Goal: Contribute content: Contribute content

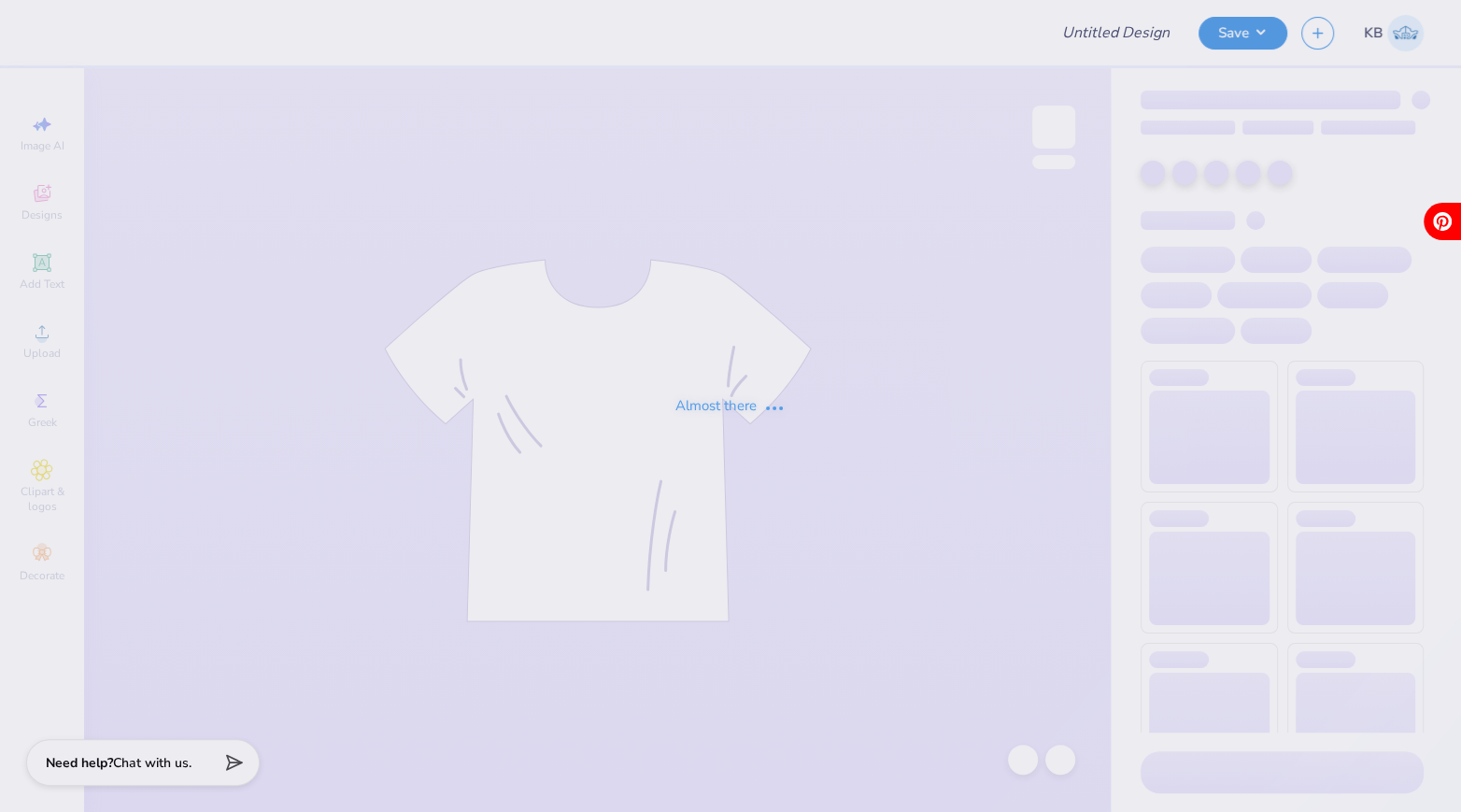
type input "Titans spirit wear"
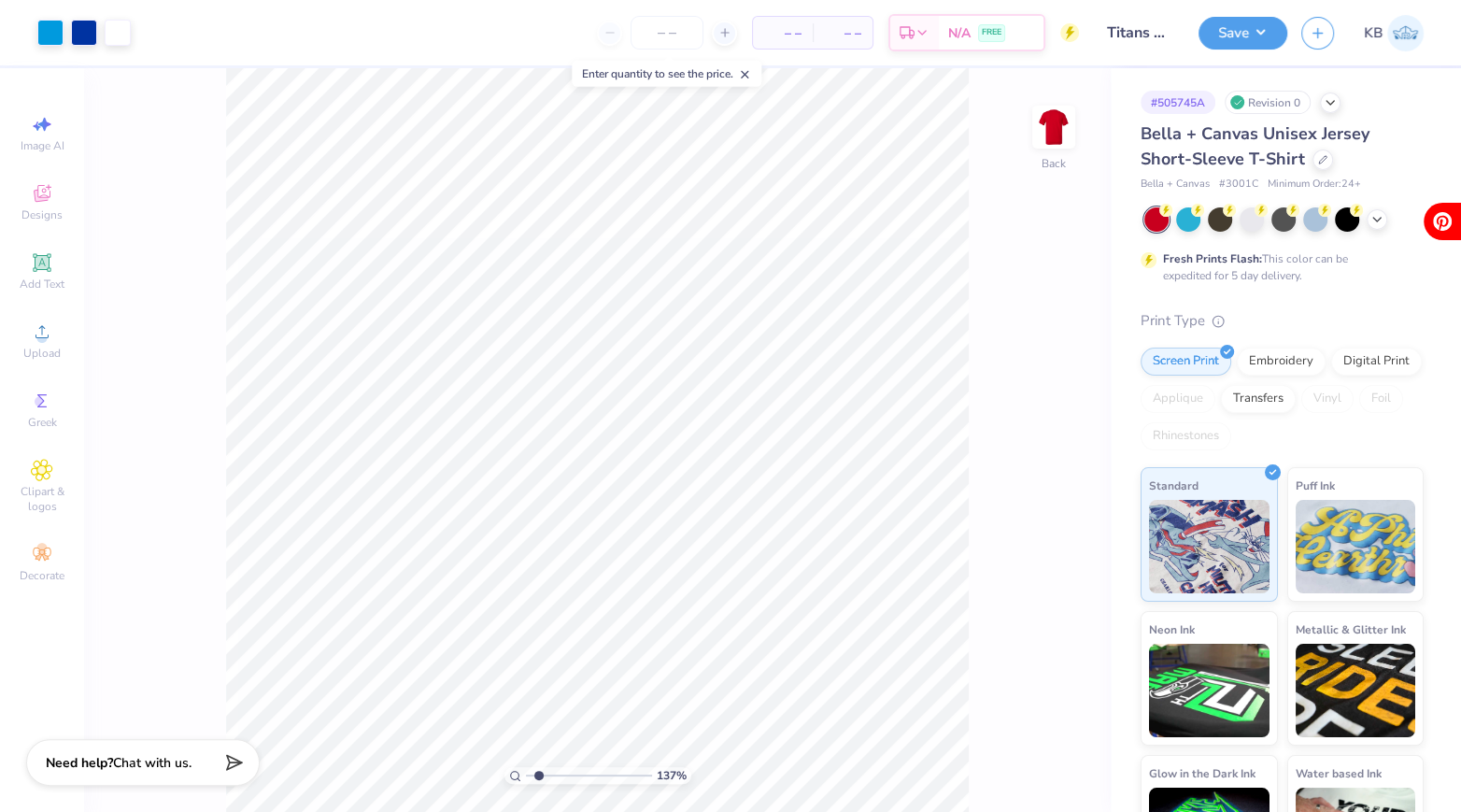
type input "1.7"
click at [538, 771] on input "range" at bounding box center [588, 776] width 126 height 17
click at [24, 365] on div "Upload" at bounding box center [42, 340] width 65 height 55
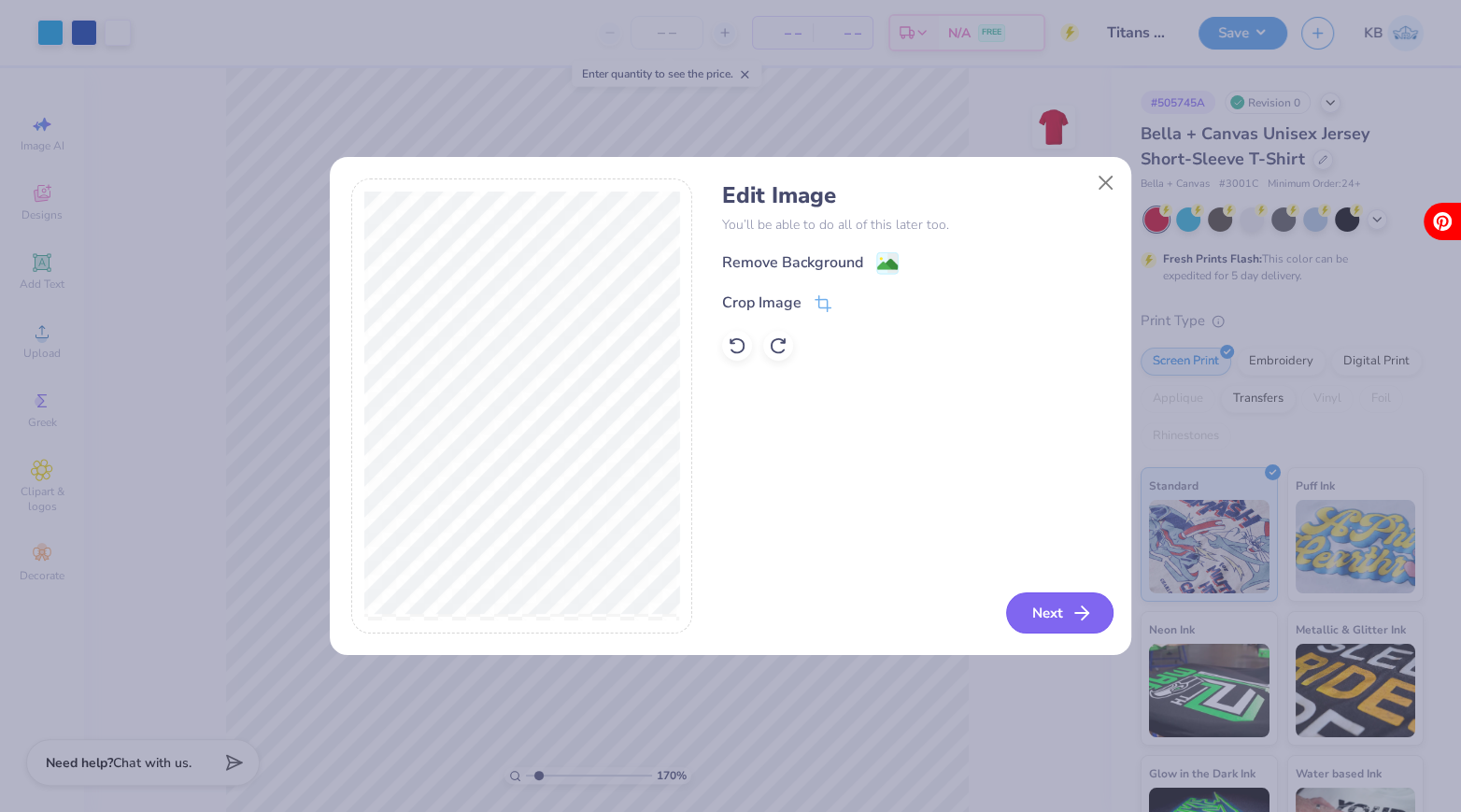
click at [1047, 603] on button "Next" at bounding box center [1060, 612] width 108 height 41
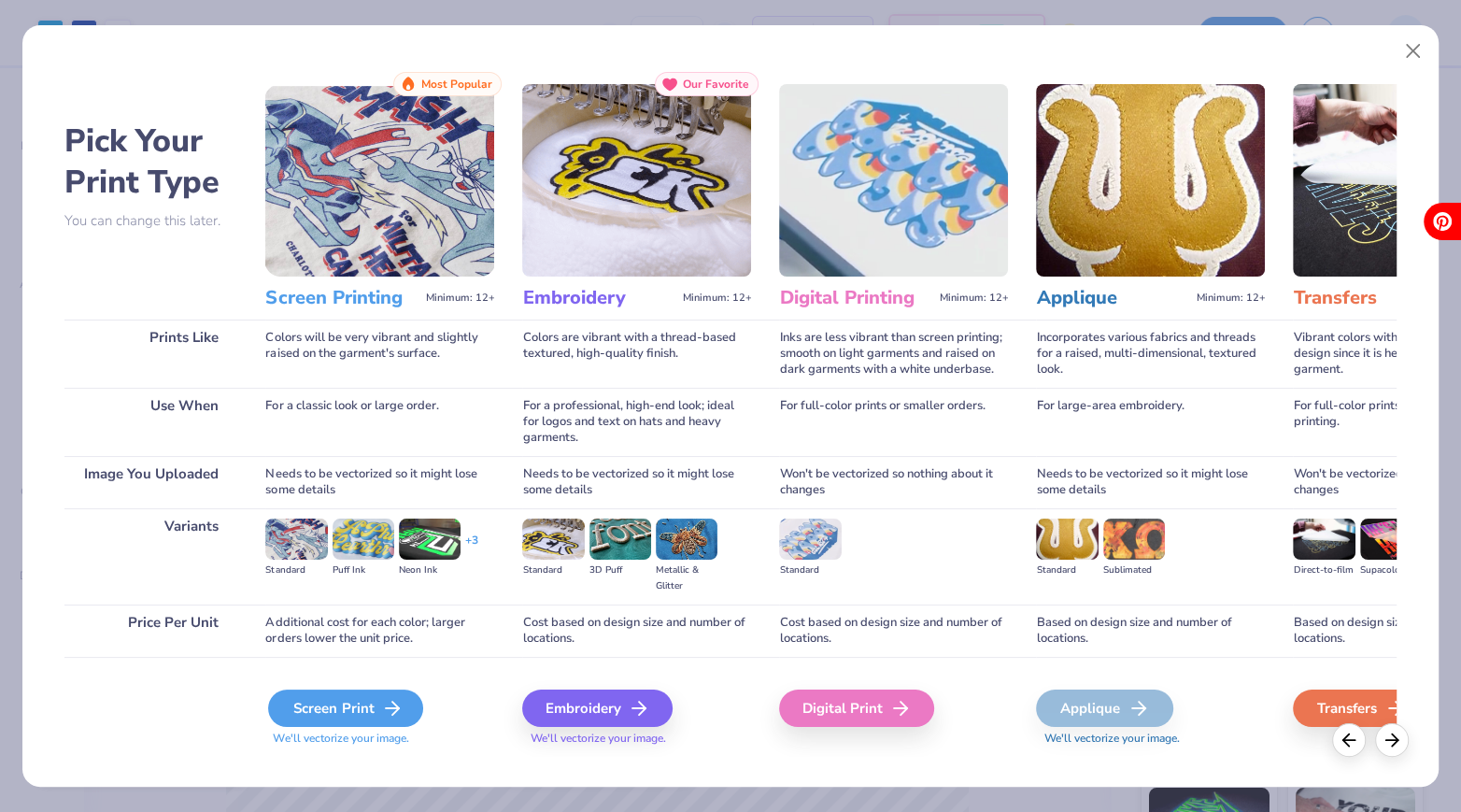
click at [394, 706] on icon at bounding box center [392, 707] width 22 height 22
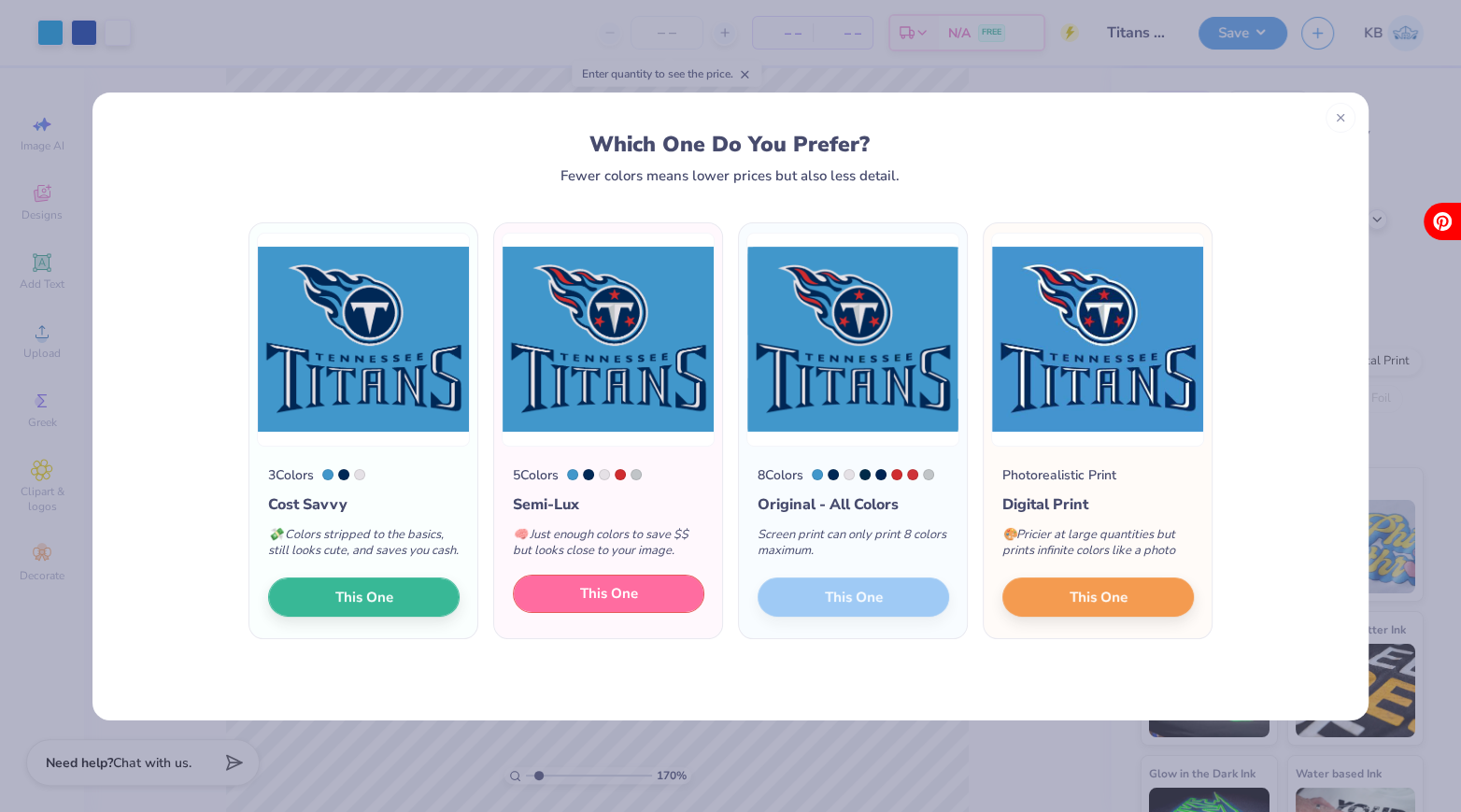
click at [680, 589] on button "This One" at bounding box center [608, 593] width 191 height 39
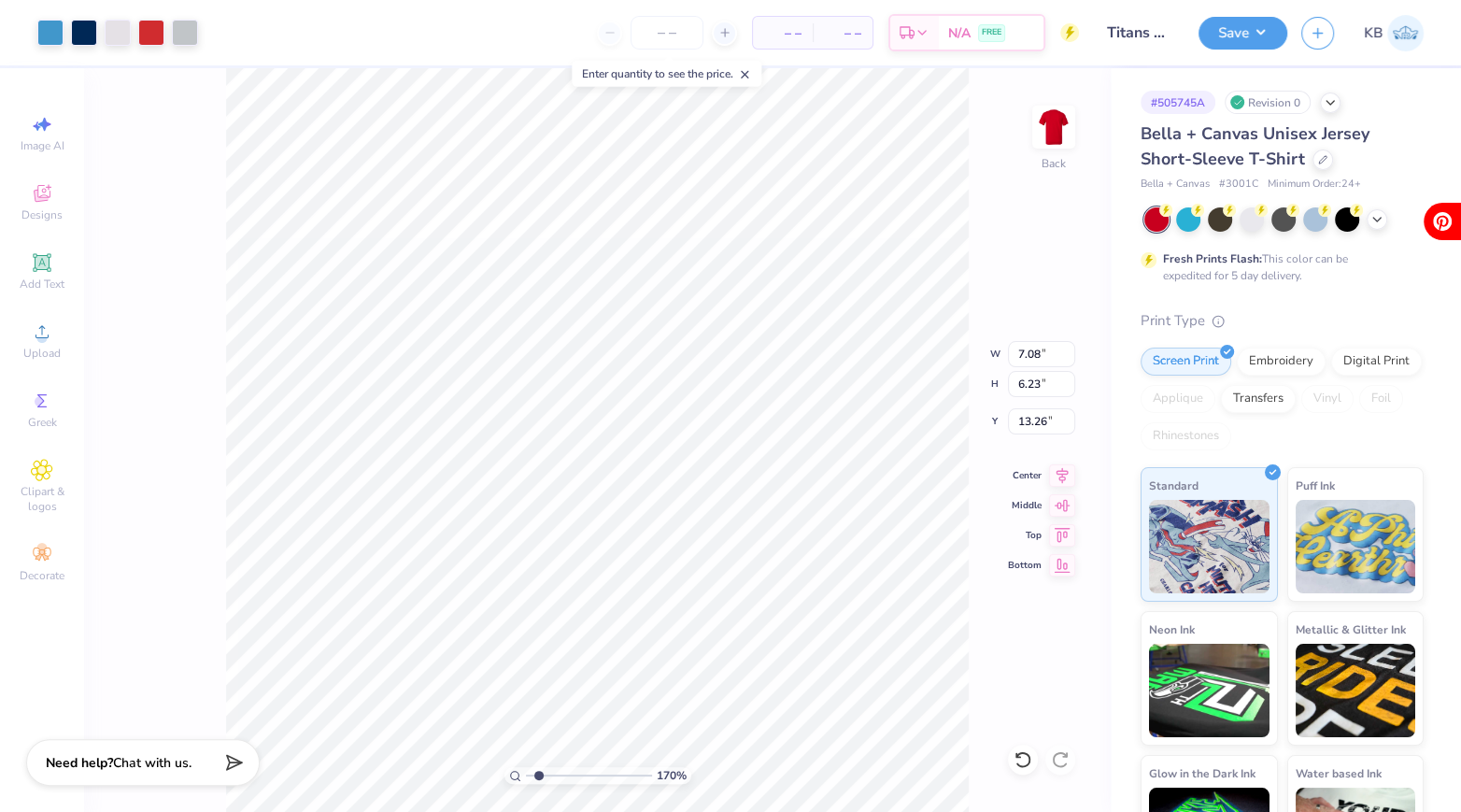
type input "7.08"
type input "6.23"
type input "13.25"
type input "13.09"
type input "13.02"
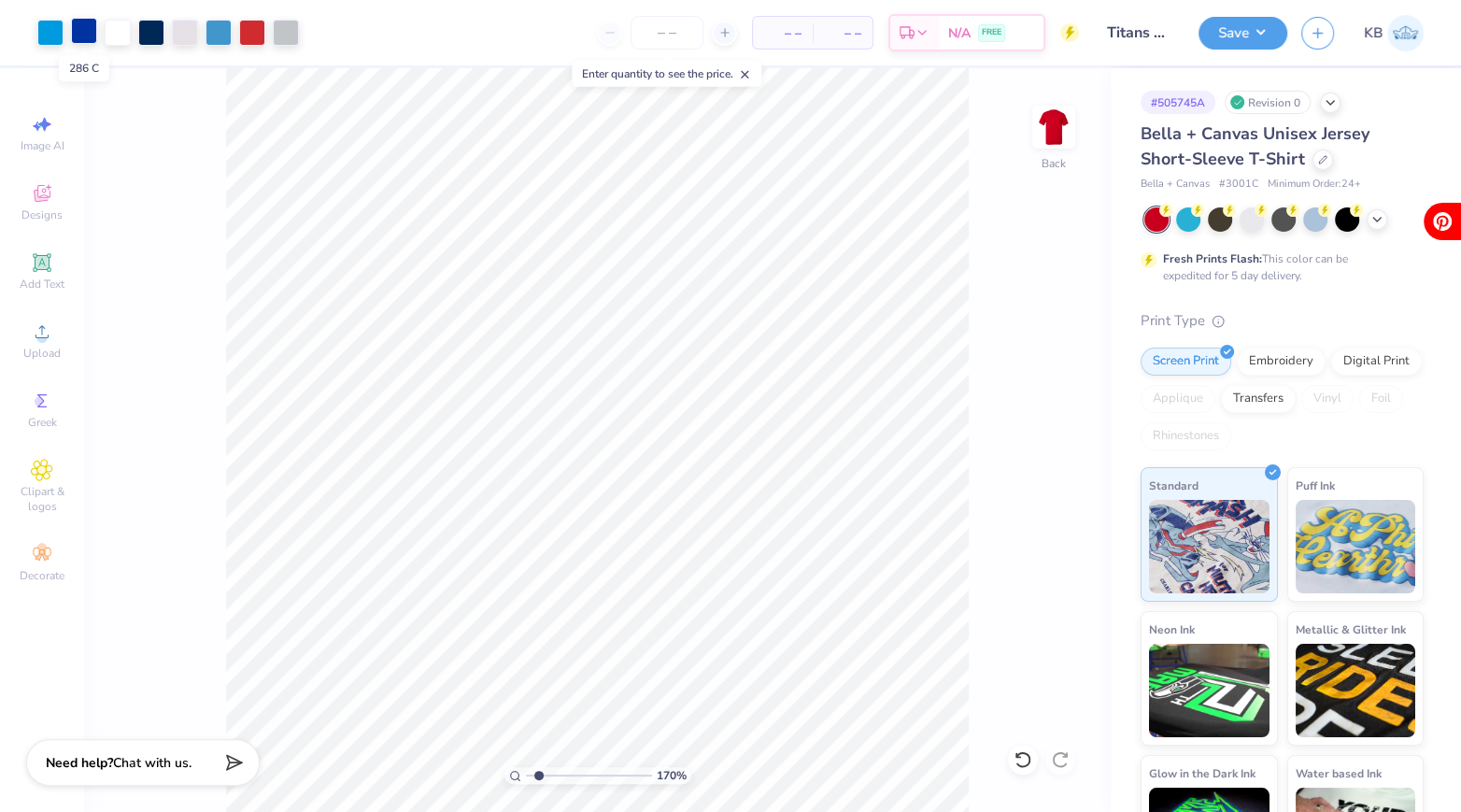
click at [75, 39] on div at bounding box center [84, 30] width 26 height 26
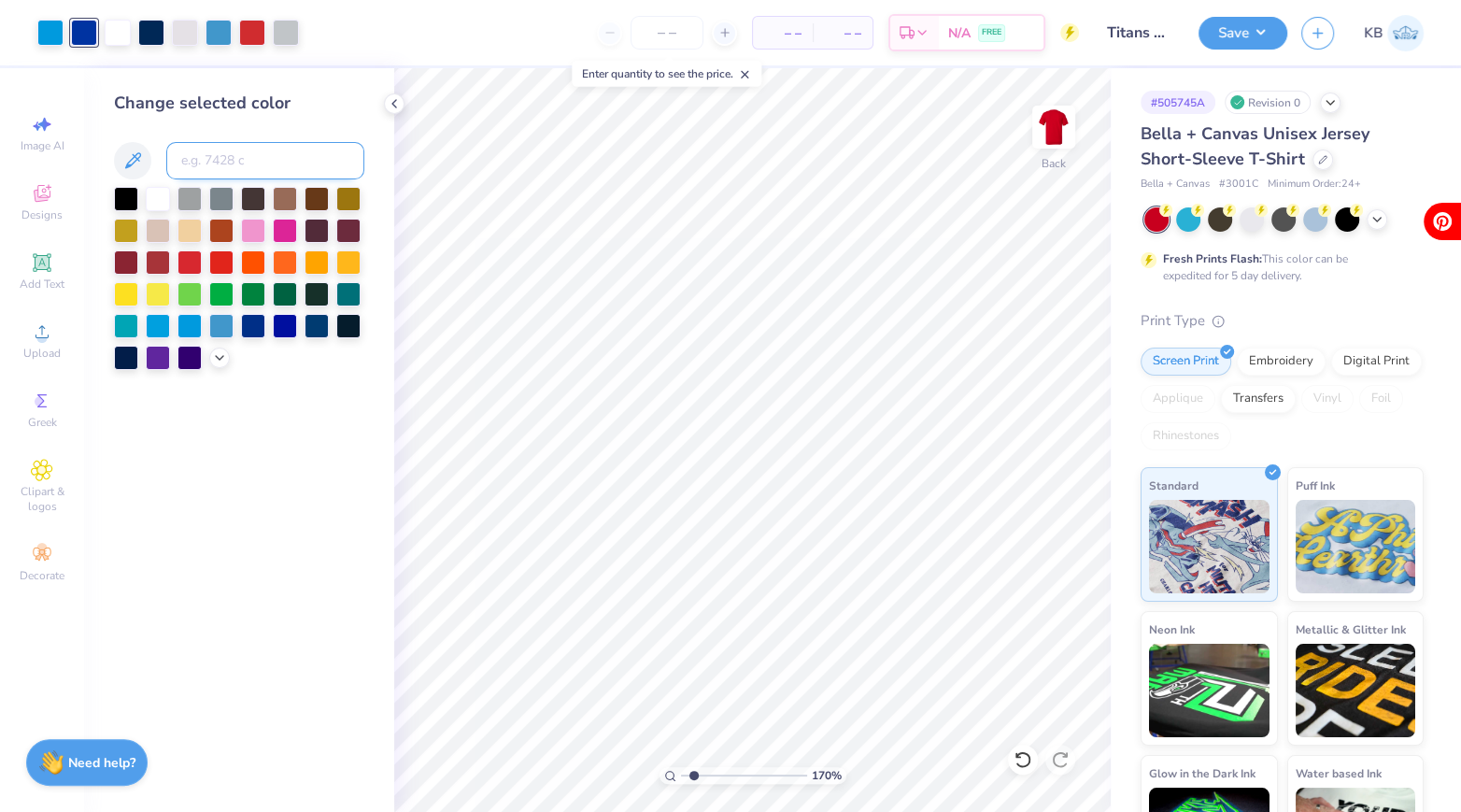
click at [263, 156] on input at bounding box center [265, 160] width 198 height 37
type input "295"
click at [54, 35] on div at bounding box center [50, 30] width 26 height 26
click at [206, 158] on input at bounding box center [265, 160] width 198 height 37
type input "7688"
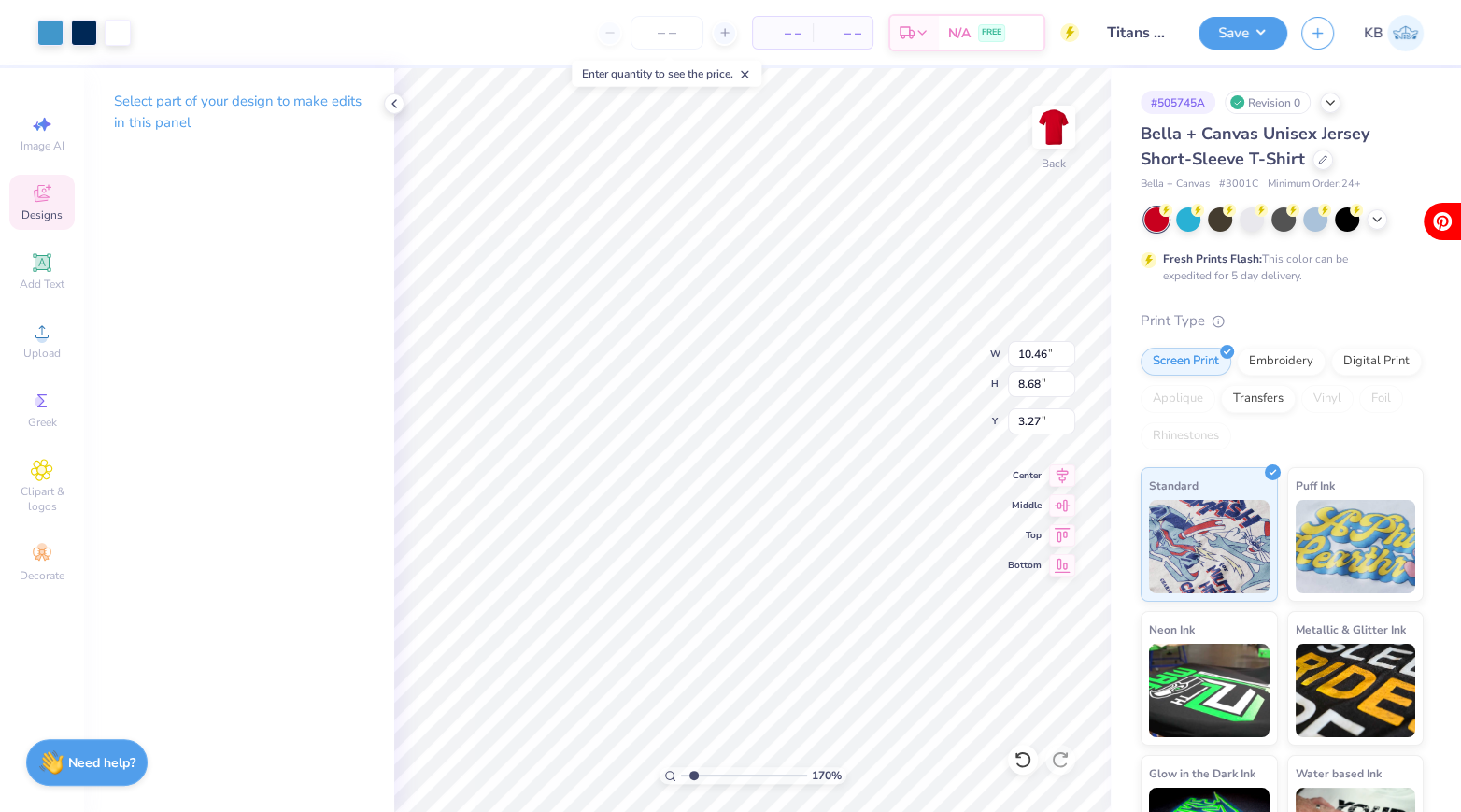
type input "3.27"
type input "0.99"
type input "0.72"
type input "8.58"
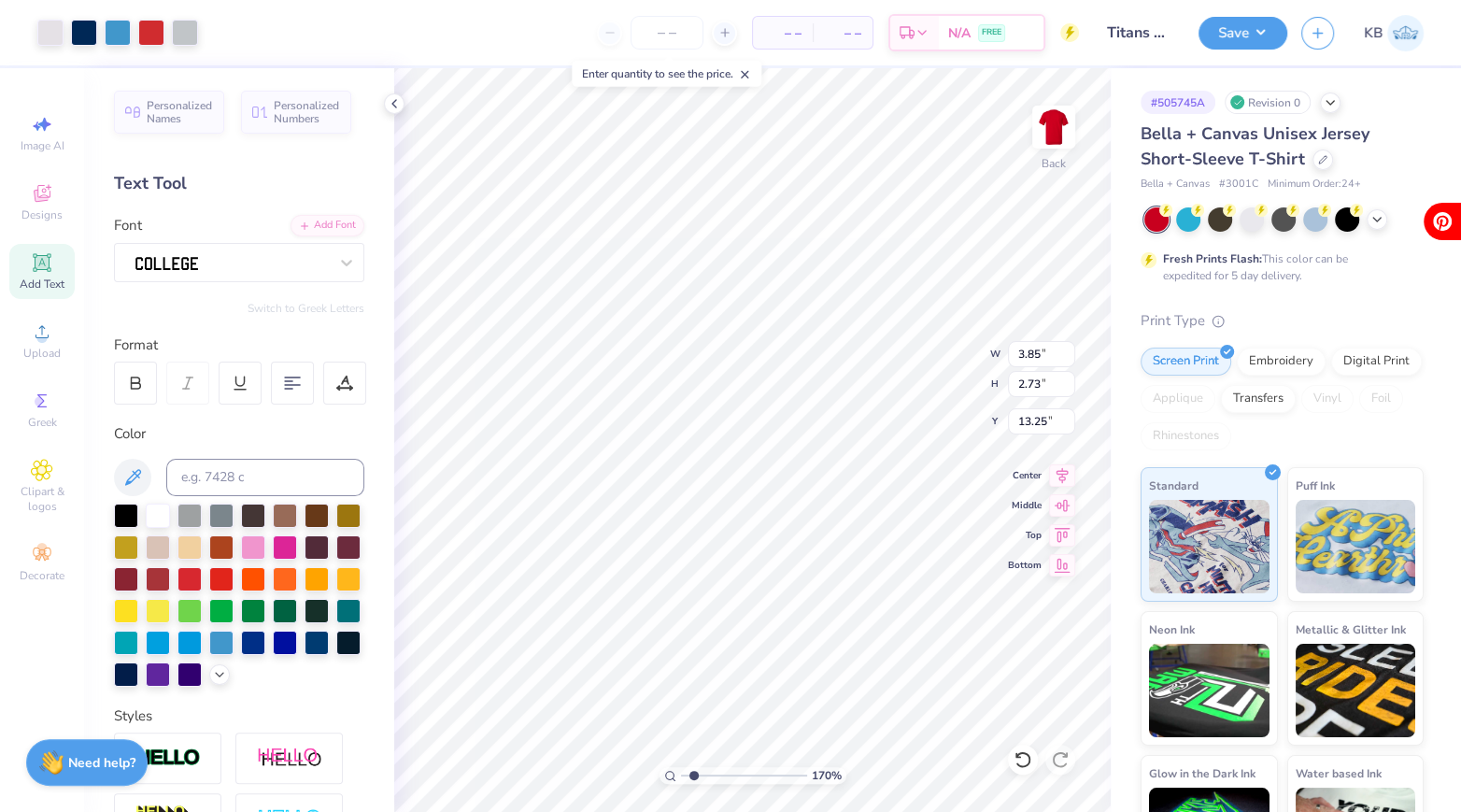
type input "7.22"
type input "2.69"
type input "1.91"
type input "7.70"
type input "7.33"
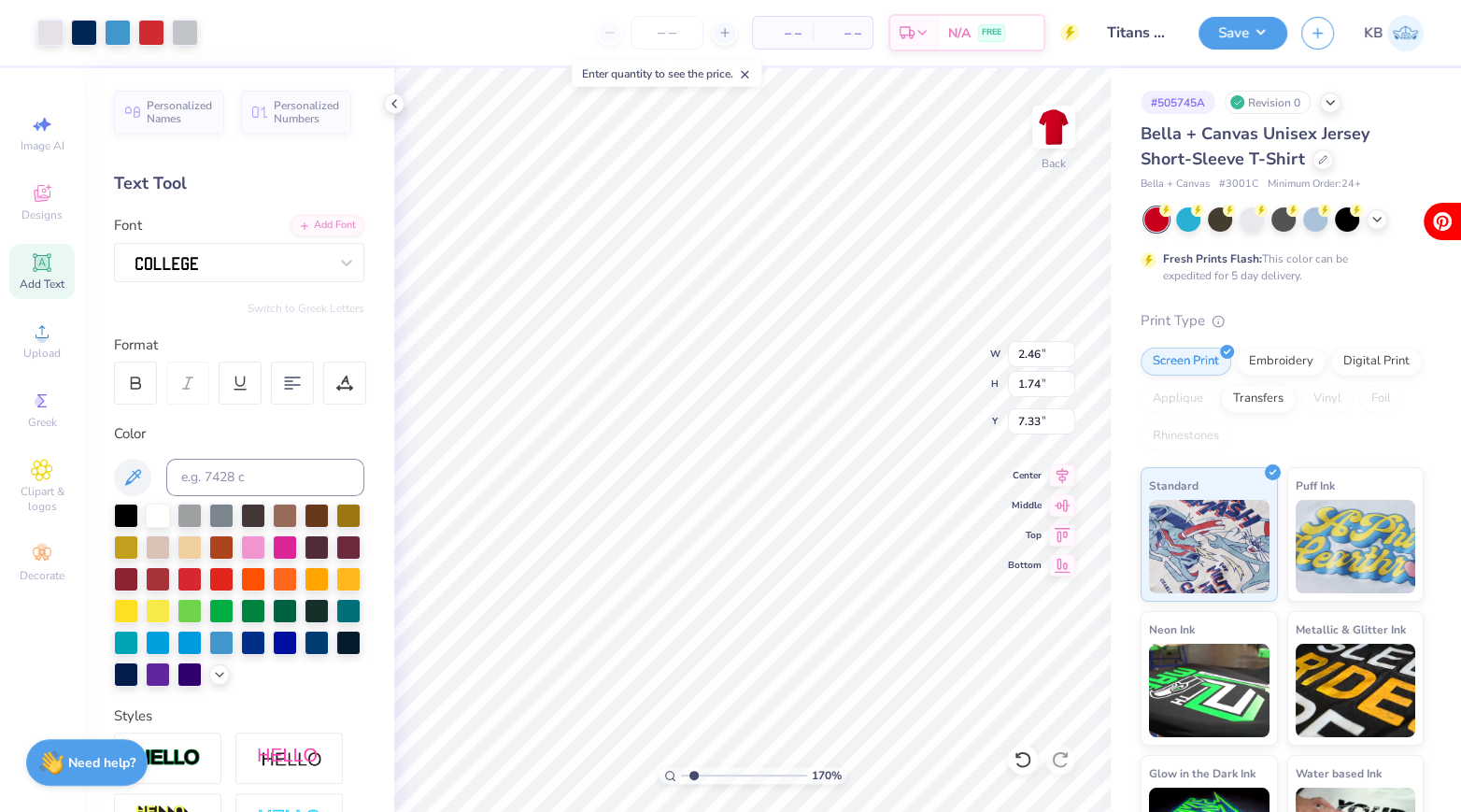
type input "2.46"
type input "1.74"
type input "7.87"
type input "2.76"
type input "1.96"
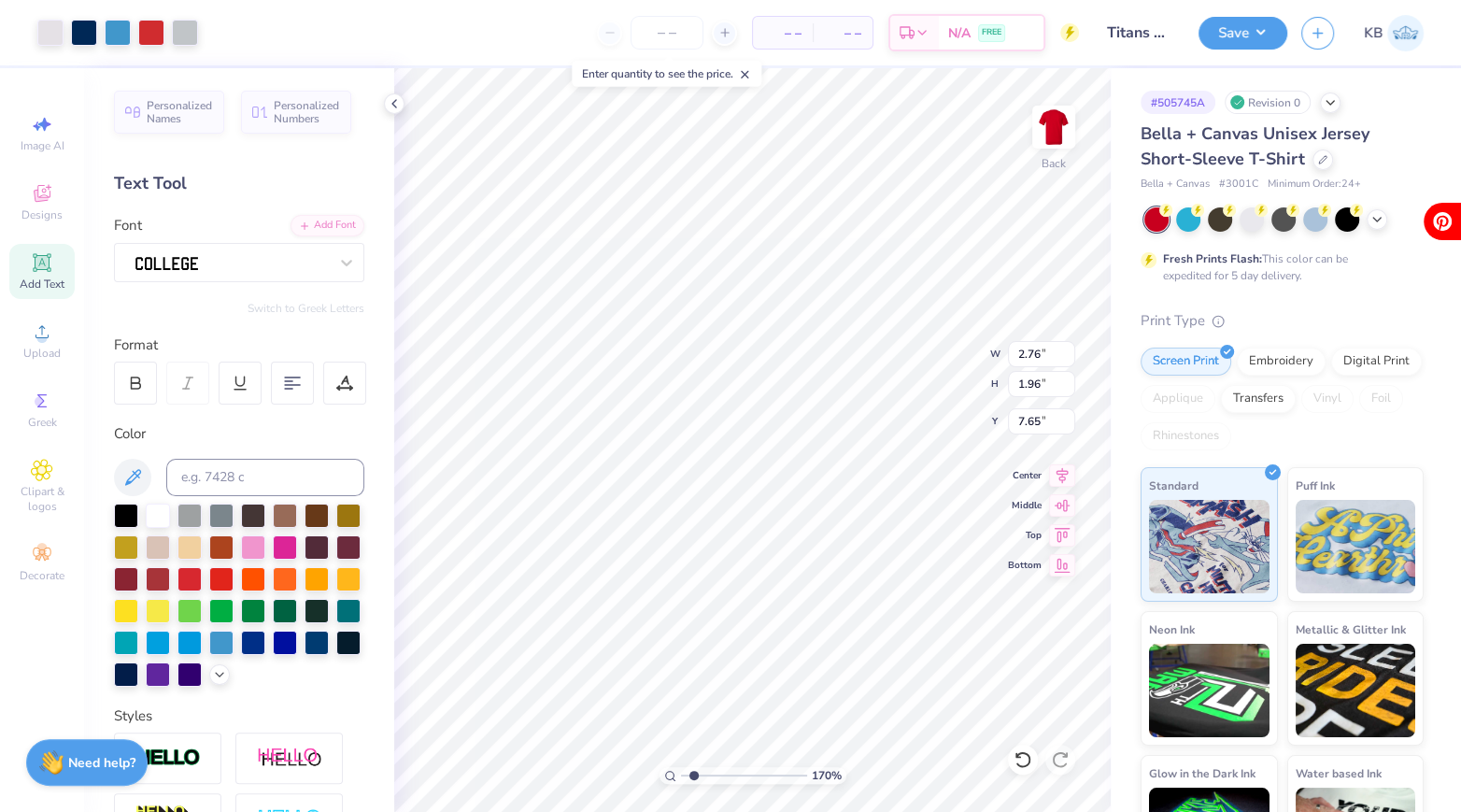
type input "7.70"
drag, startPoint x: 691, startPoint y: 781, endPoint x: 753, endPoint y: 777, distance: 62.1
click at [752, 777] on input "range" at bounding box center [743, 776] width 126 height 17
click at [1379, 220] on icon at bounding box center [1377, 218] width 15 height 15
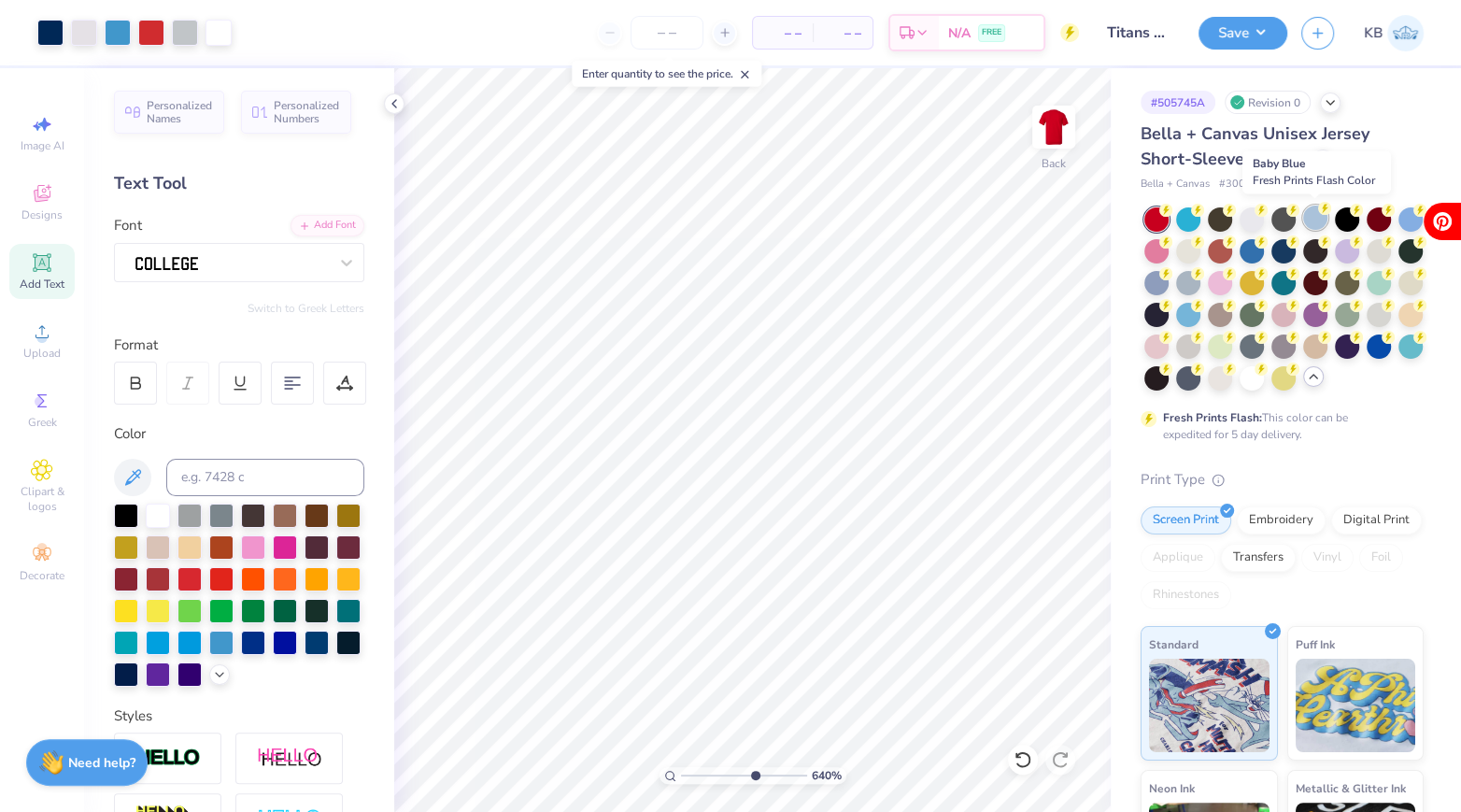
click at [1309, 227] on div at bounding box center [1314, 217] width 24 height 24
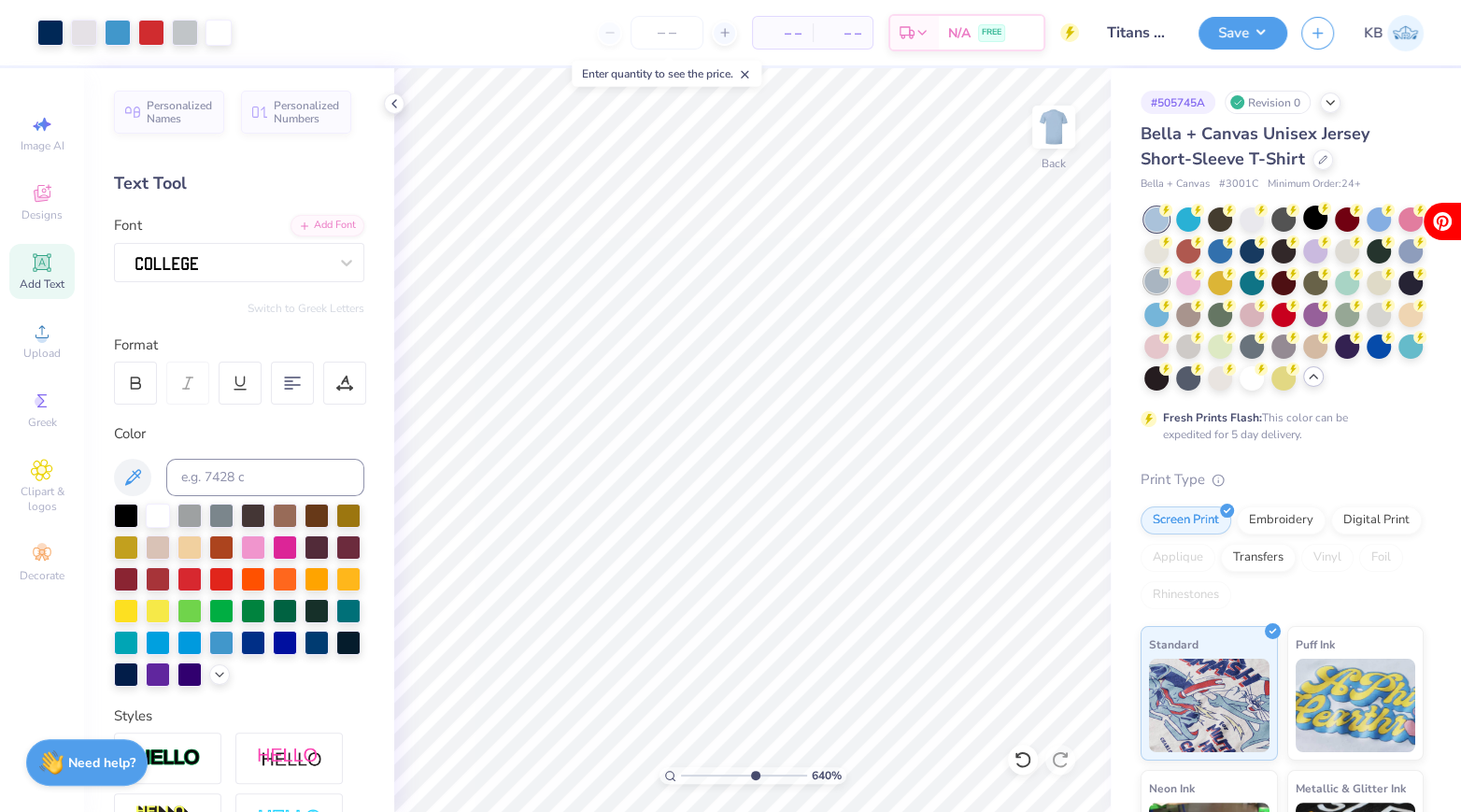
click at [1162, 286] on div at bounding box center [1156, 280] width 24 height 24
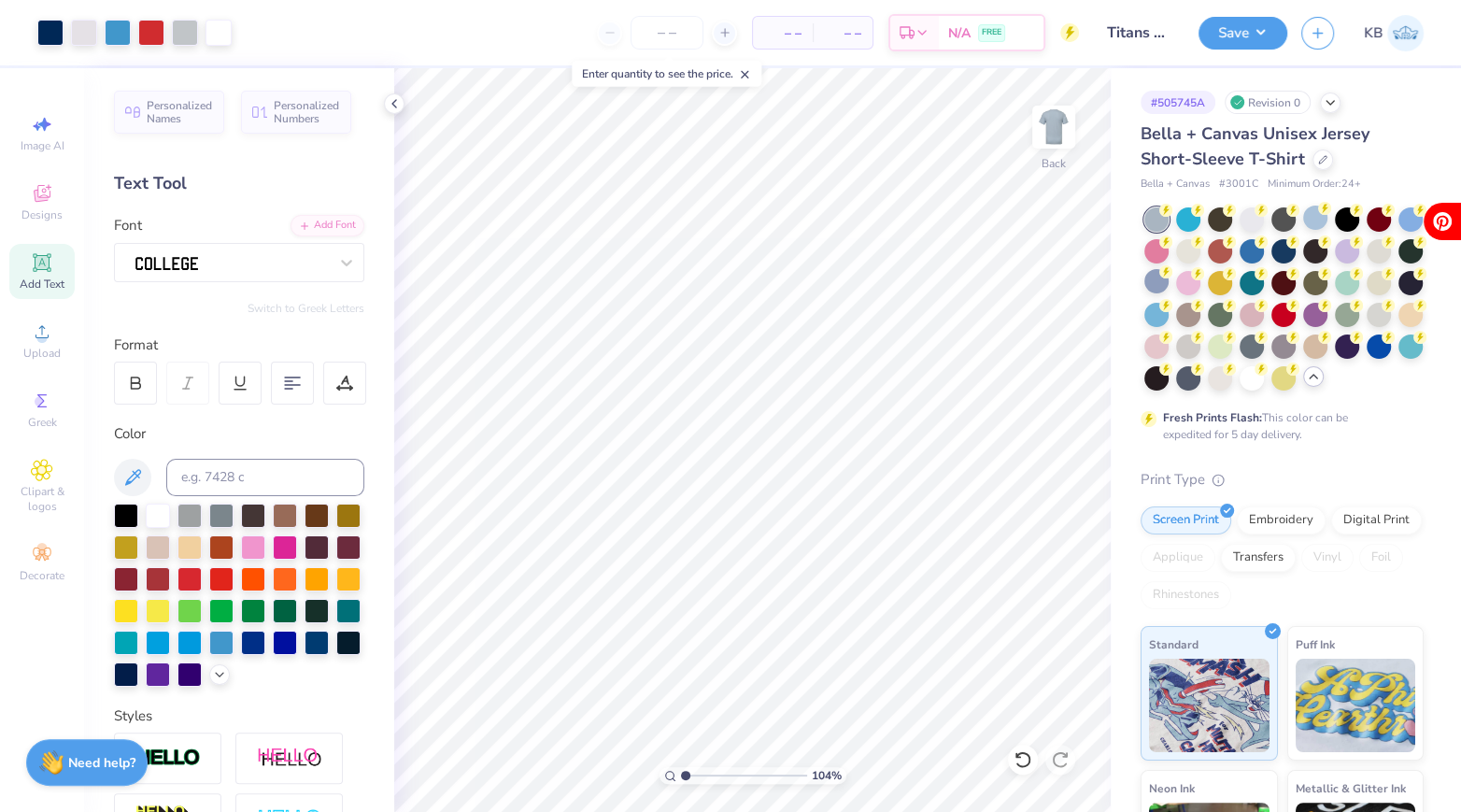
drag, startPoint x: 752, startPoint y: 775, endPoint x: 684, endPoint y: 768, distance: 68.4
click at [684, 768] on input "range" at bounding box center [743, 776] width 126 height 17
click at [1316, 215] on div at bounding box center [1314, 217] width 24 height 24
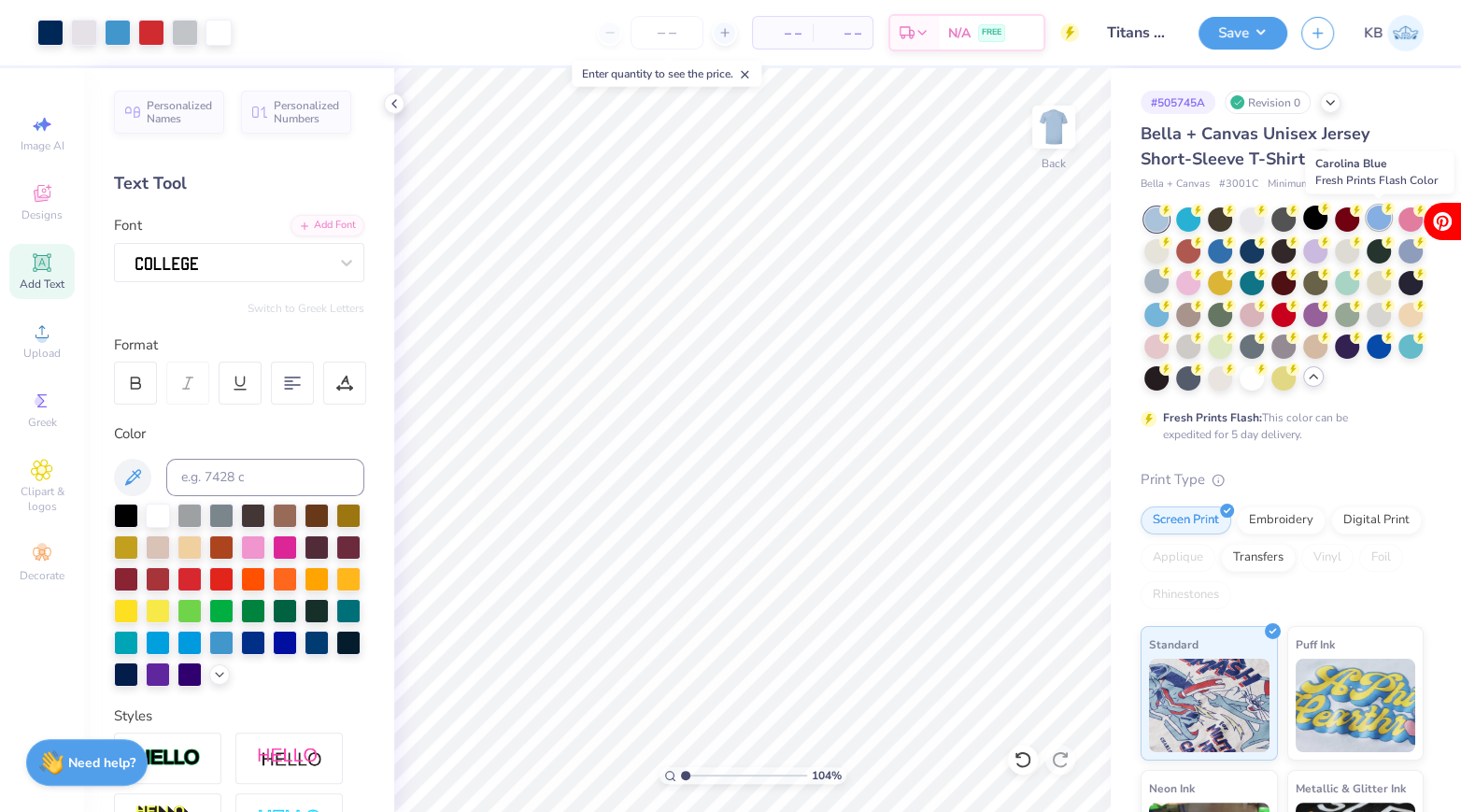
click at [1373, 220] on div at bounding box center [1378, 217] width 24 height 24
click at [1158, 318] on div at bounding box center [1156, 312] width 24 height 24
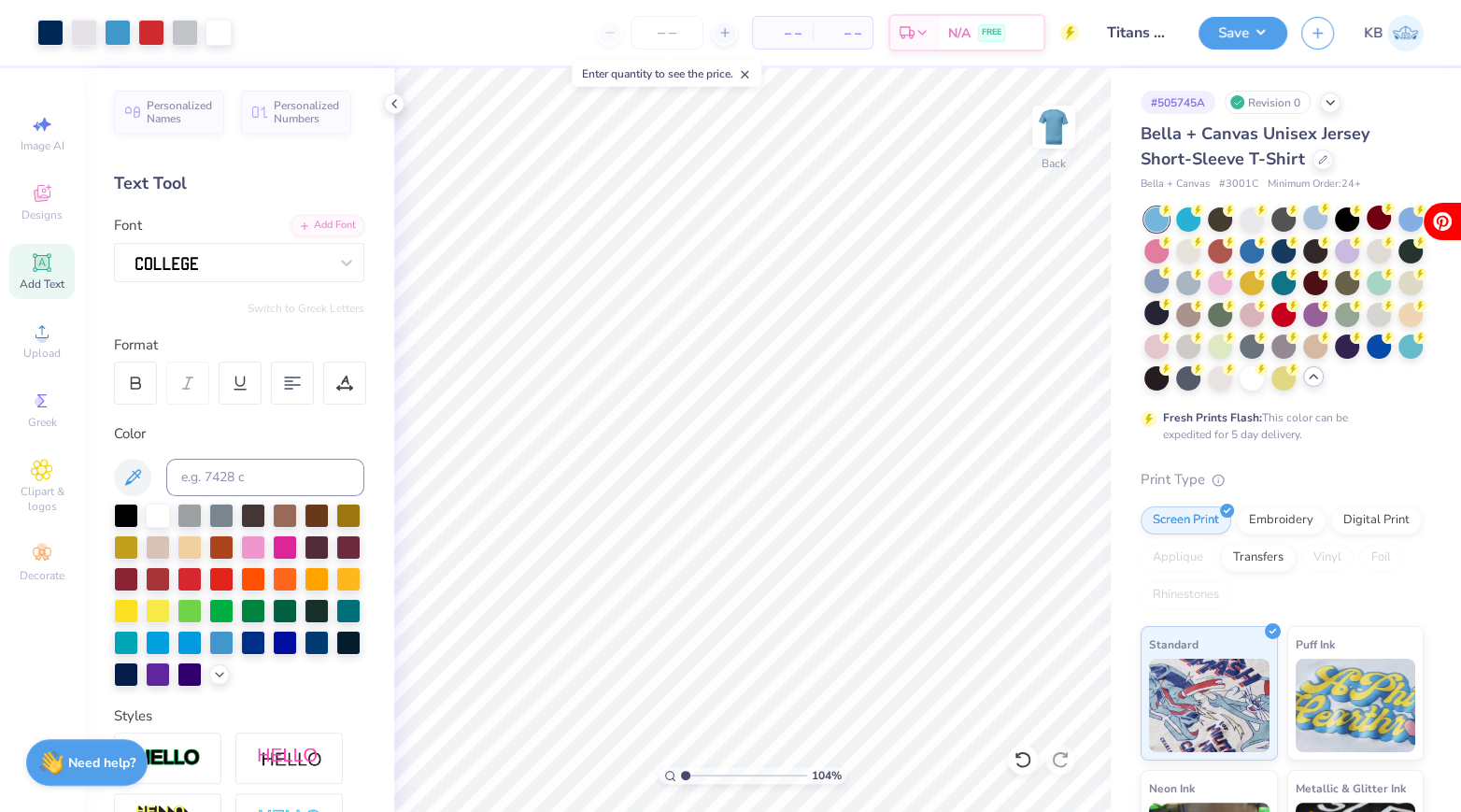
click at [1314, 374] on polyline at bounding box center [1313, 376] width 8 height 4
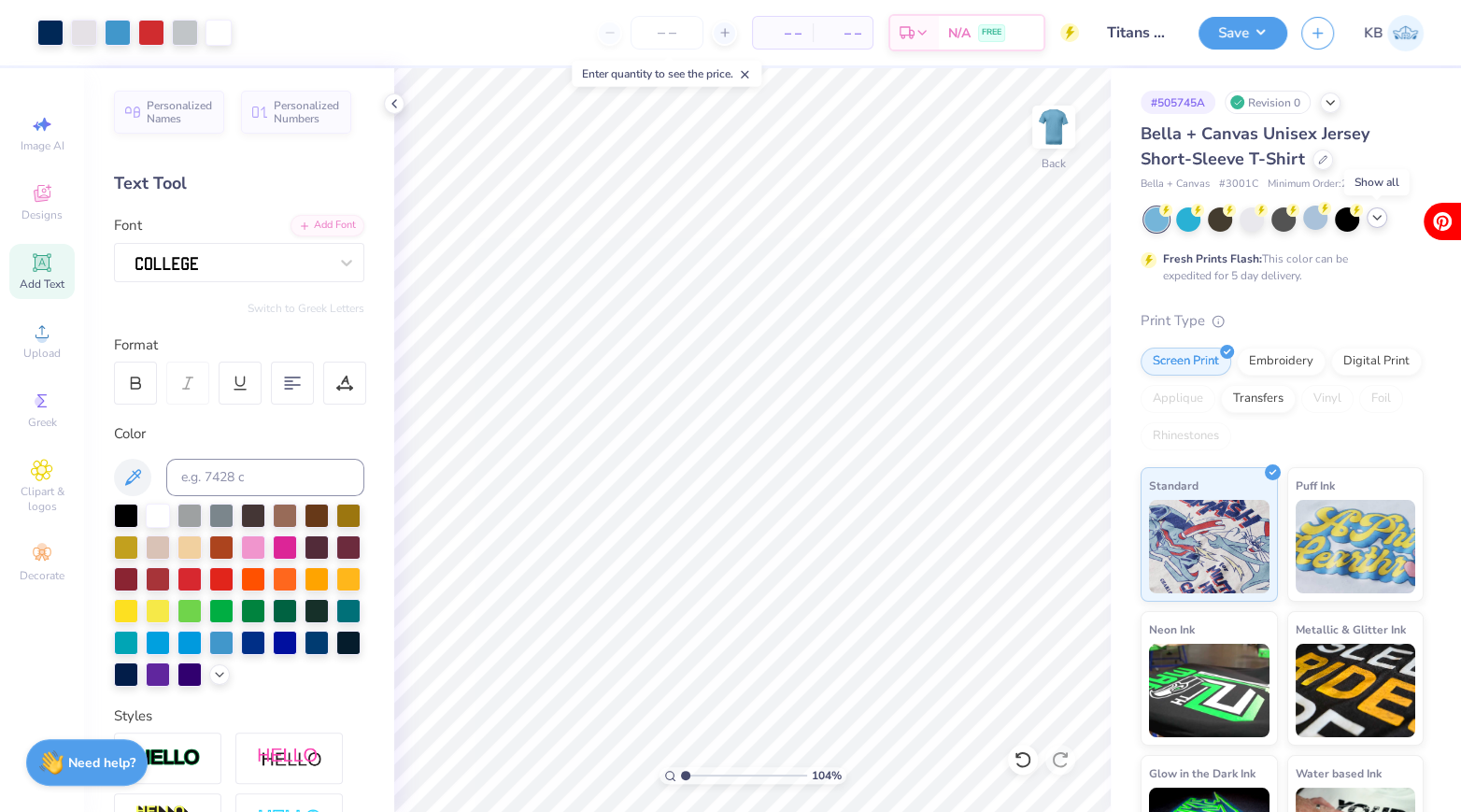
click at [1372, 217] on icon at bounding box center [1377, 218] width 15 height 15
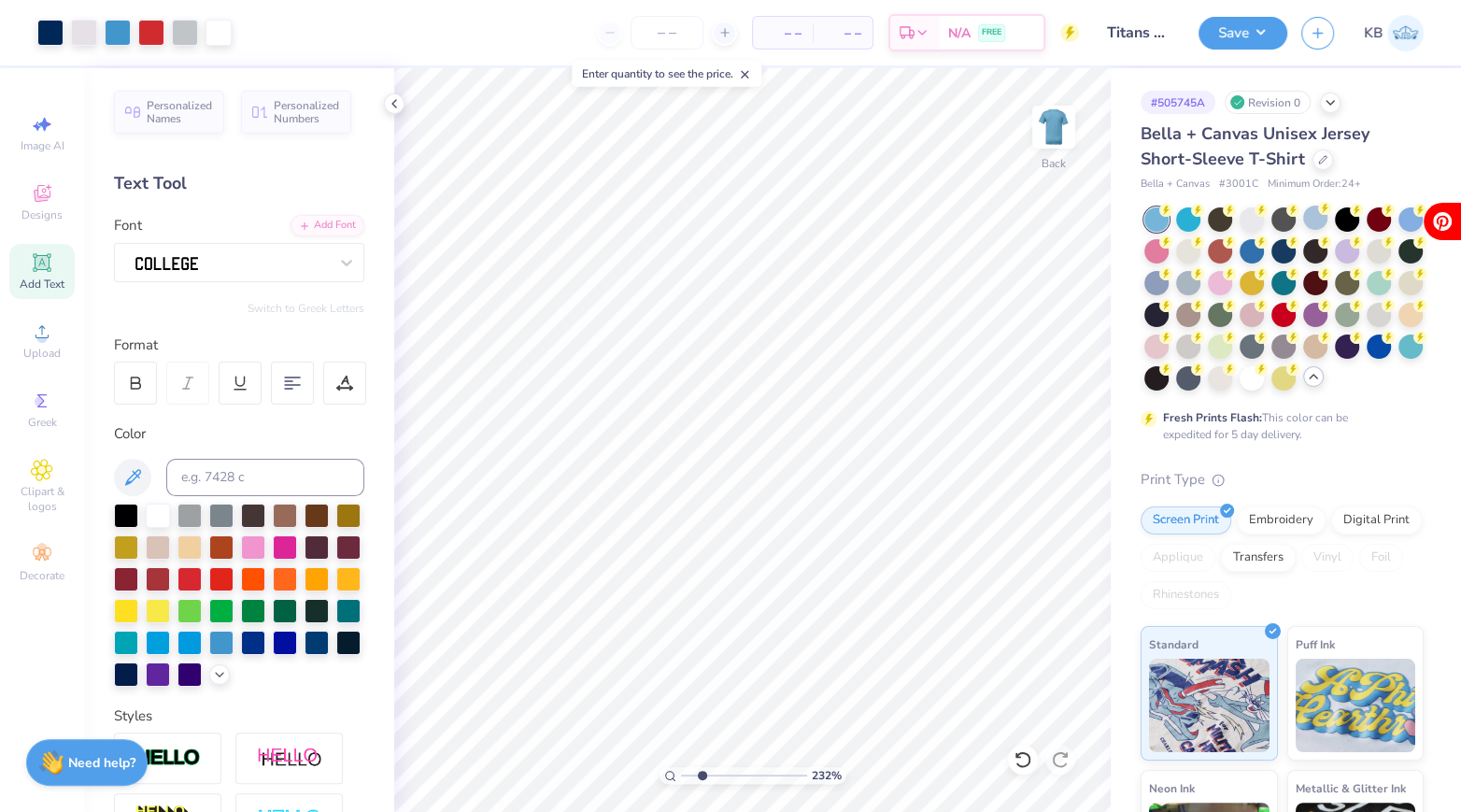
drag, startPoint x: 685, startPoint y: 772, endPoint x: 702, endPoint y: 772, distance: 17.0
type input "2.32"
click at [702, 772] on input "range" at bounding box center [743, 776] width 126 height 17
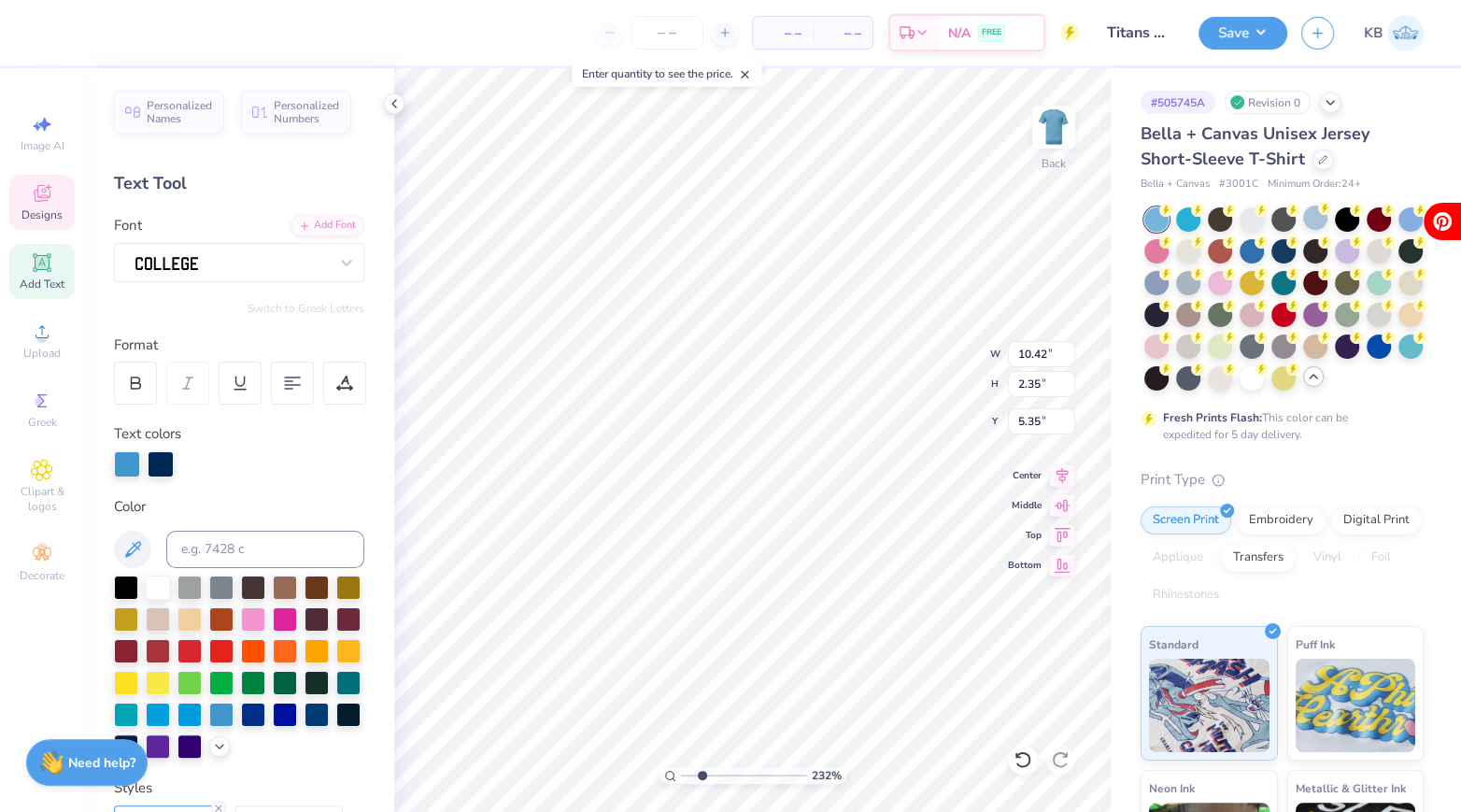
type input "4.36"
type input "7.28"
type input "4.55"
type input "0.17"
type input "0.28"
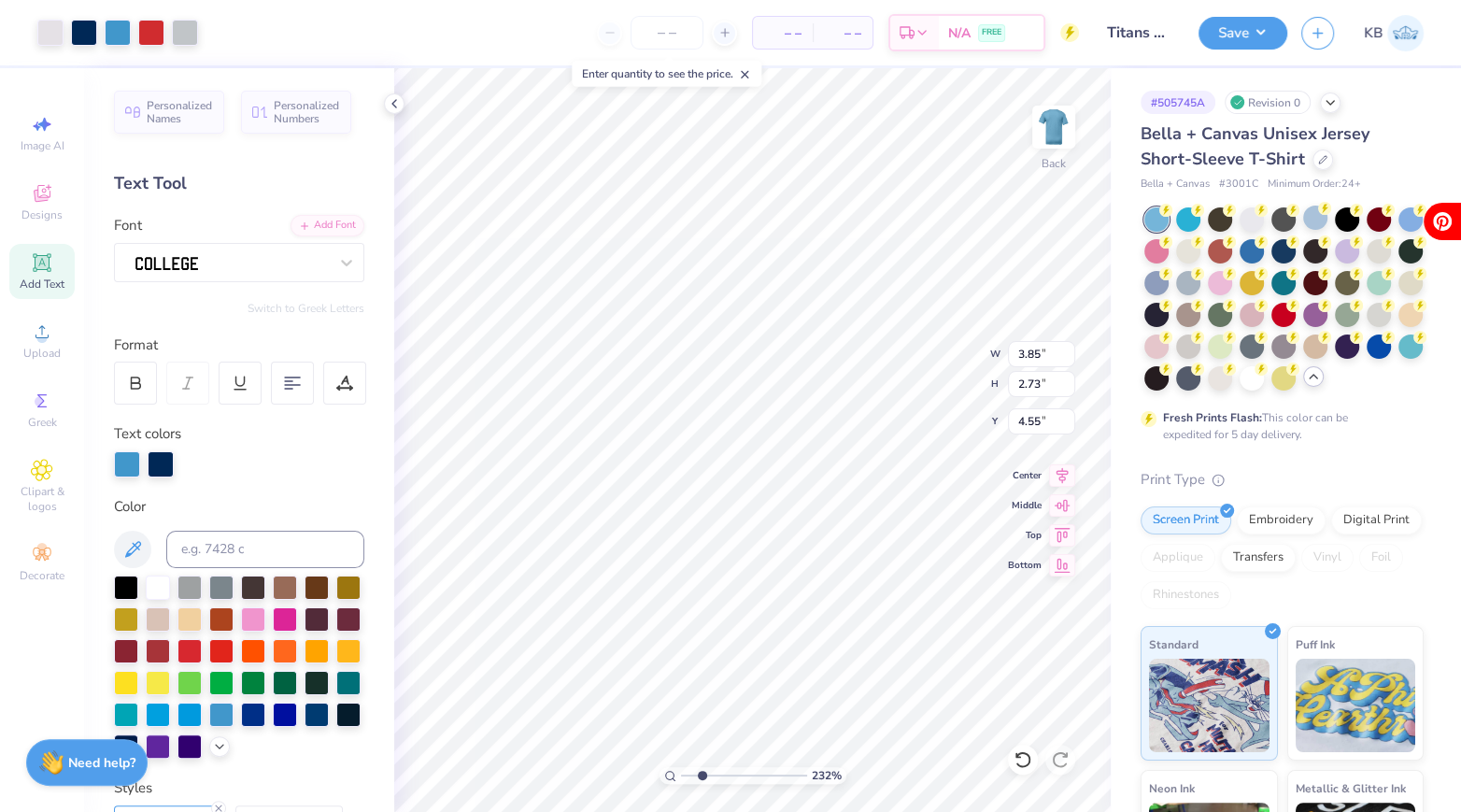
type input "17.36"
type input "9.88"
type input "2.36"
type input "1.67"
type input "19.76"
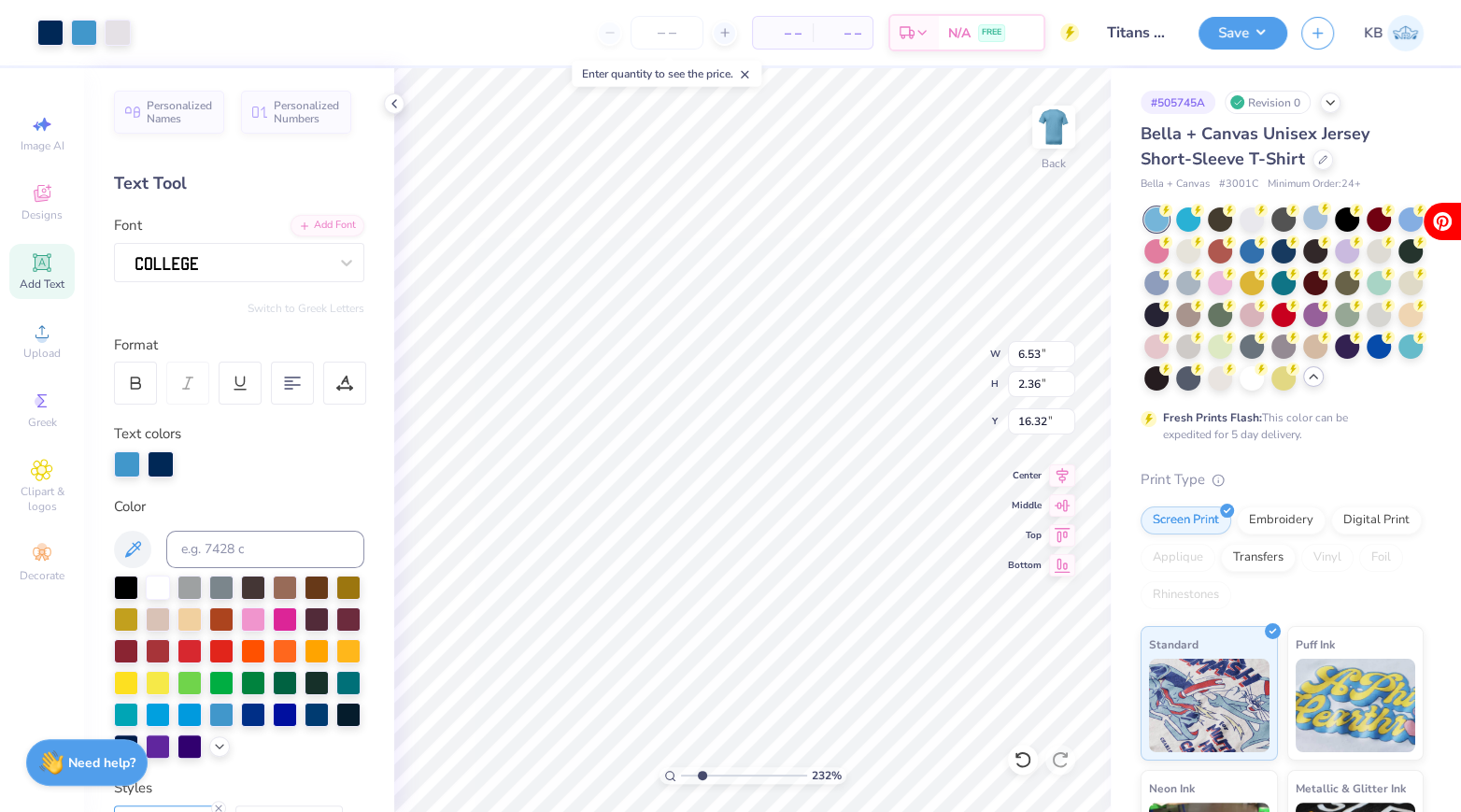
click at [745, 39] on div "Art colors – – Per Item – – Total Est. Delivery N/A FREE Design Title Titans sp…" at bounding box center [730, 406] width 1461 height 812
type input "4.92"
type input "8.78"
type input "3.18"
type input "4.89"
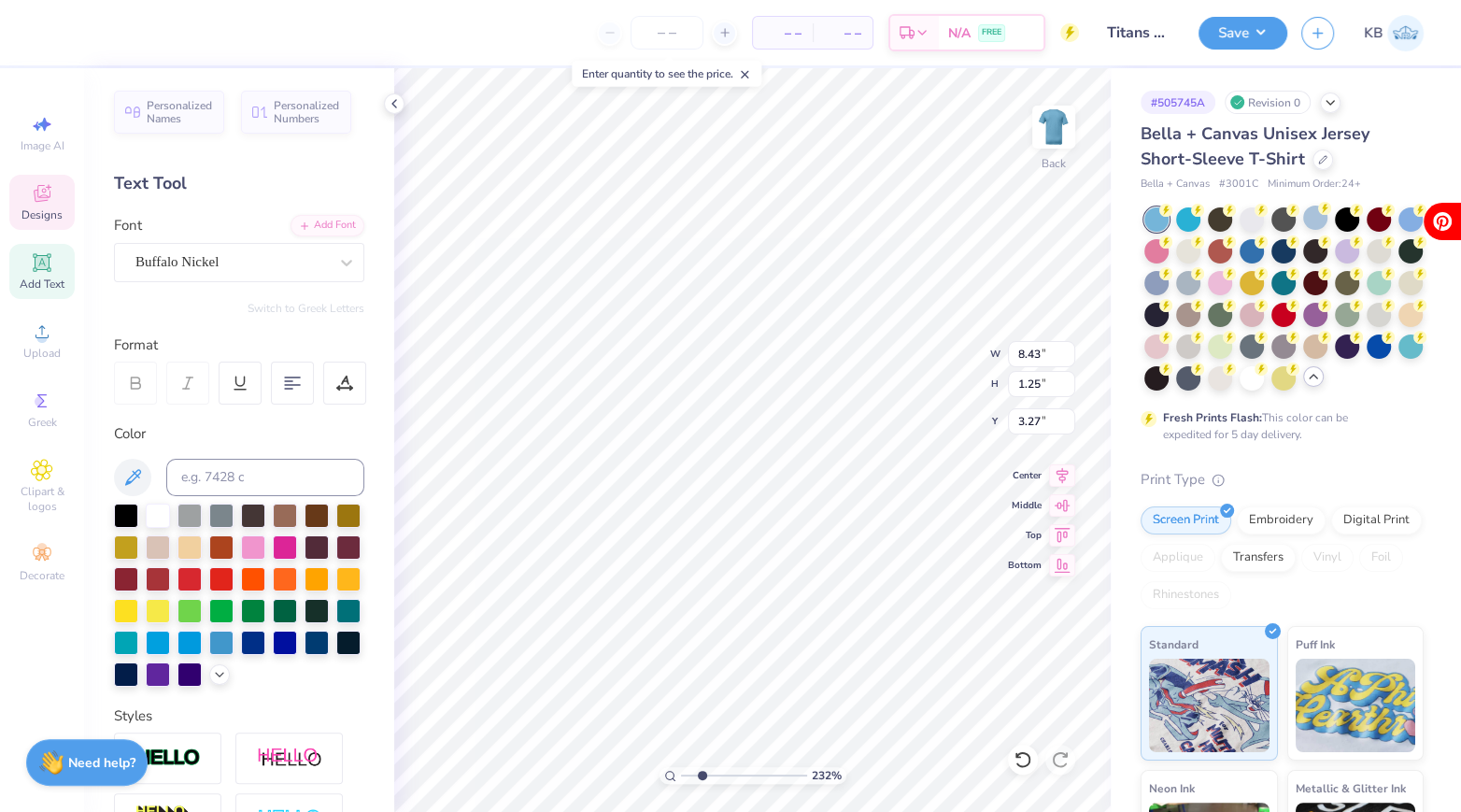
scroll to position [0, 3]
click at [348, 256] on icon at bounding box center [346, 262] width 18 height 18
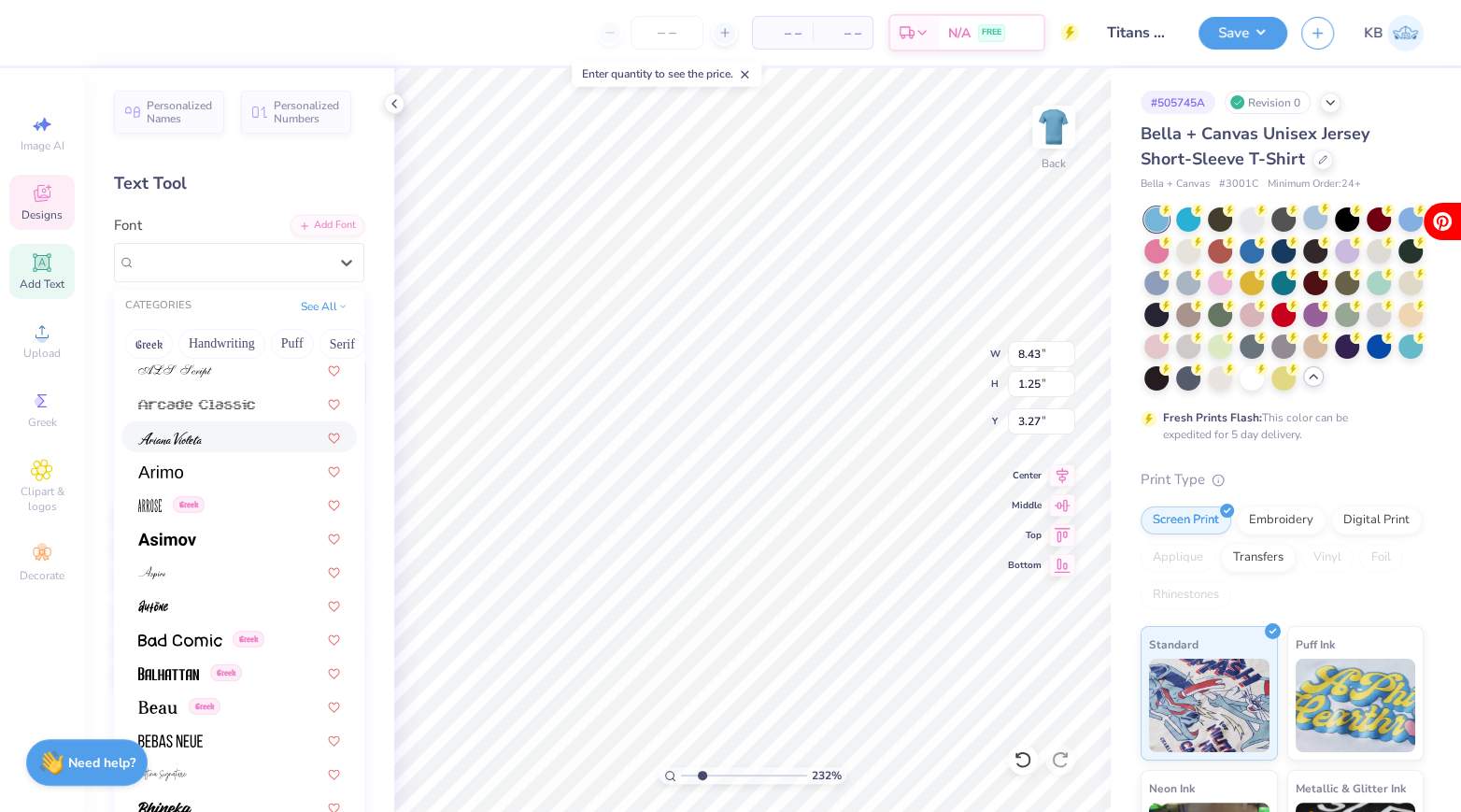
scroll to position [629, 0]
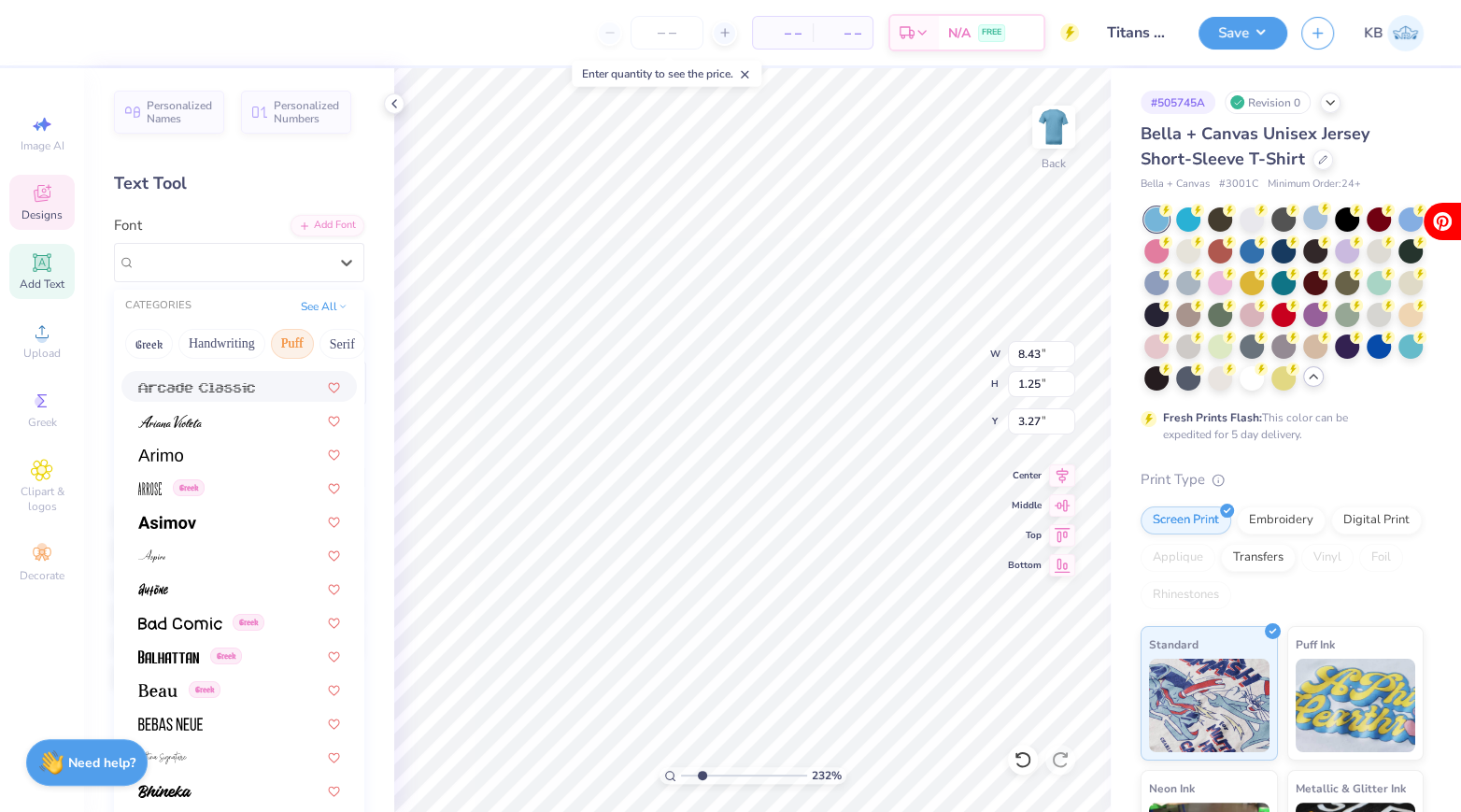
click at [297, 350] on button "Puff" at bounding box center [292, 344] width 43 height 30
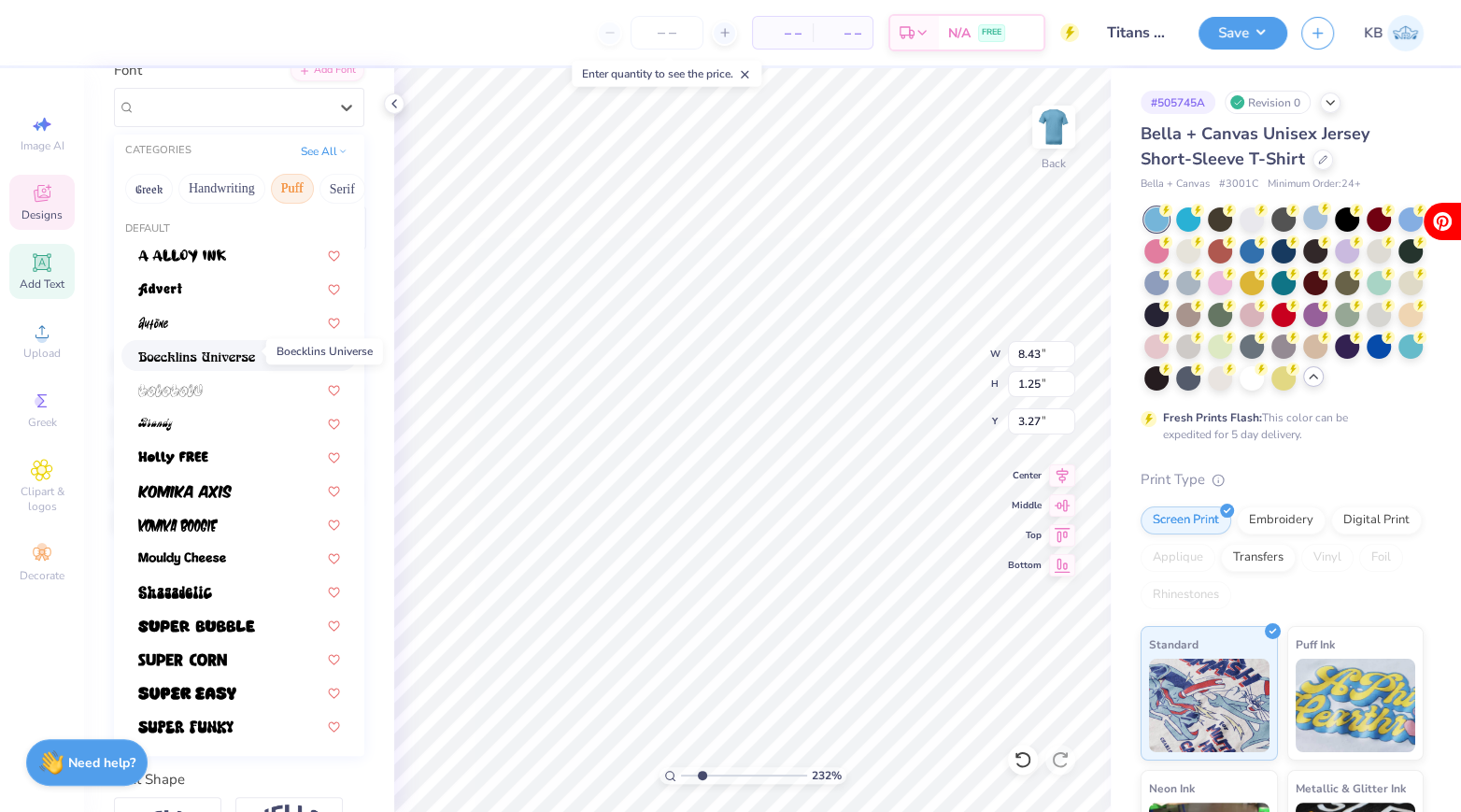
scroll to position [158, 0]
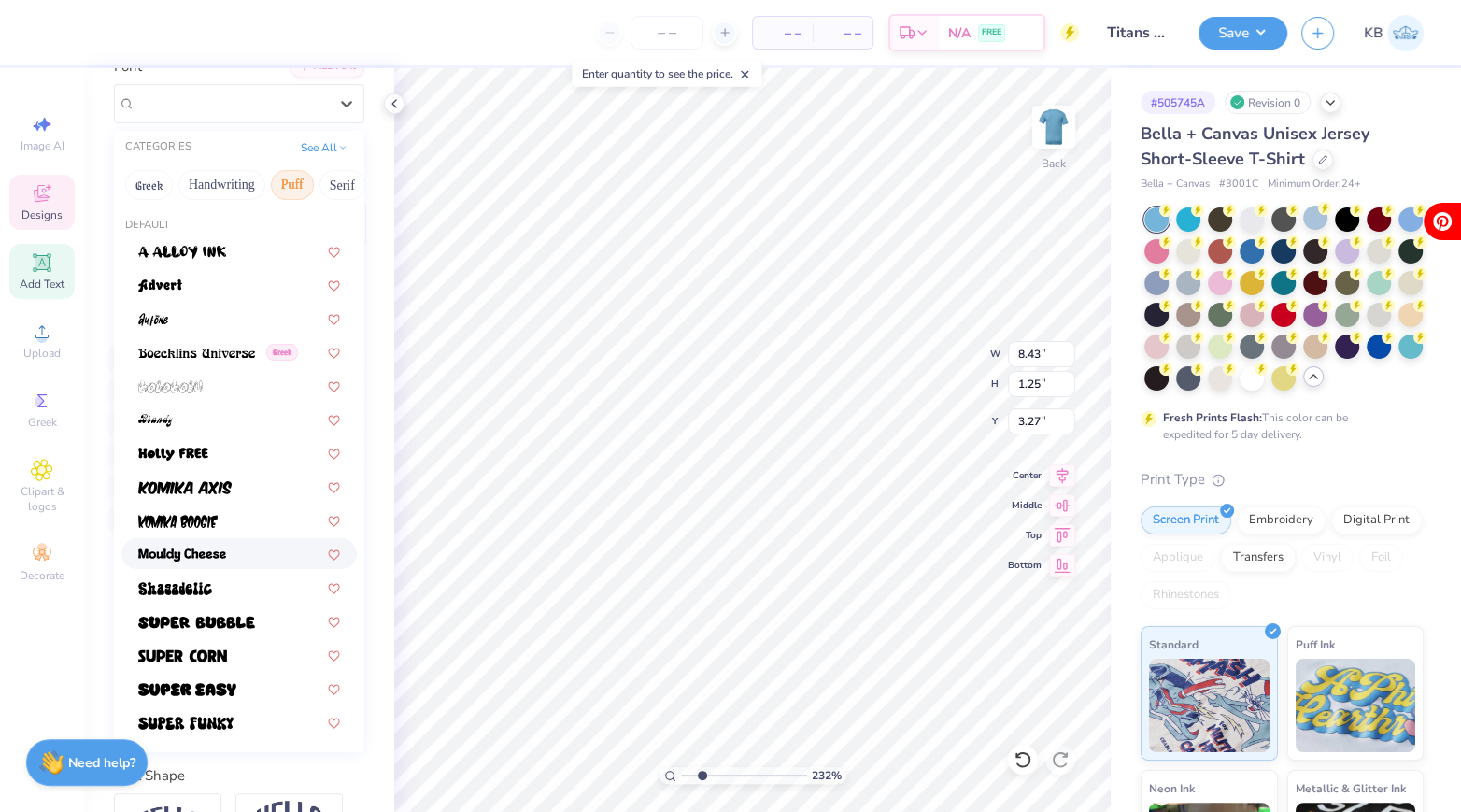
click at [219, 543] on span at bounding box center [181, 553] width 87 height 19
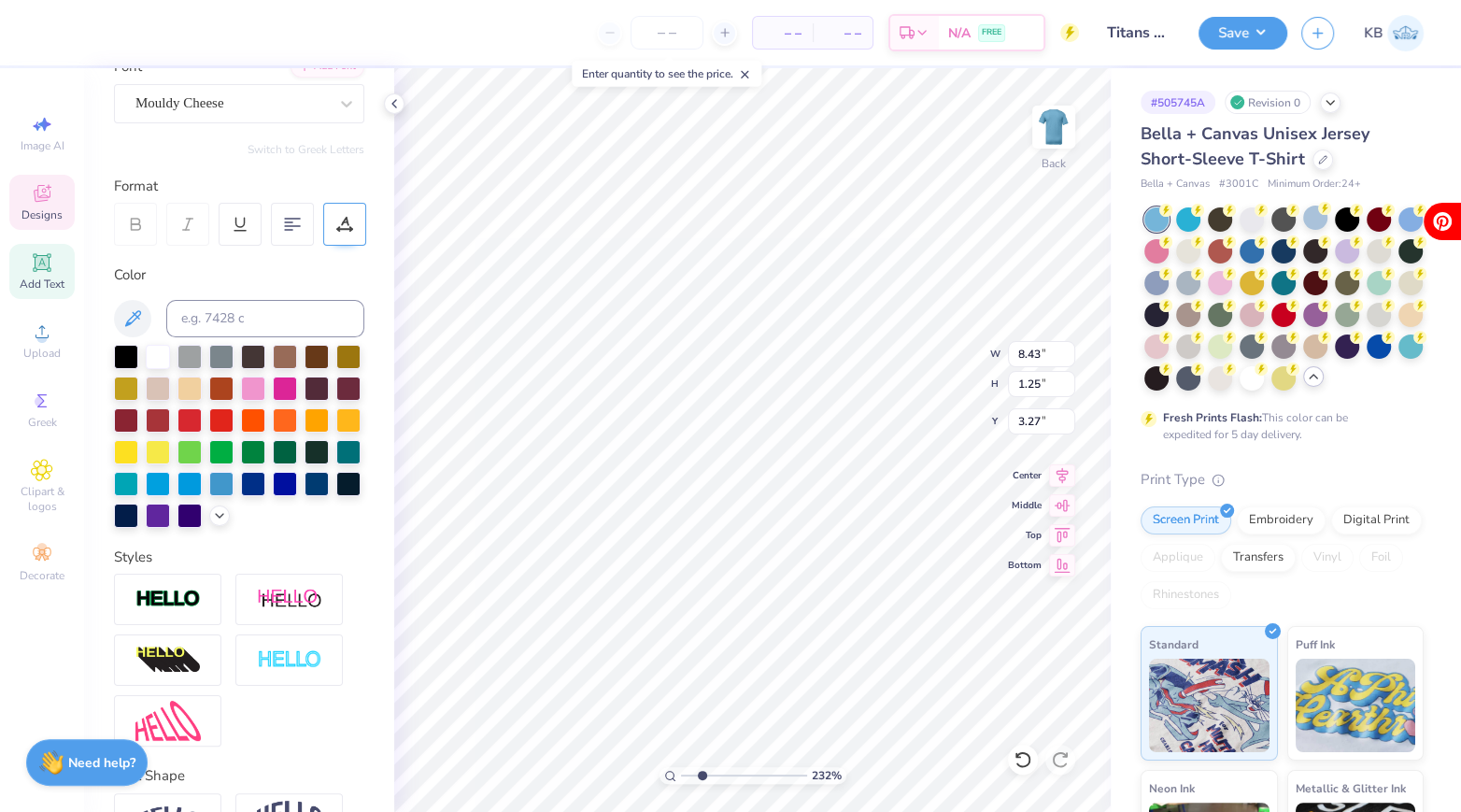
click at [352, 226] on icon at bounding box center [345, 225] width 17 height 17
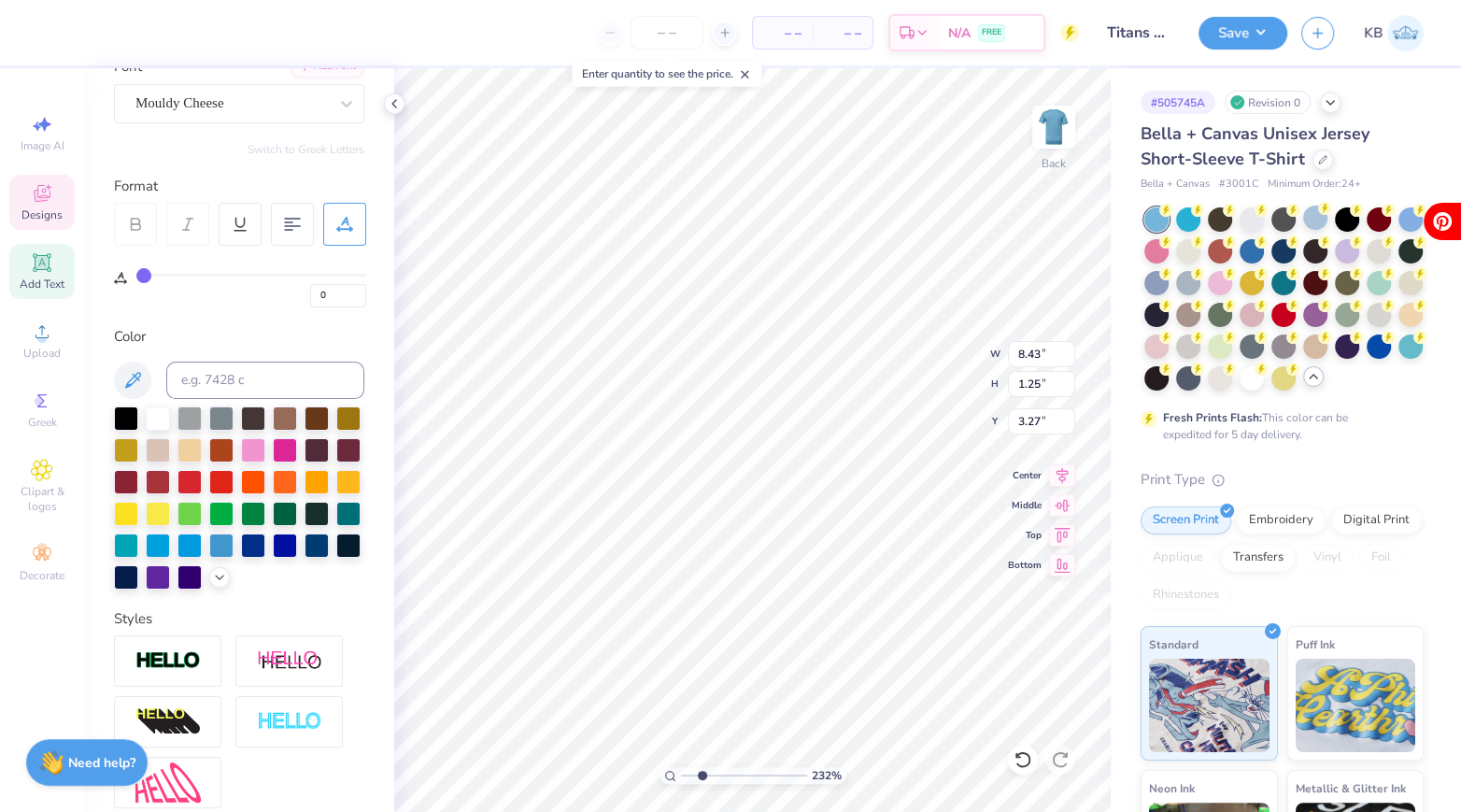
type input "2"
type input "3"
type input "4"
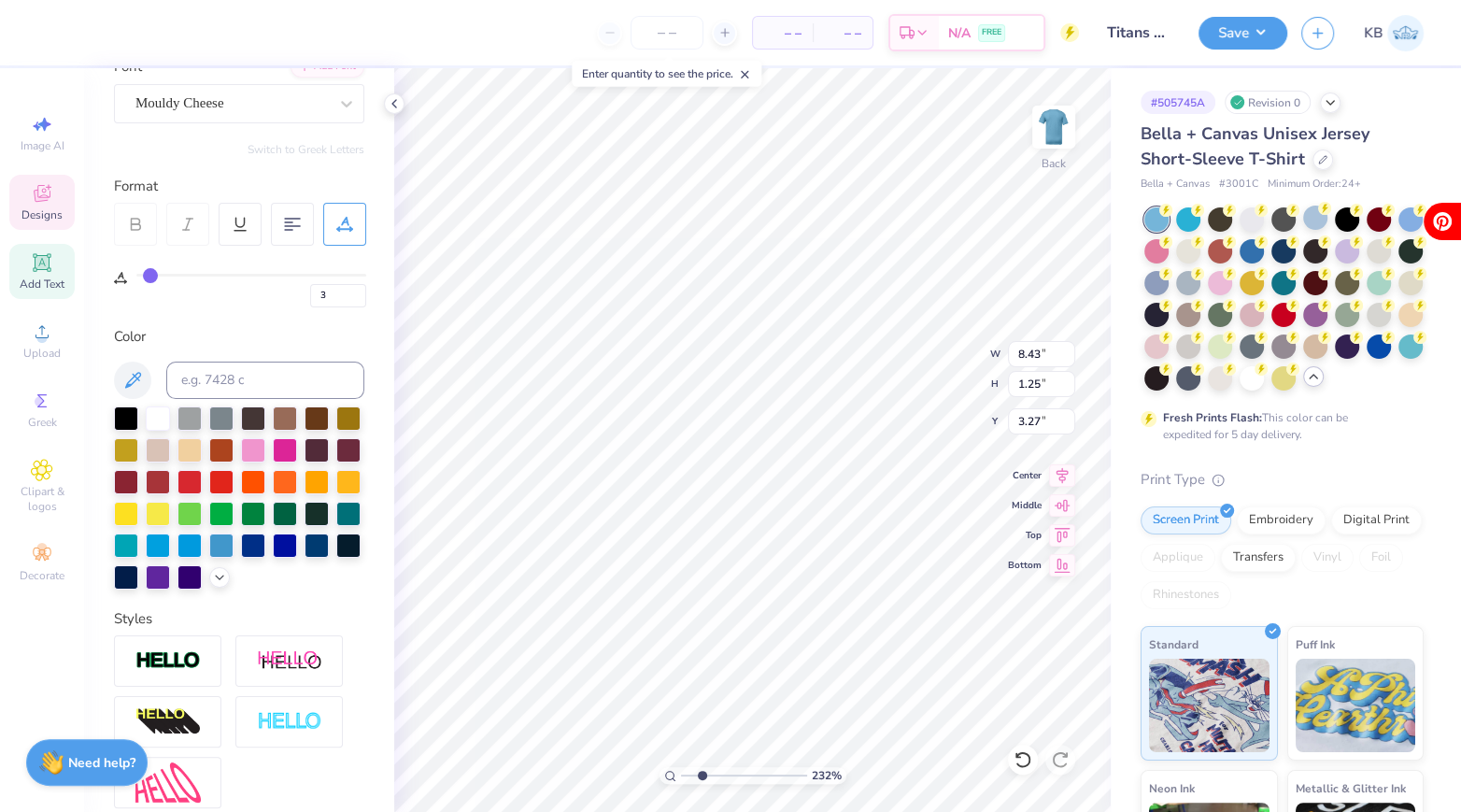
type input "4"
type input "5"
type input "6"
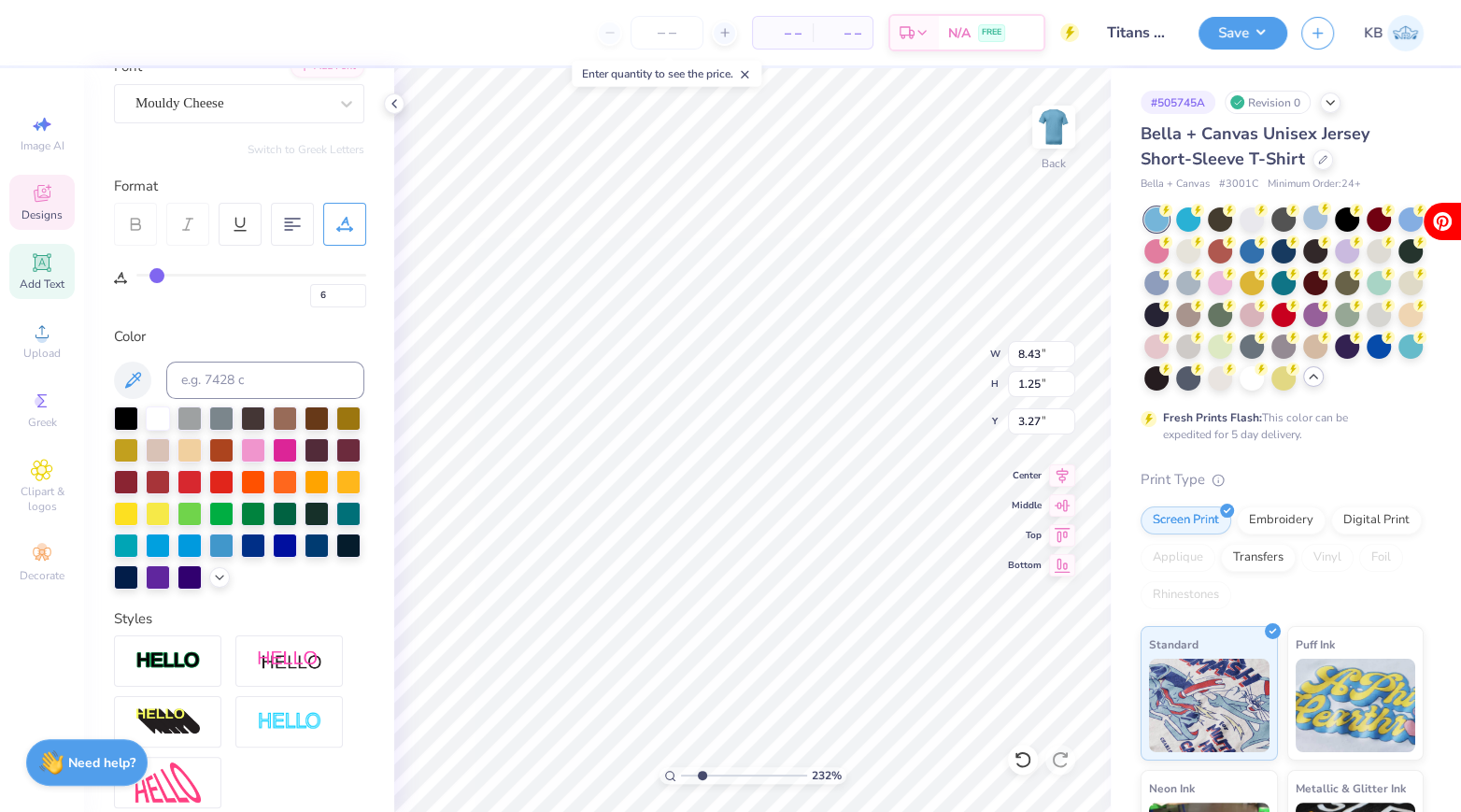
type input "8"
type input "10"
type input "12"
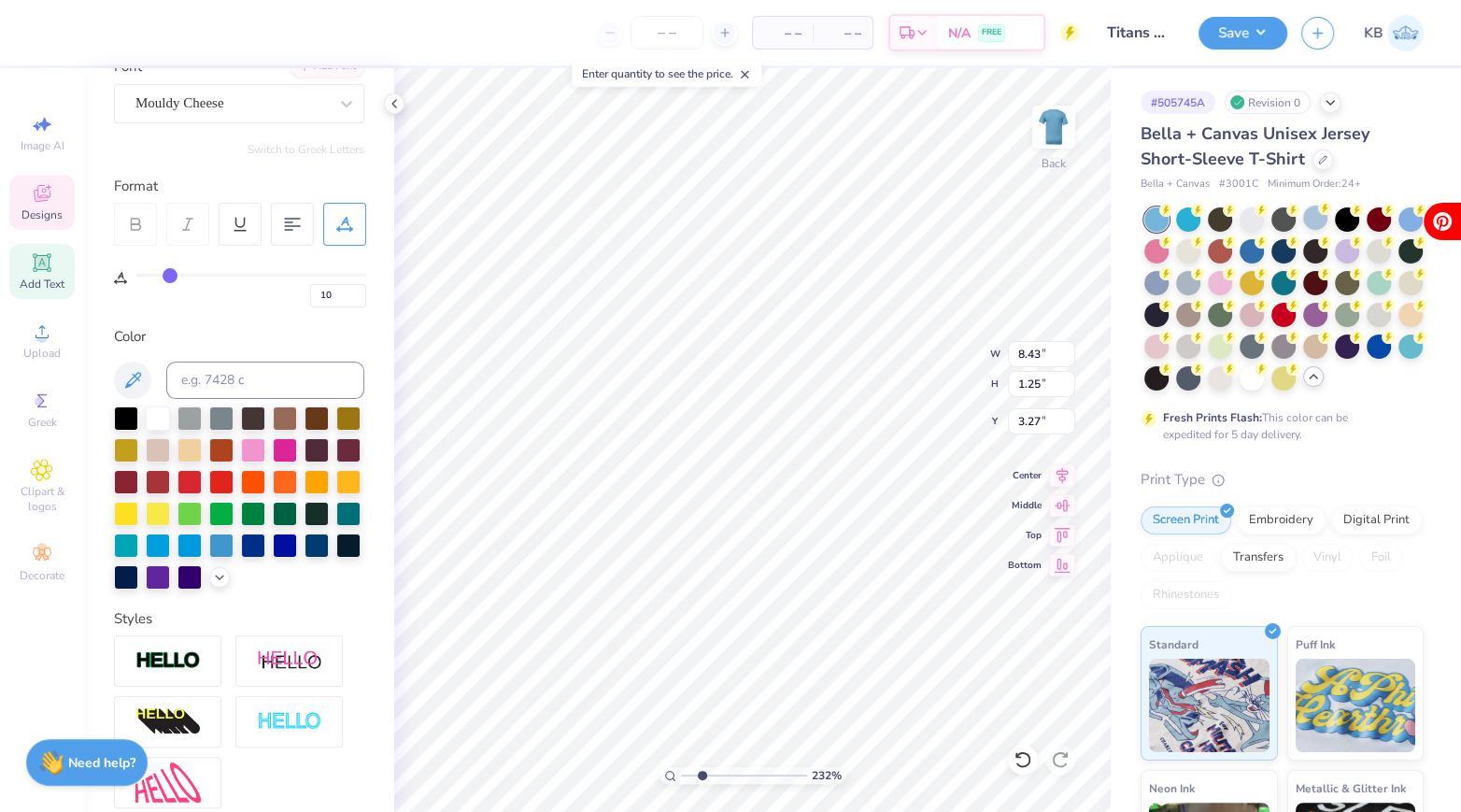
type input "12"
type input "14"
type input "15"
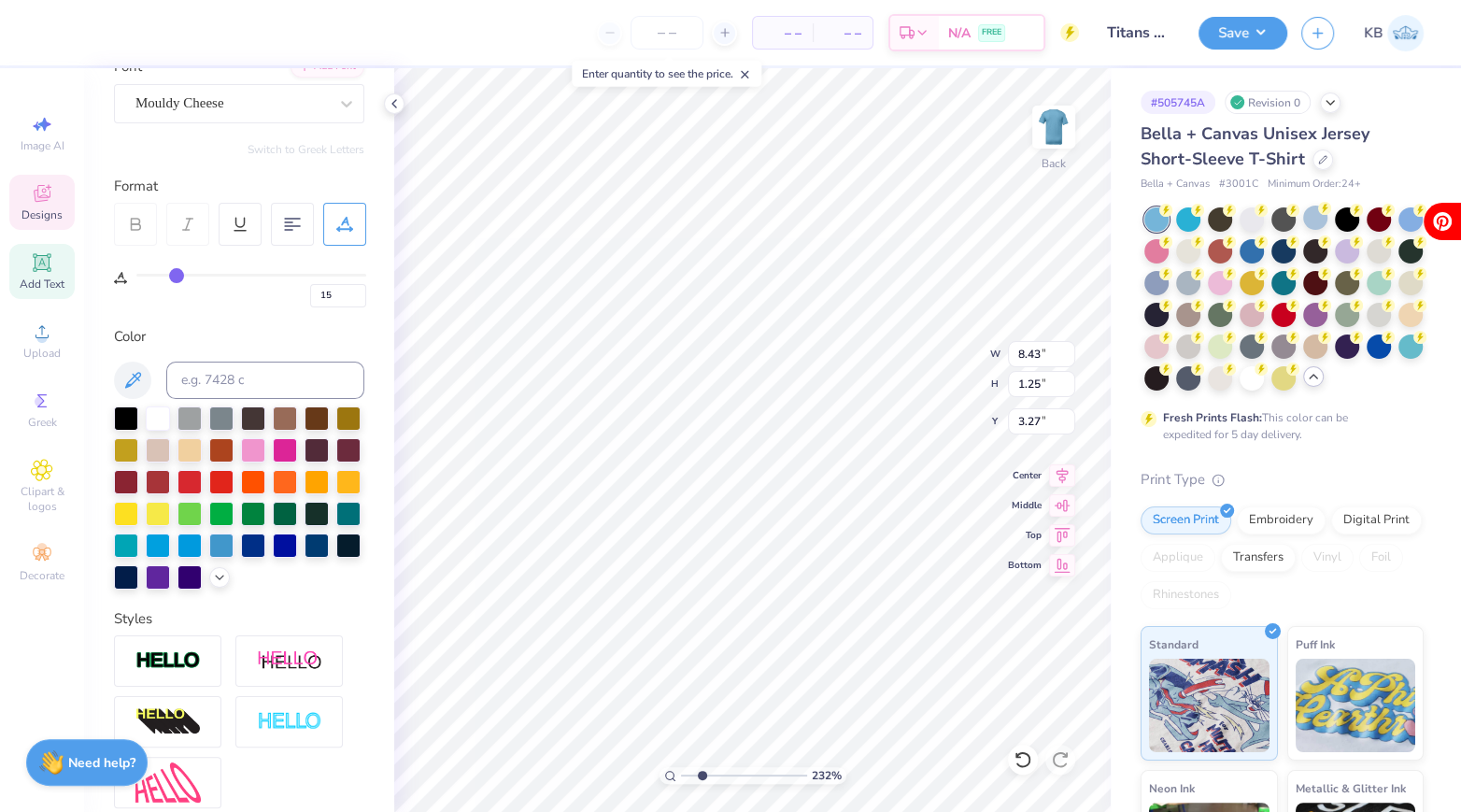
type input "16"
type input "18"
type input "19"
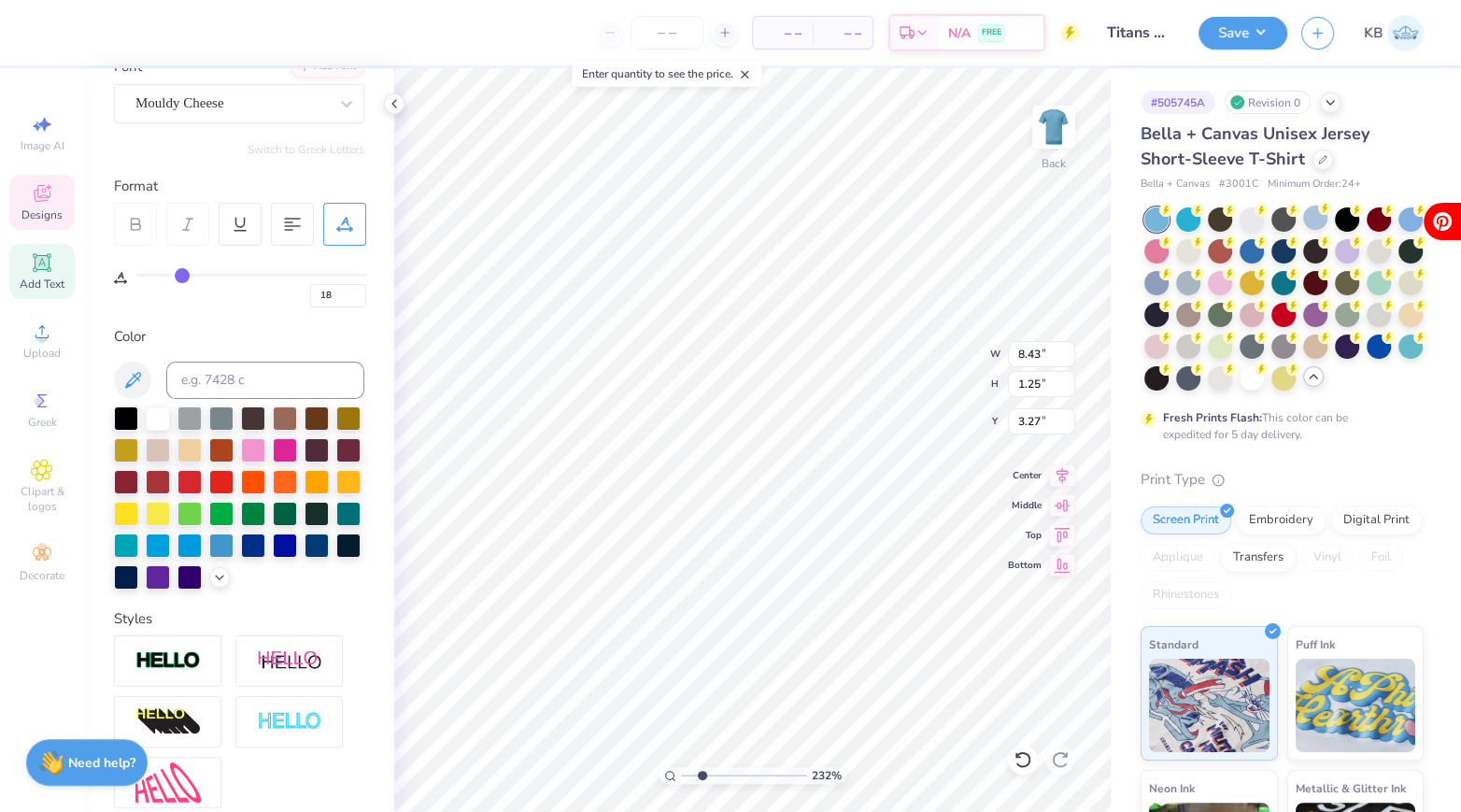
type input "19"
type input "20"
type input "21"
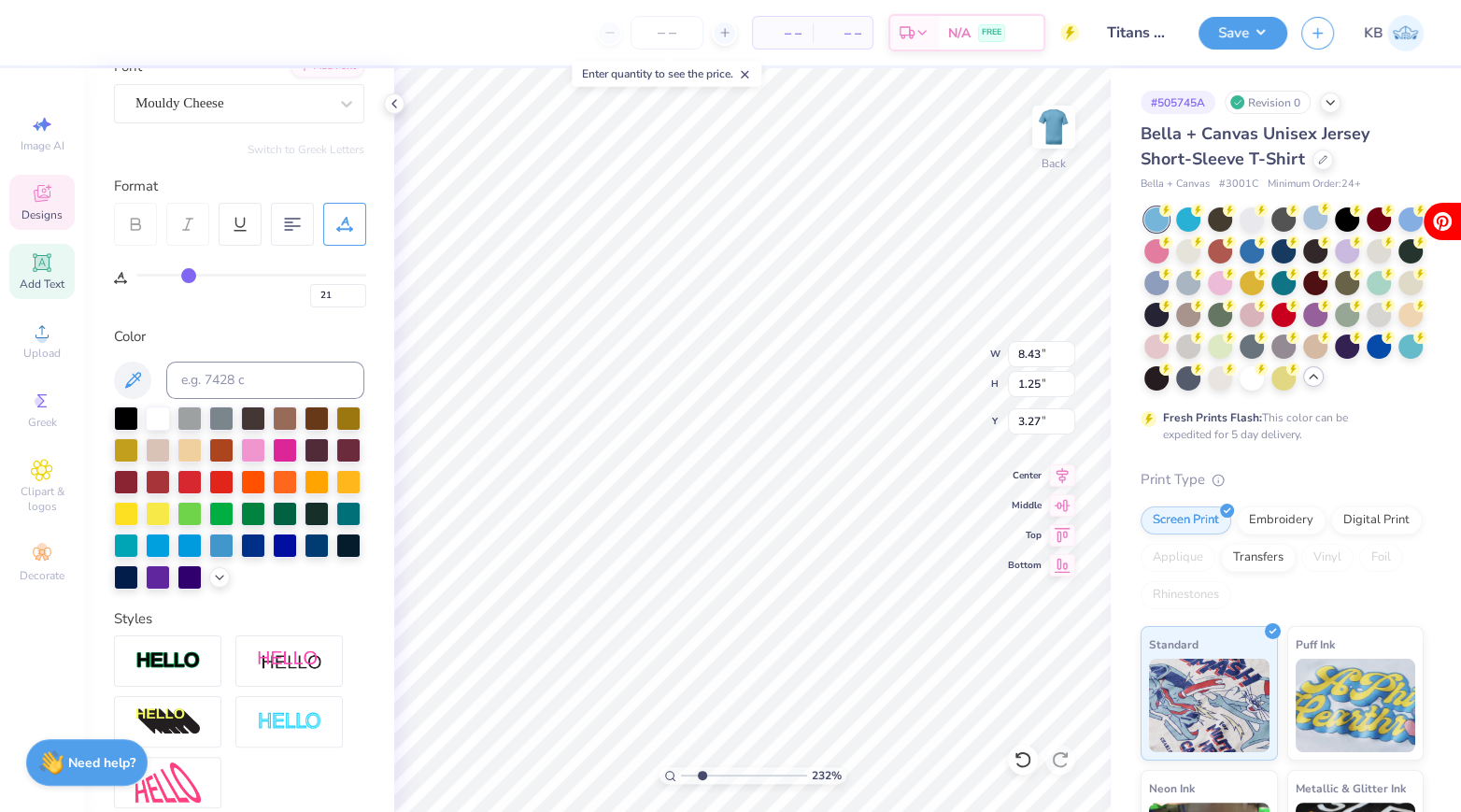
type input "22"
type input "23"
type input "24"
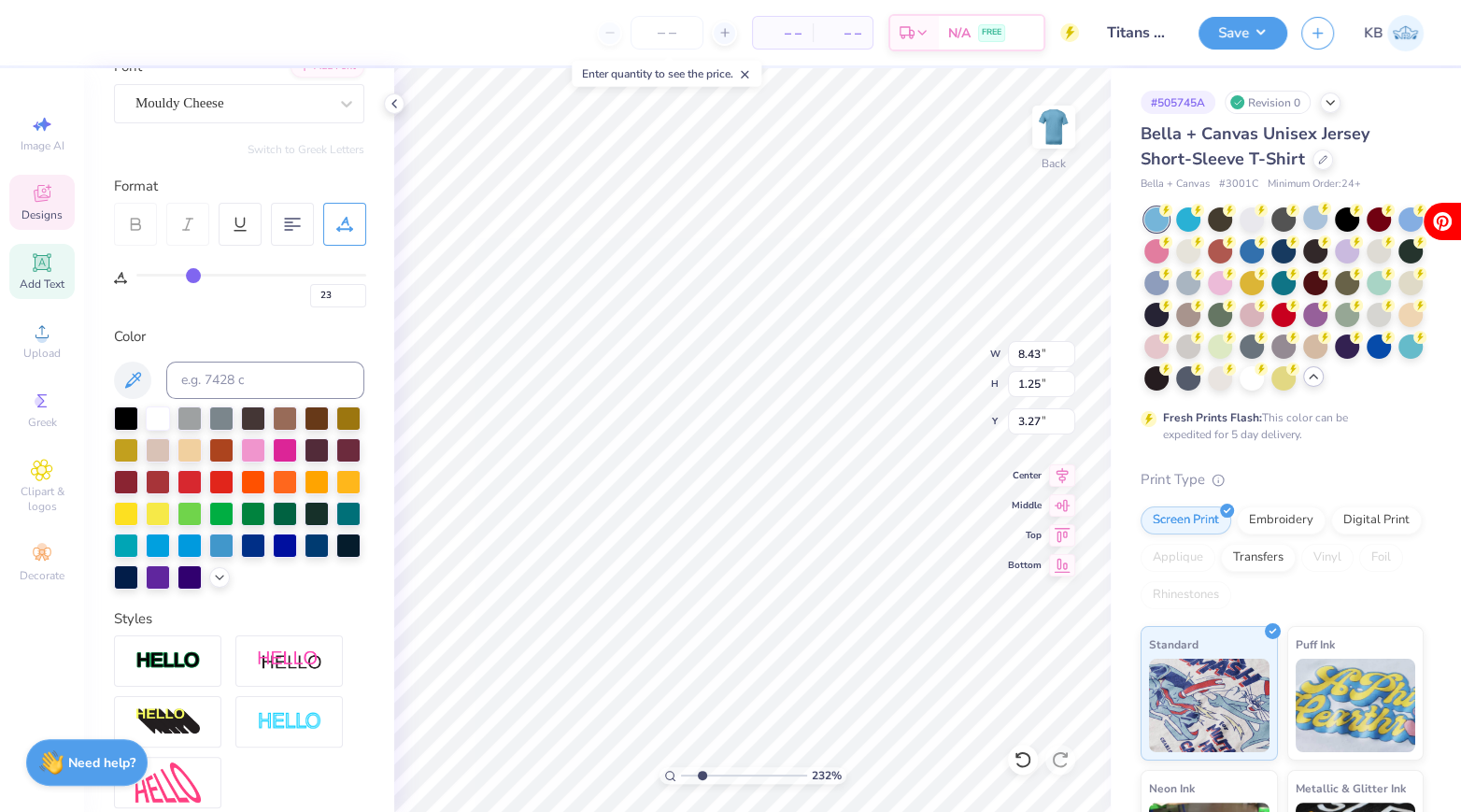
type input "24"
type input "25"
type input "26"
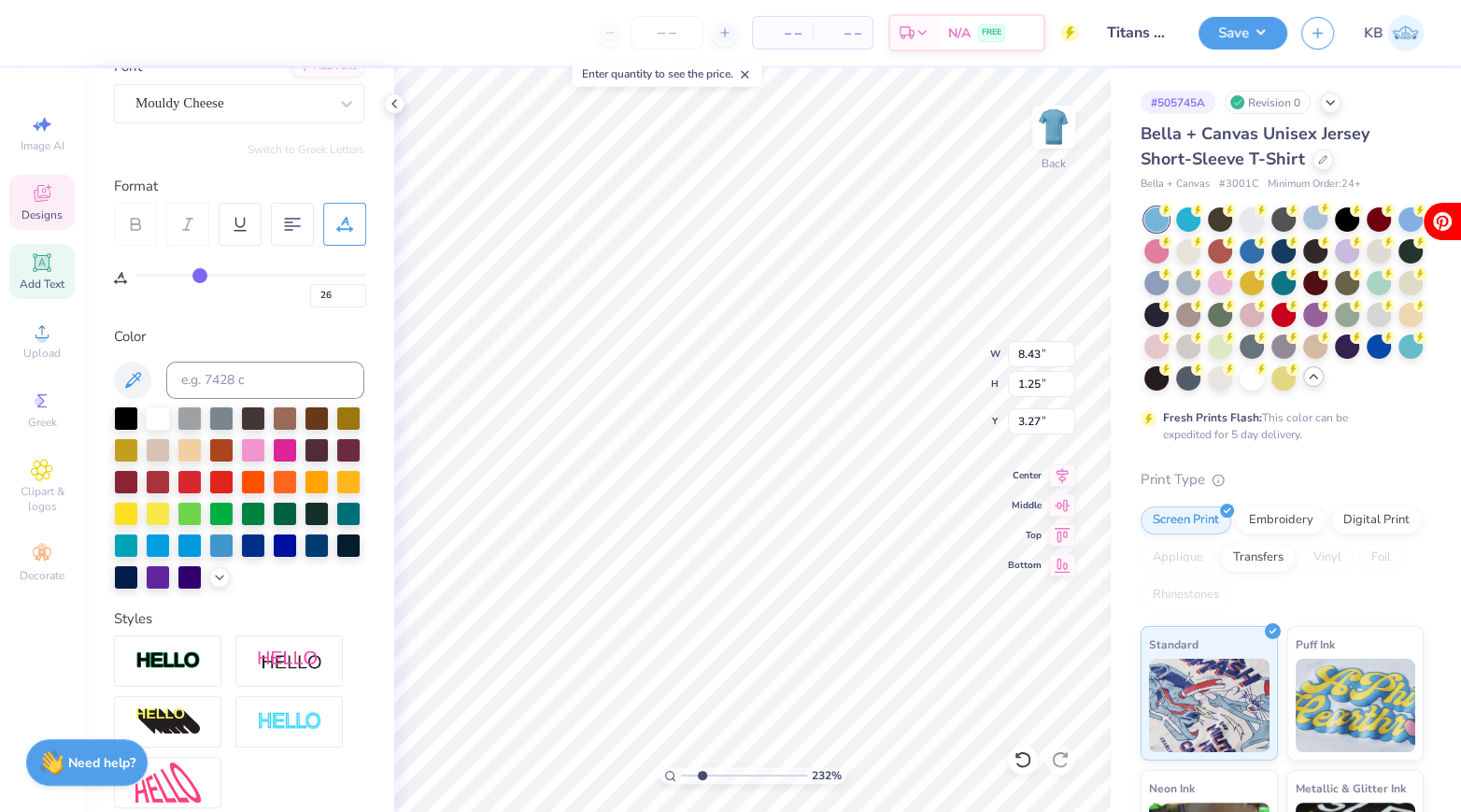
type input "27"
drag, startPoint x: 148, startPoint y: 276, endPoint x: 202, endPoint y: 281, distance: 54.2
type input "27"
click at [202, 276] on input "range" at bounding box center [251, 275] width 229 height 3
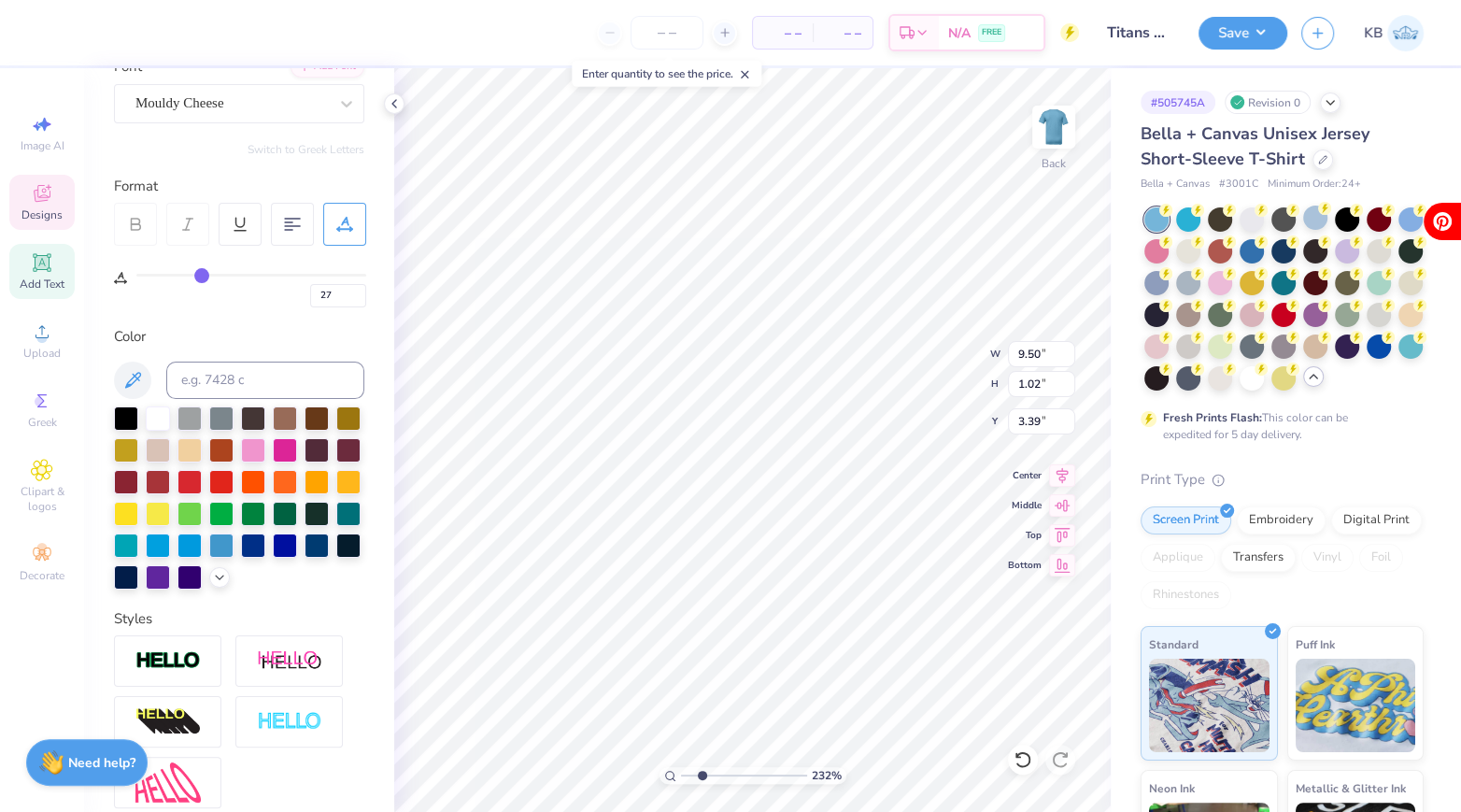
type input "4.38"
type input "0.47"
type input "3.94"
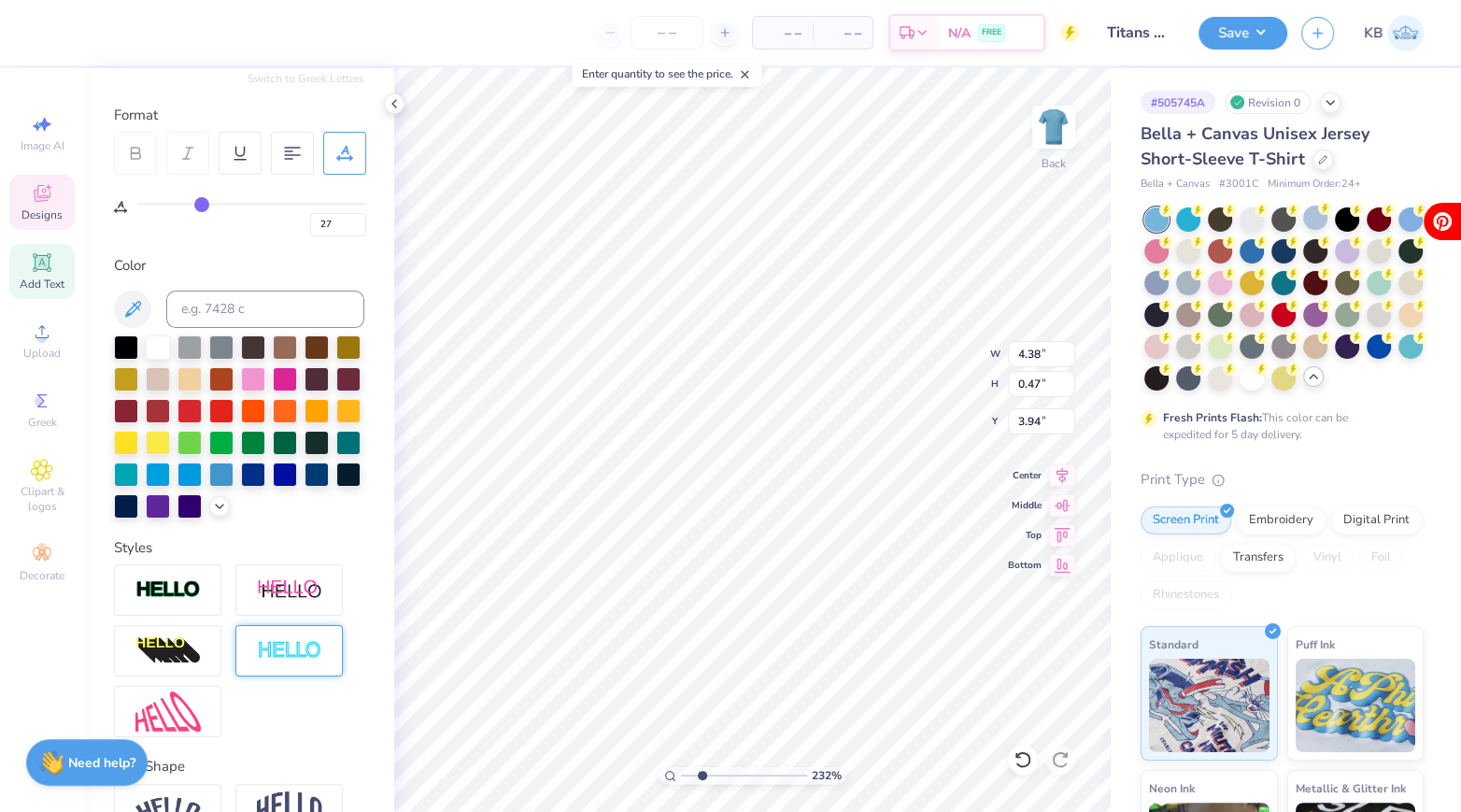
scroll to position [334, 0]
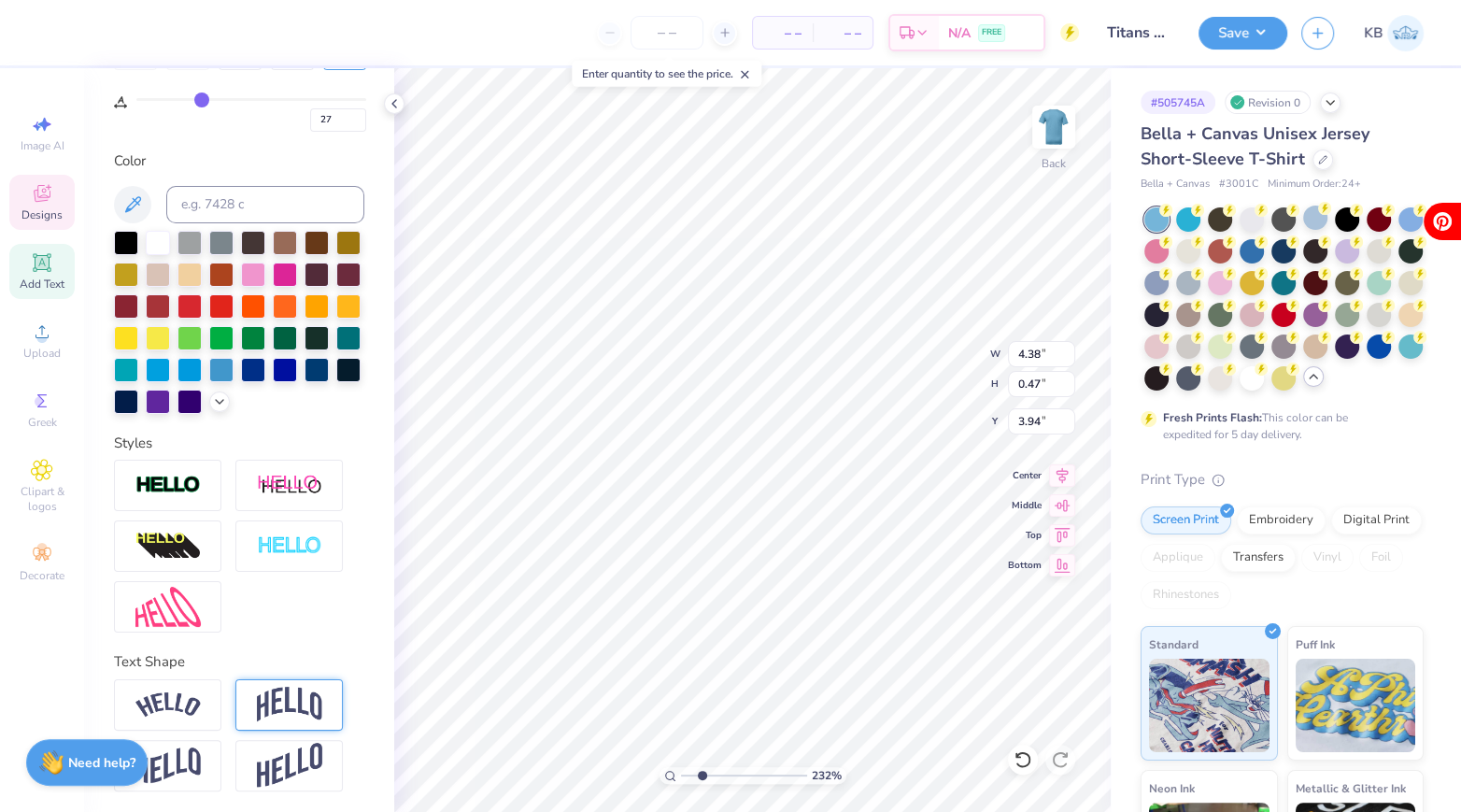
click at [294, 692] on img at bounding box center [290, 704] width 65 height 36
type input "1.33"
type input "3.51"
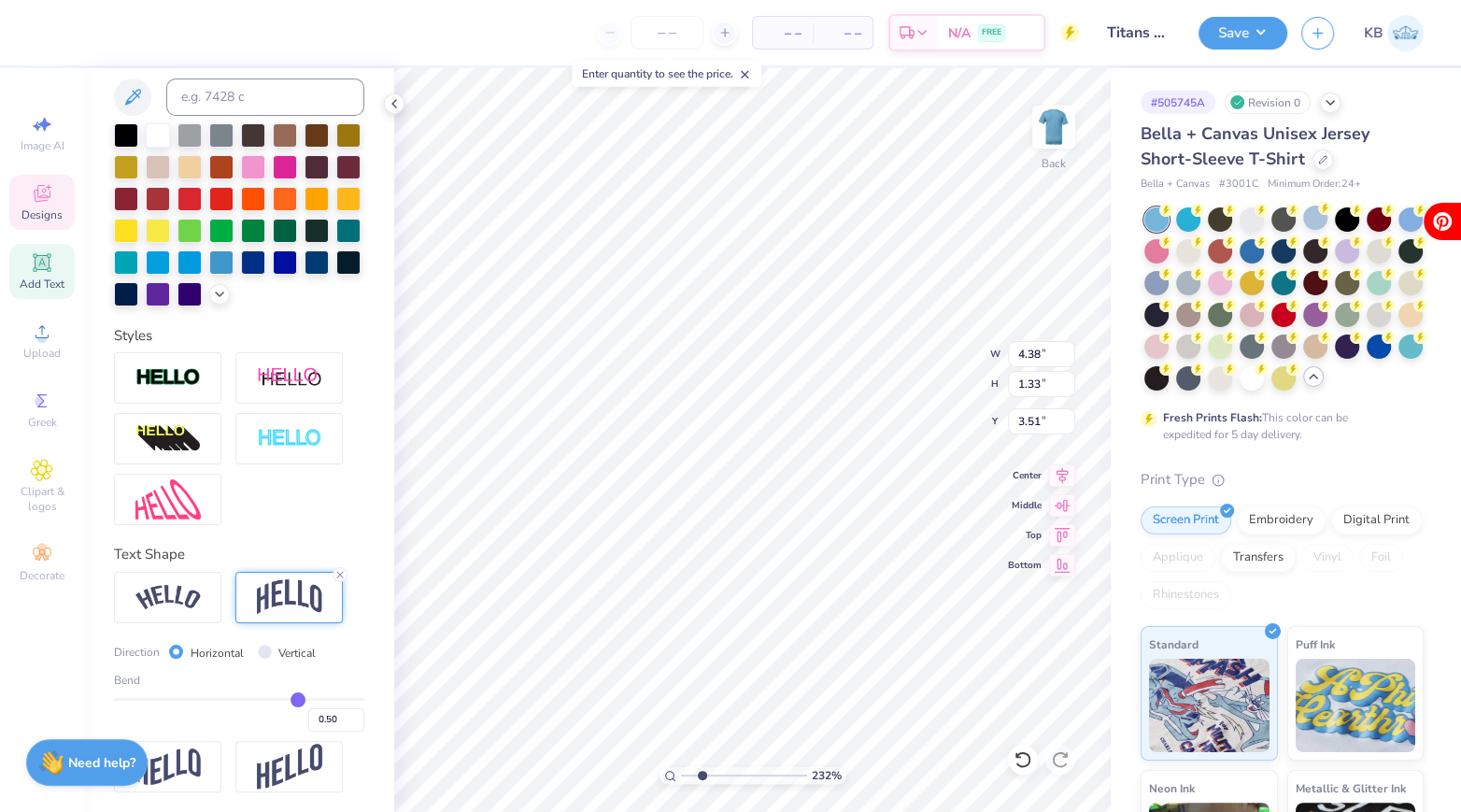
type input "0.51"
type input "0.5"
type input "0.50"
type input "0.49"
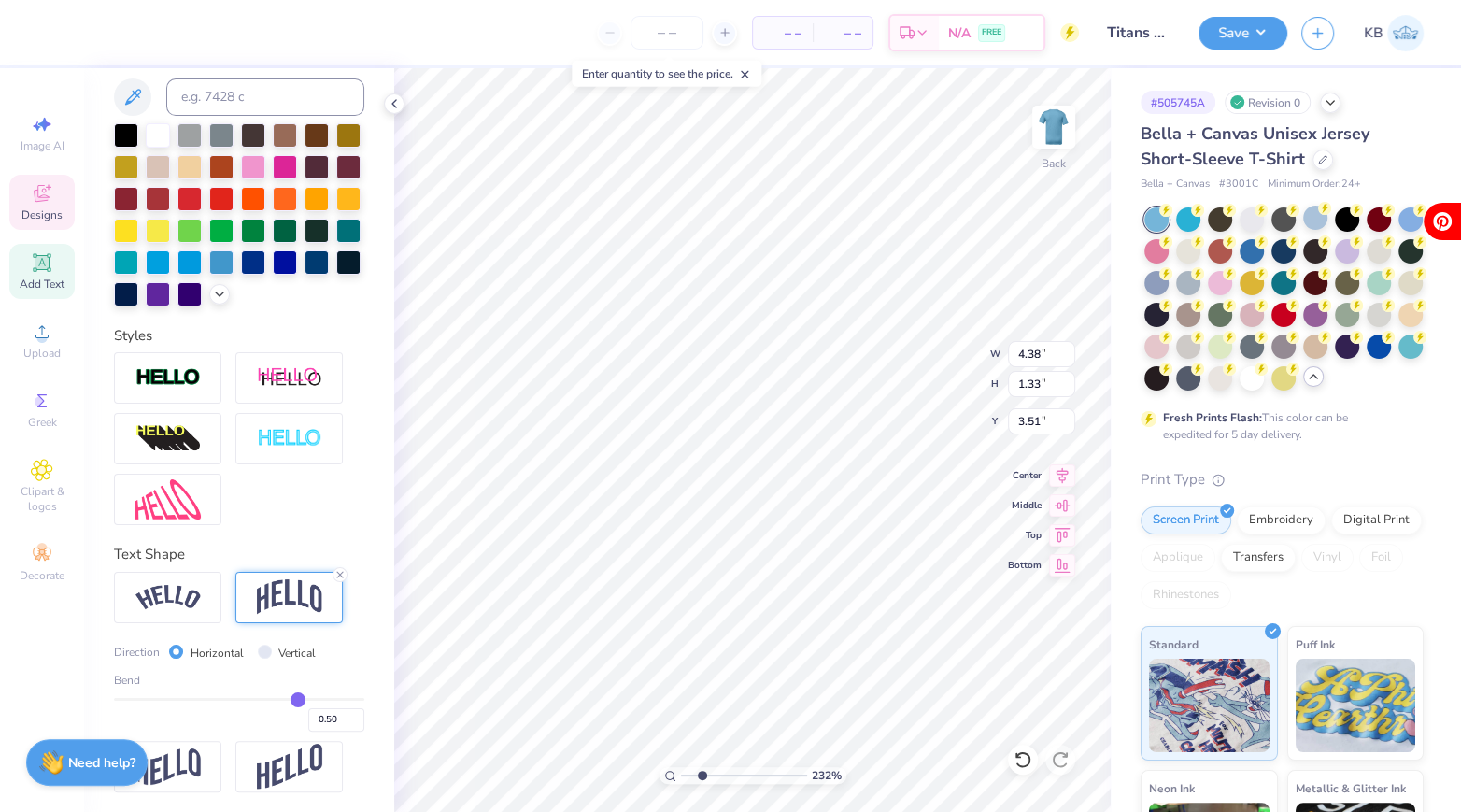
type input "0.49"
type input "0.47"
type input "0.45"
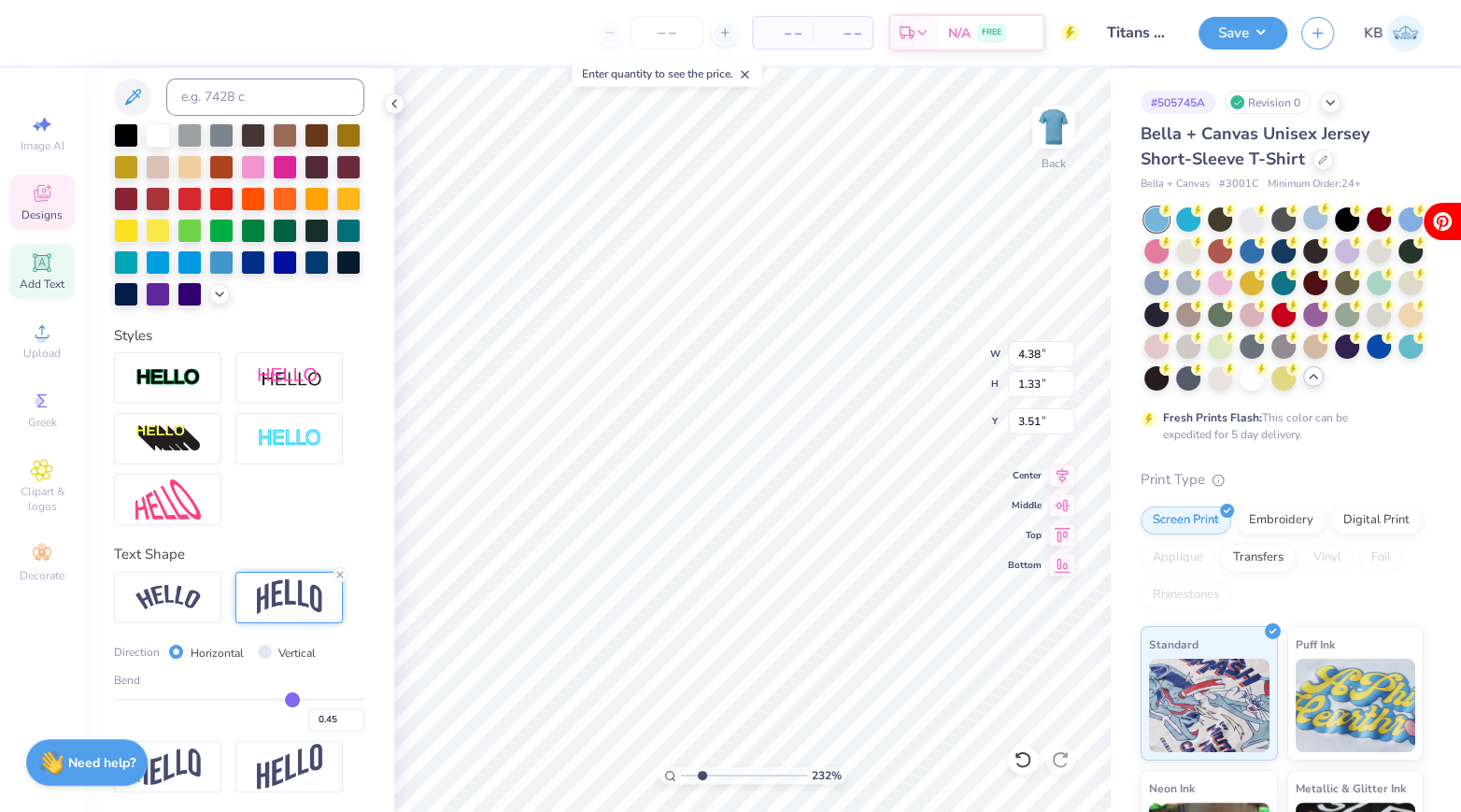
type input "0.42"
type input "0.4"
type input "0.40"
type input "0.37"
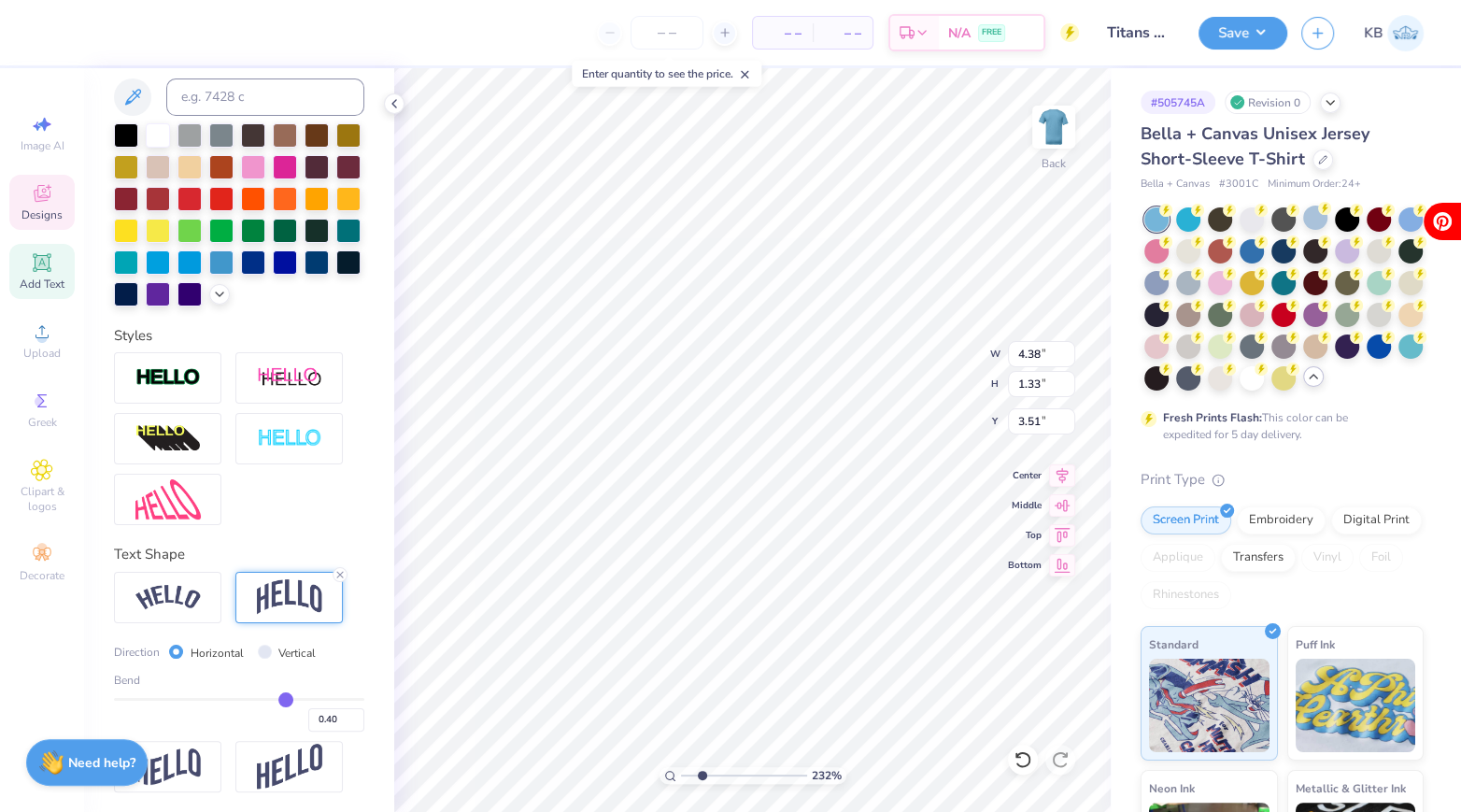
type input "0.37"
type input "0.34"
type input "0.31"
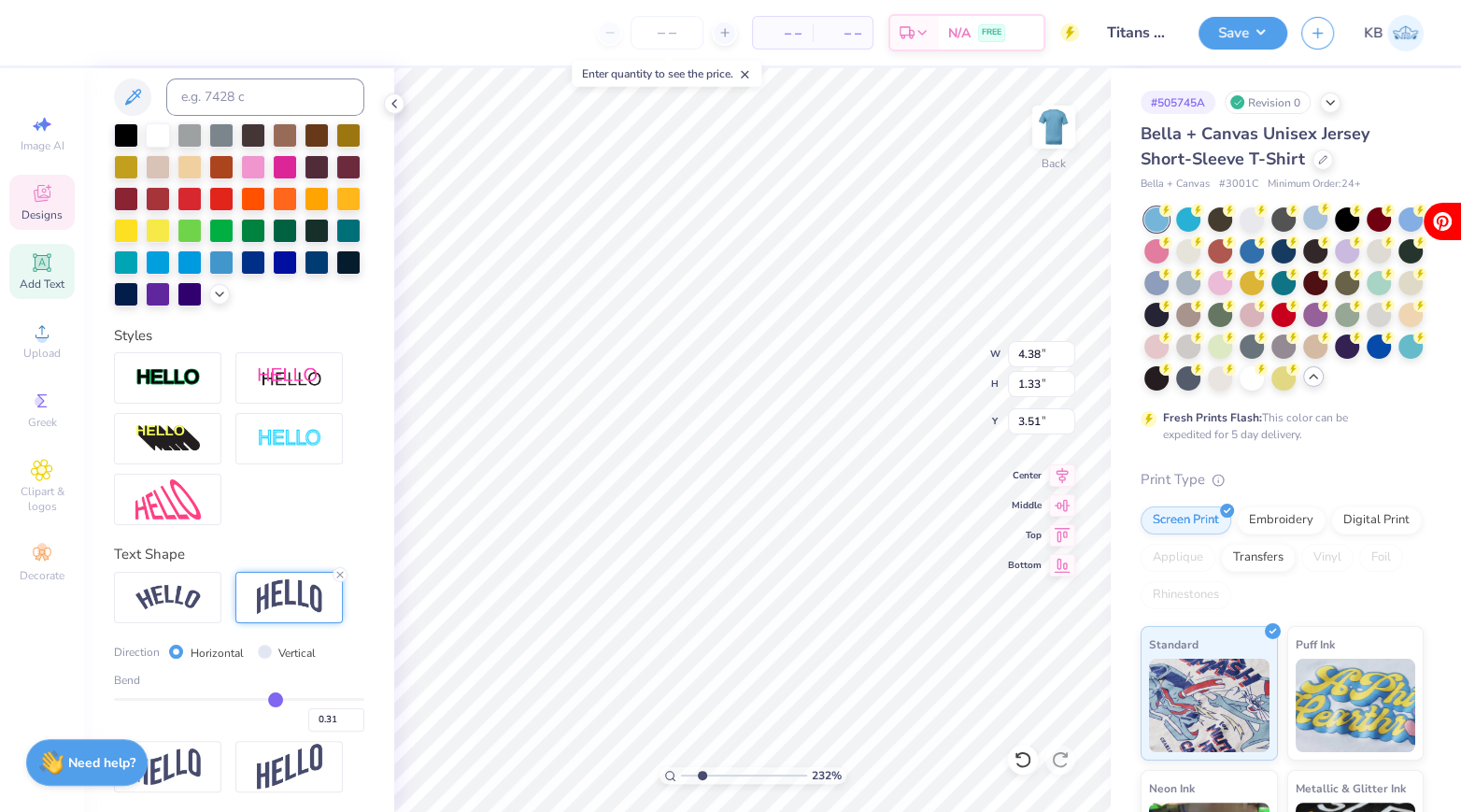
type input "0.28"
type input "0.27"
type input "0.26"
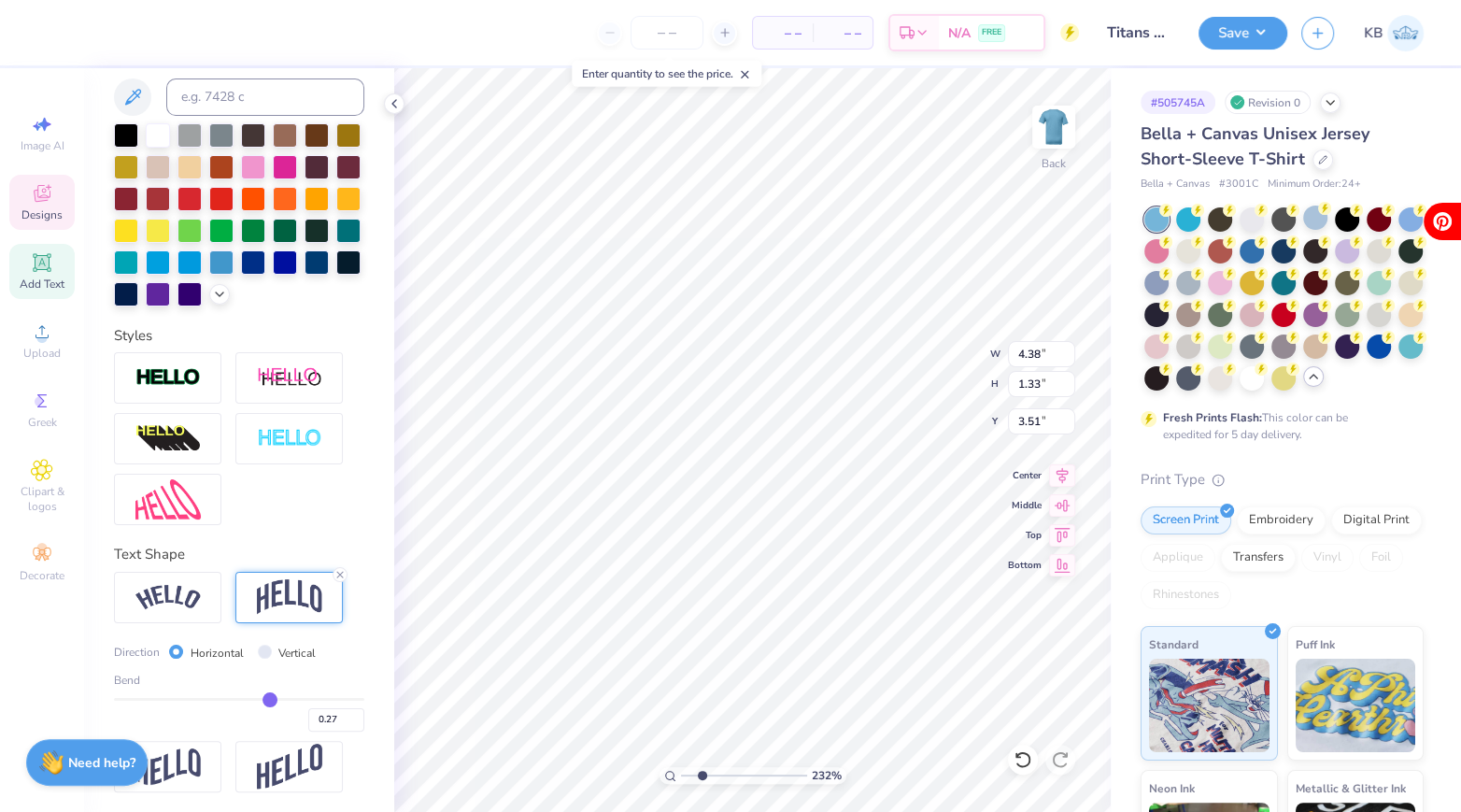
type input "0.26"
type input "0.24"
type input "0.23"
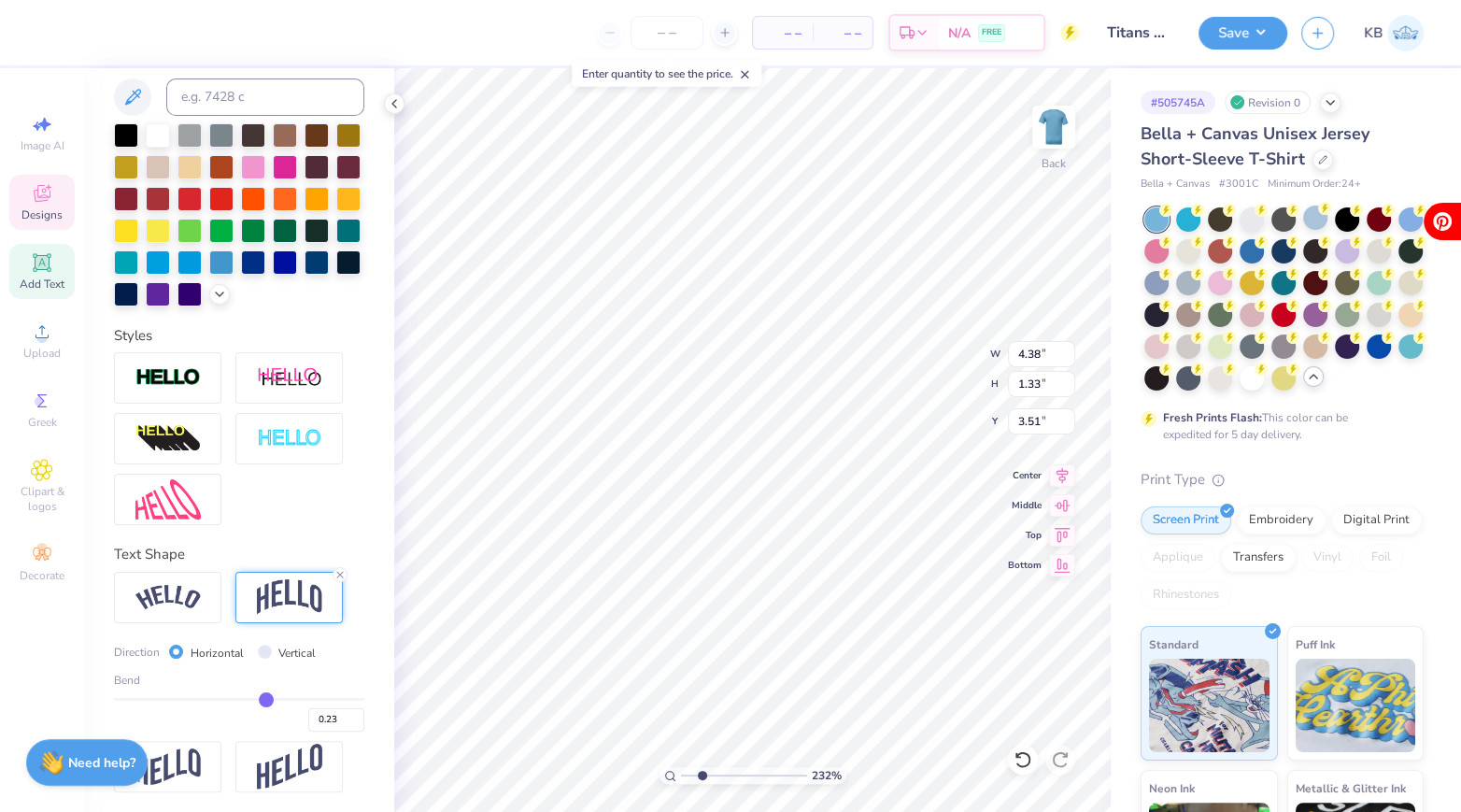
type input "0.22"
type input "0.21"
type input "0.19"
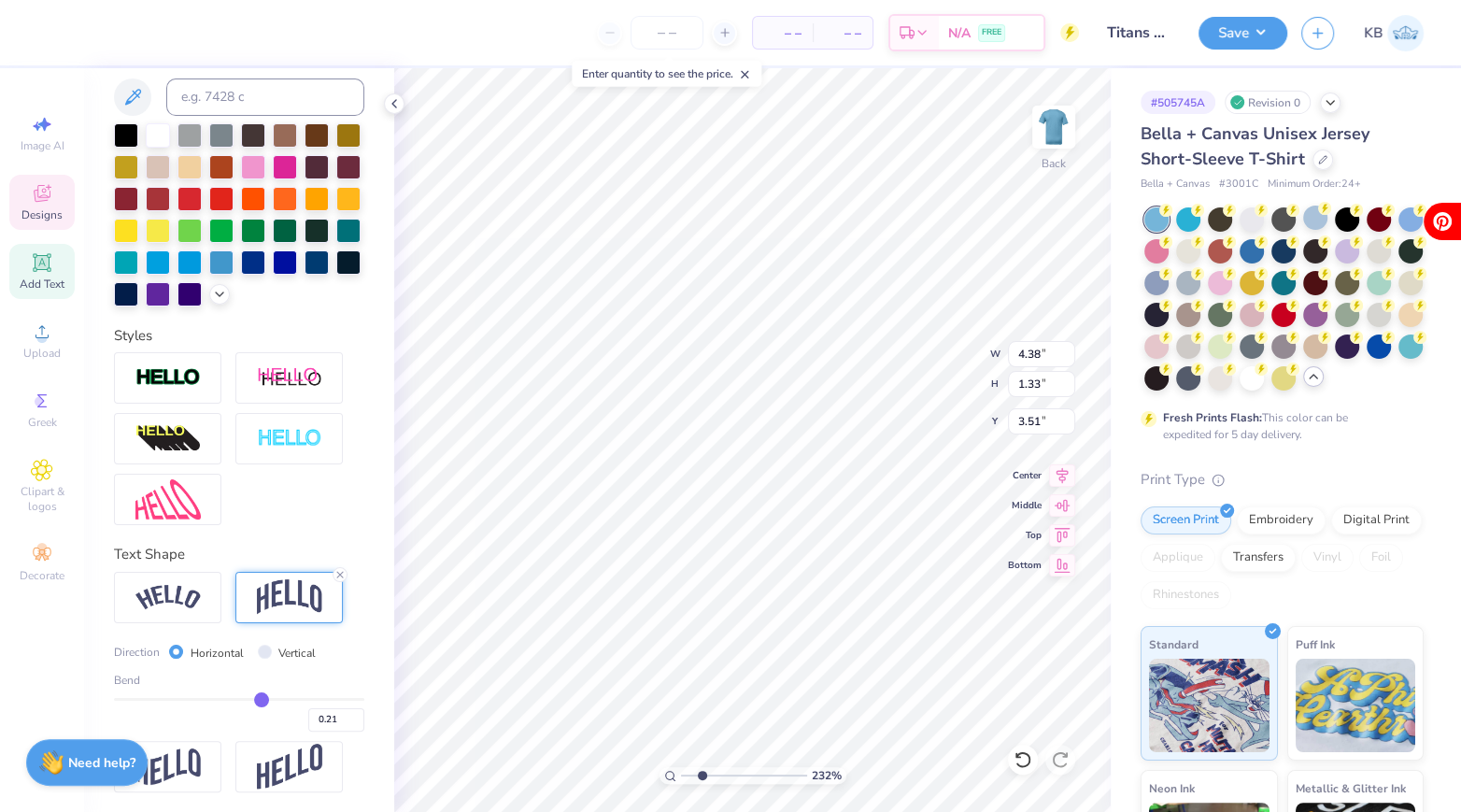
type input "0.19"
type input "0.16"
type input "0.14"
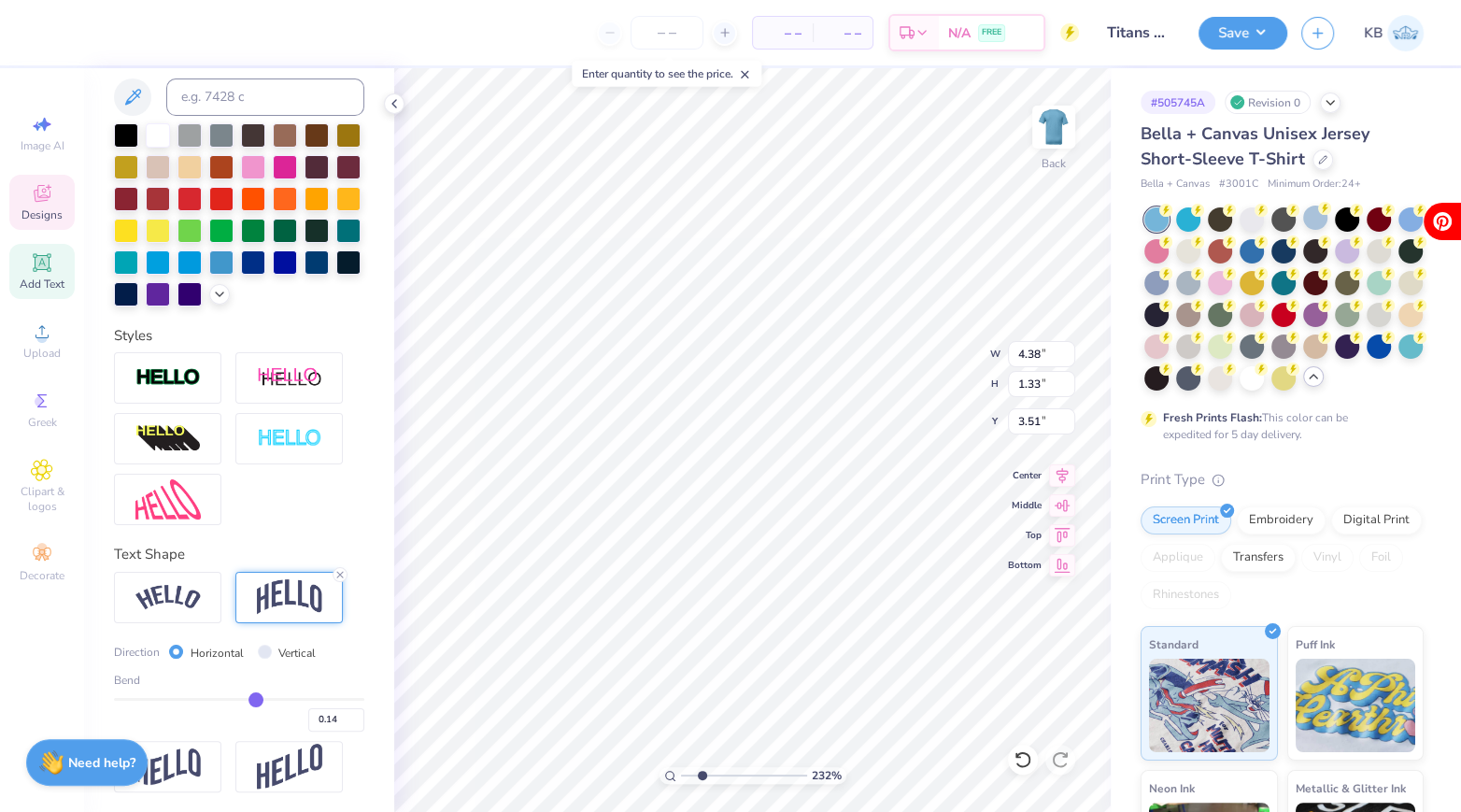
type input "0.12"
type input "0.11"
type input "0.1"
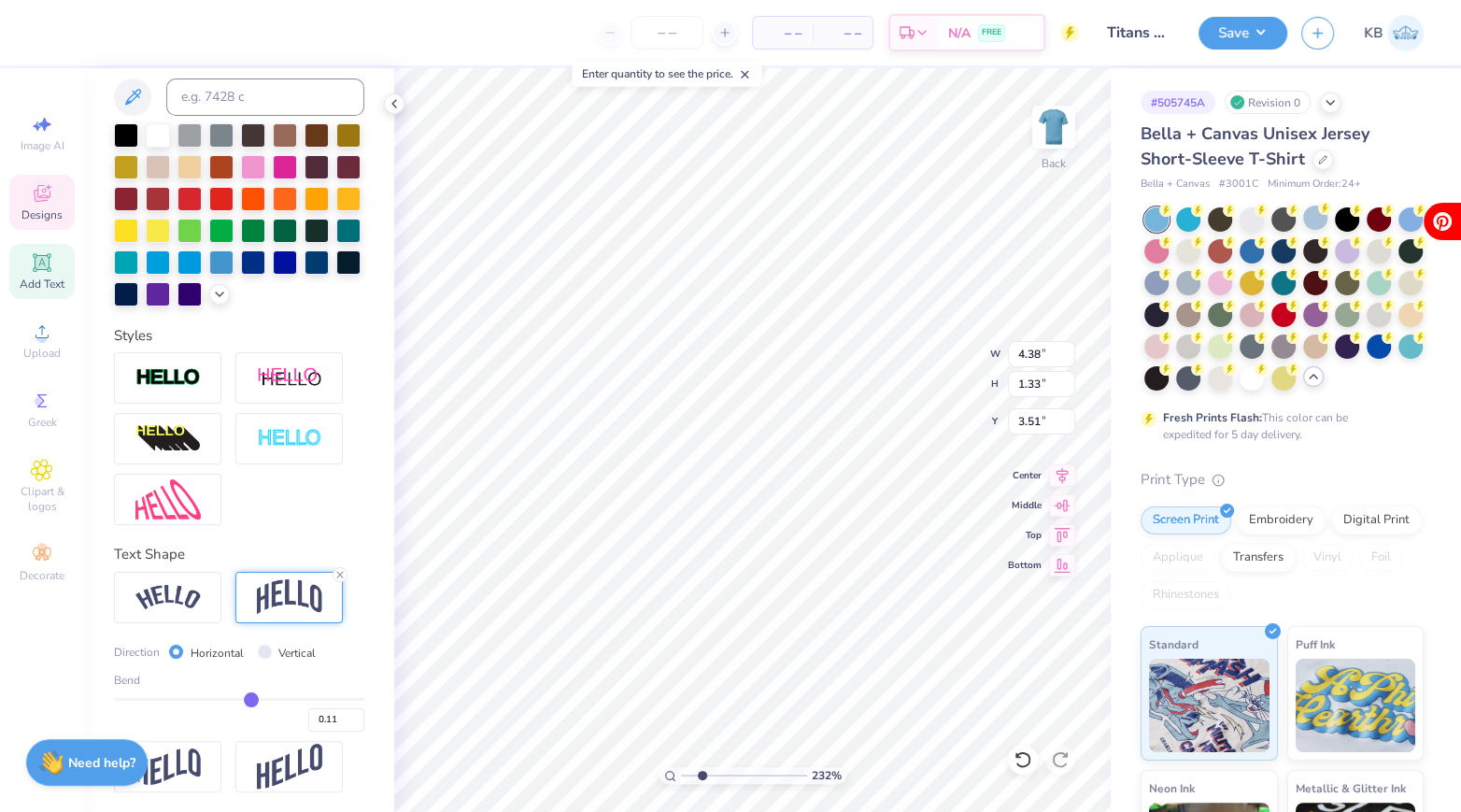
type input "0.10"
type input "0.08"
type input "0.06"
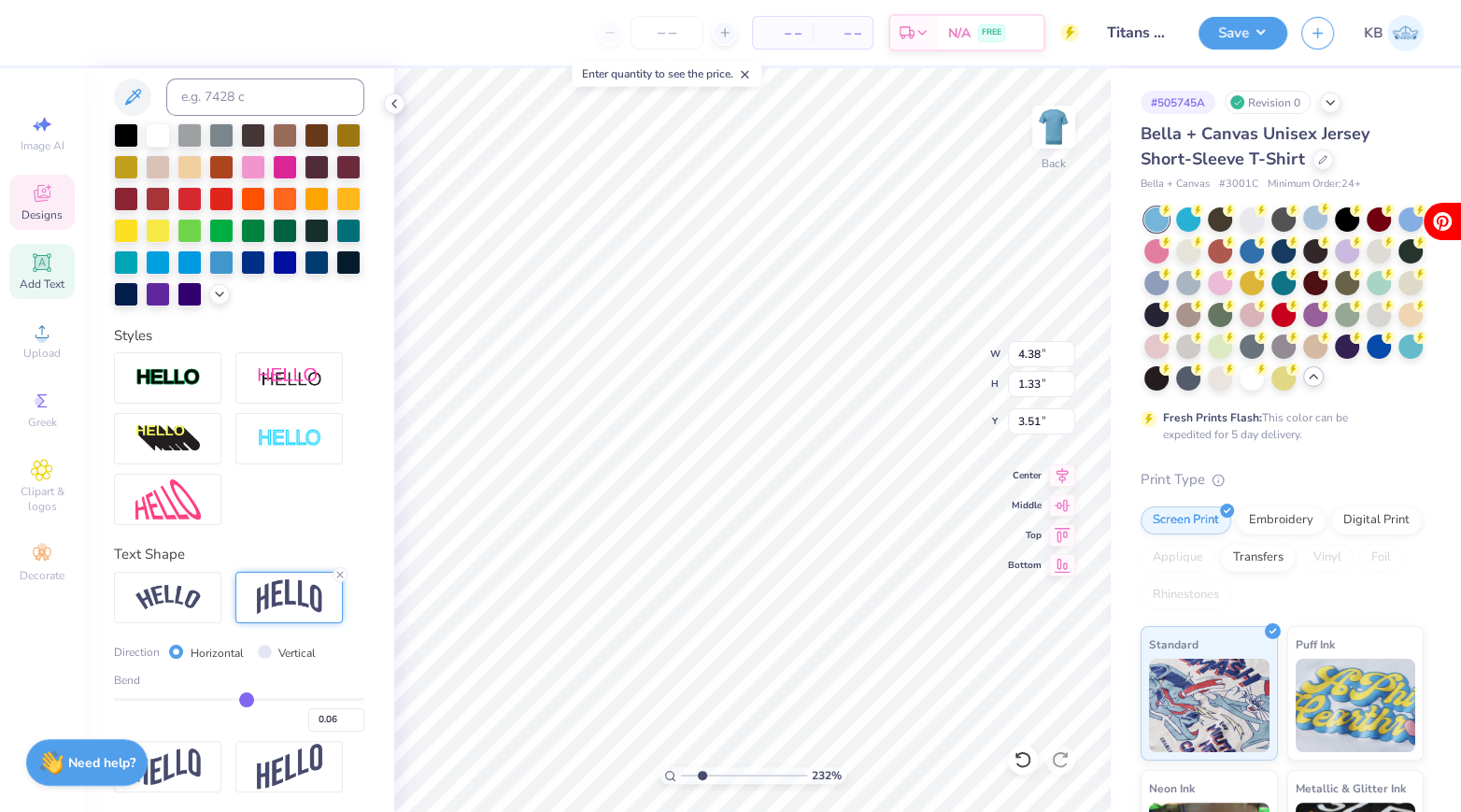
type input "0.04"
type input "0.02"
type input "0.01"
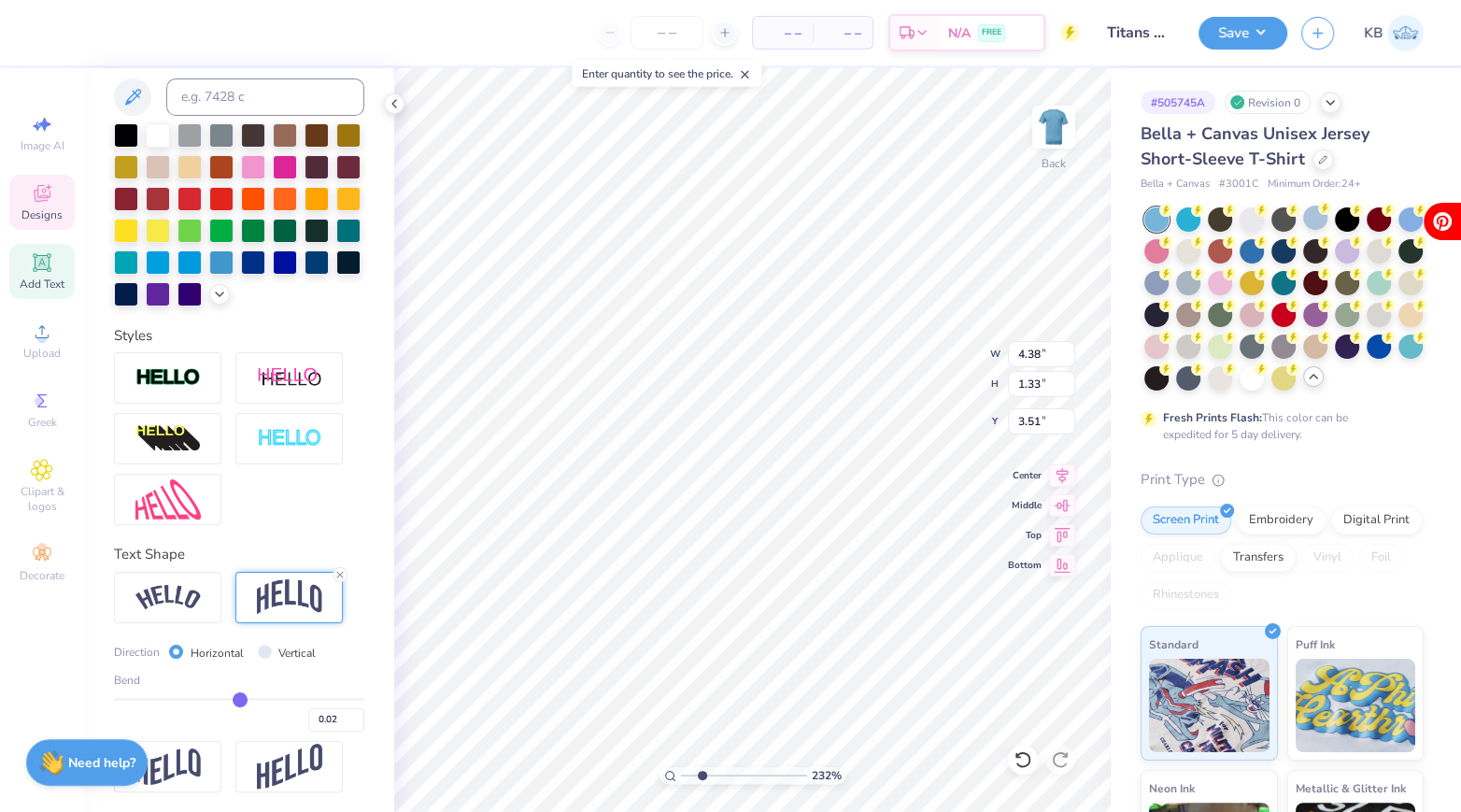
type input "0.01"
type input "0"
type input "0.00"
type input "-0.01"
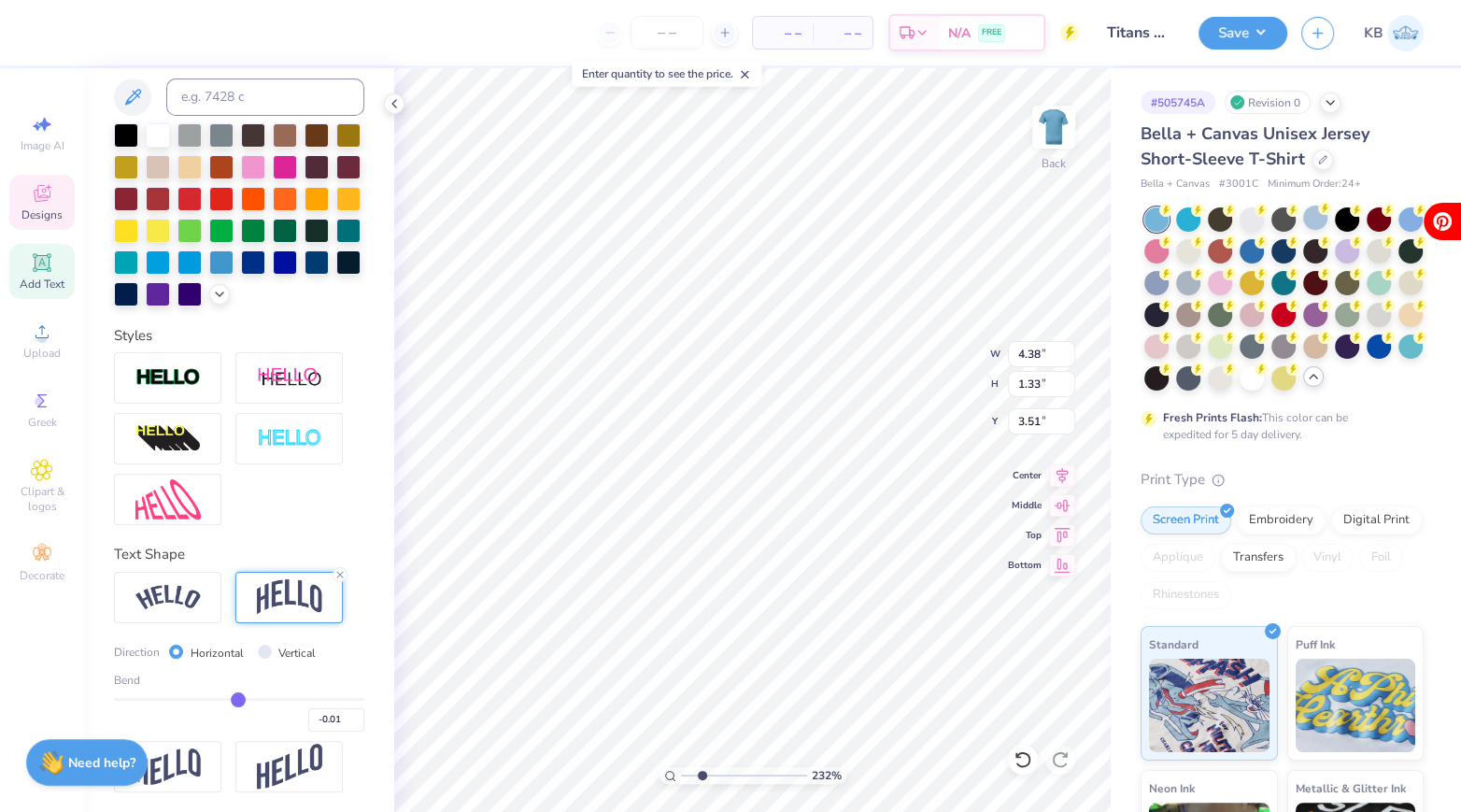
type input "-0.02"
type input "-0.04"
type input "-0.05"
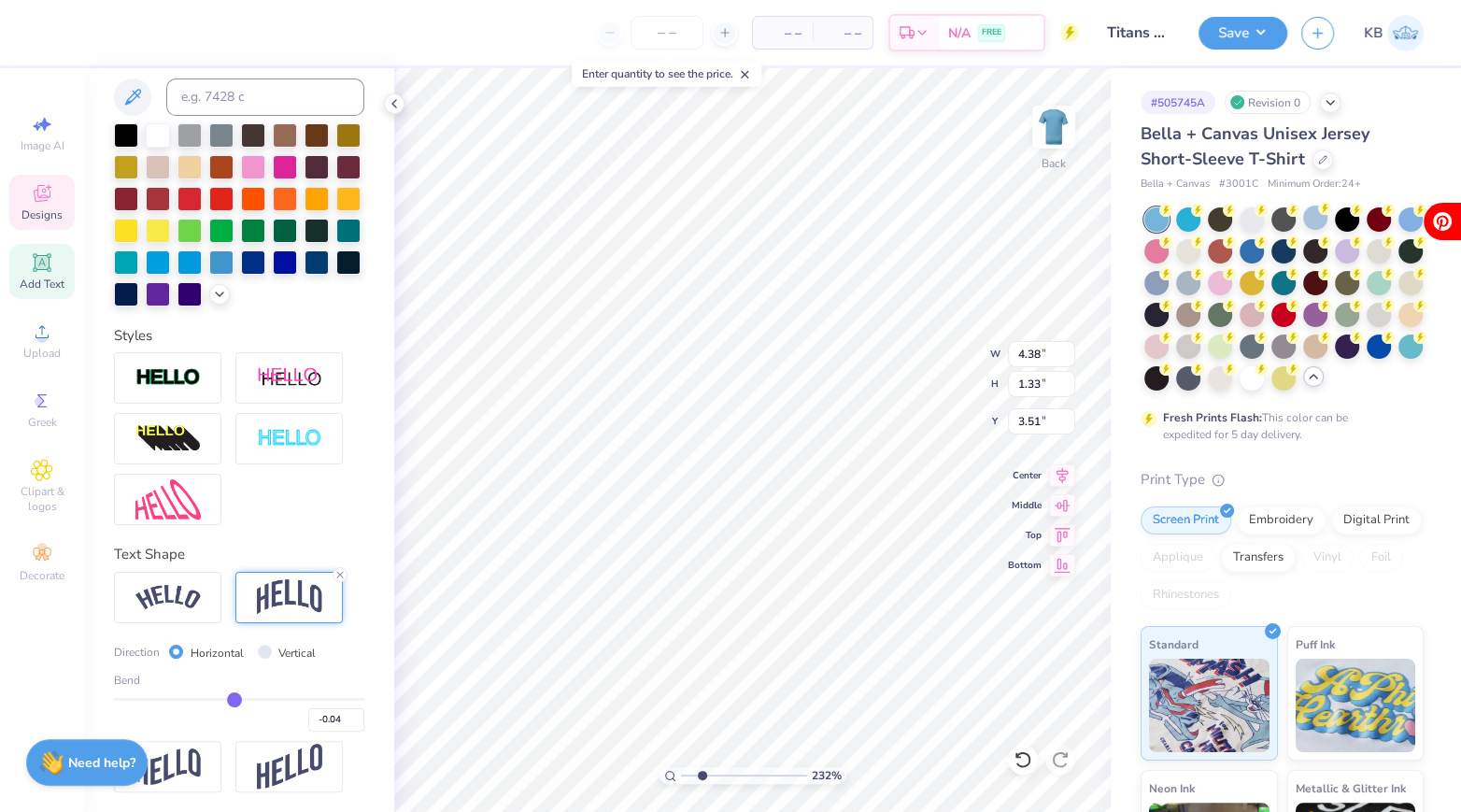
type input "-0.05"
type input "-0.06"
type input "-0.07"
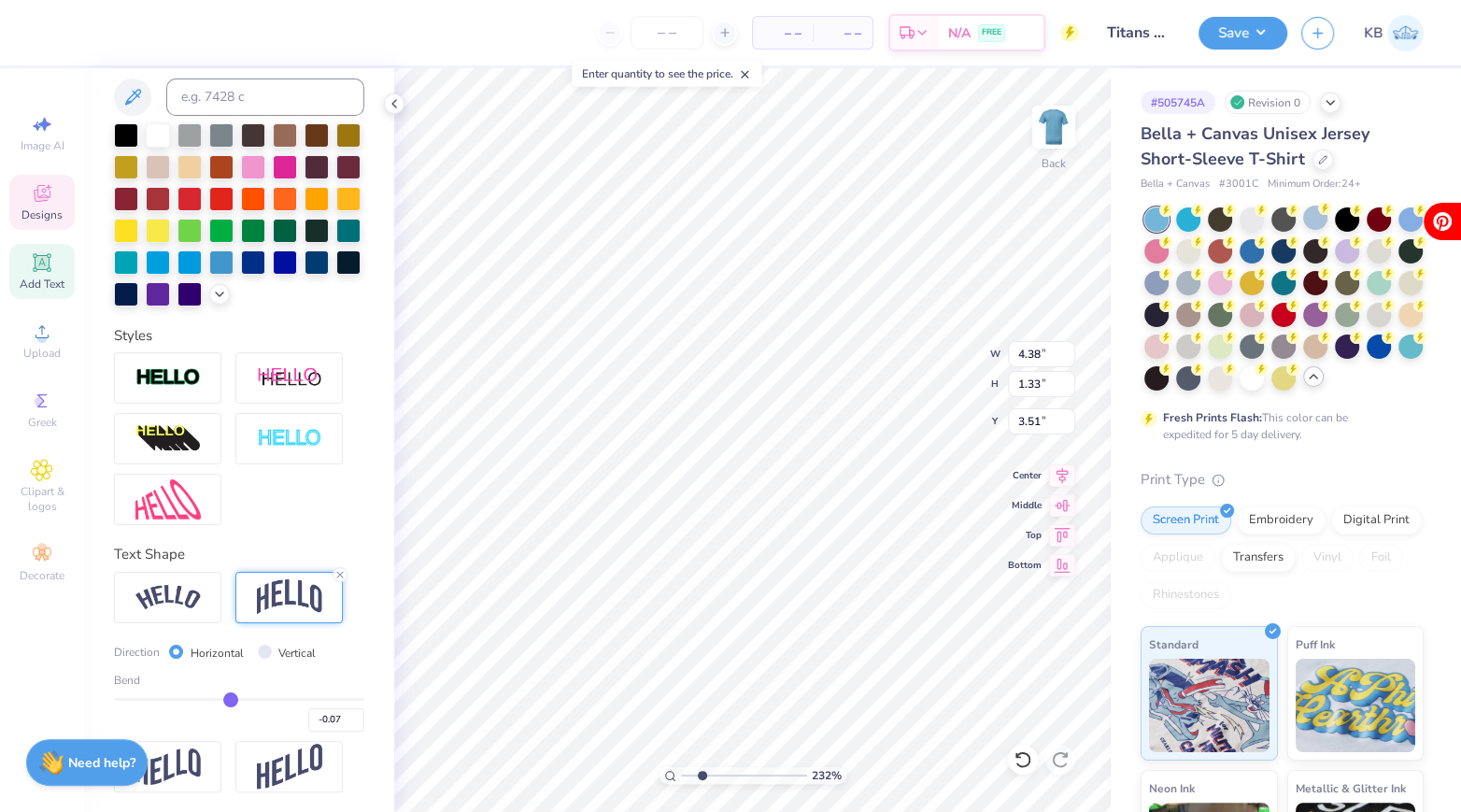
type input "-0.08"
type input "-0.09"
type input "0.59"
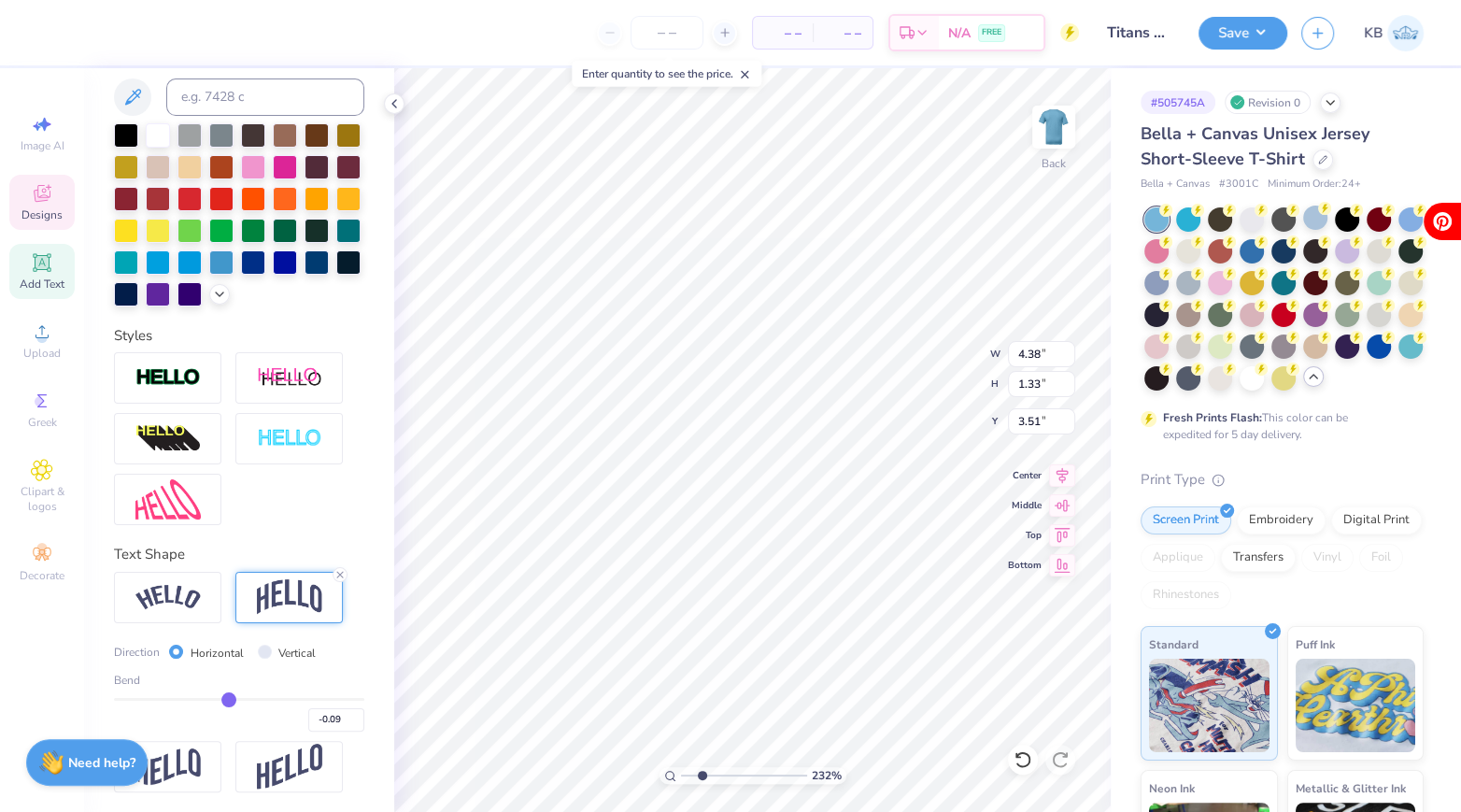
type input "3.88"
type input "-0.1"
type input "-0.10"
drag, startPoint x: 299, startPoint y: 694, endPoint x: 227, endPoint y: 688, distance: 72.2
type input "-0.1"
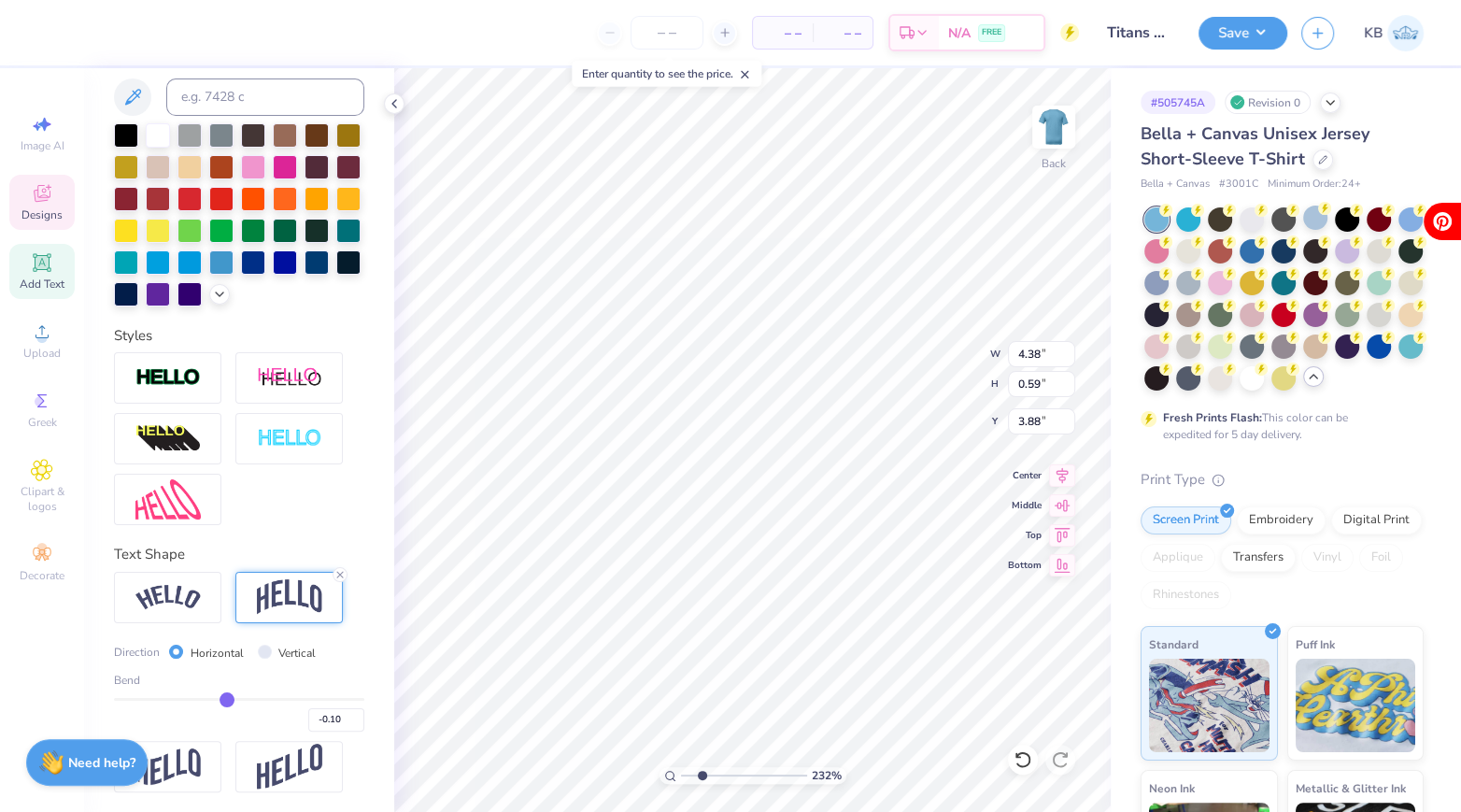
click at [227, 698] on input "range" at bounding box center [239, 699] width 251 height 3
type input "0.62"
type input "3.86"
type input "5.09"
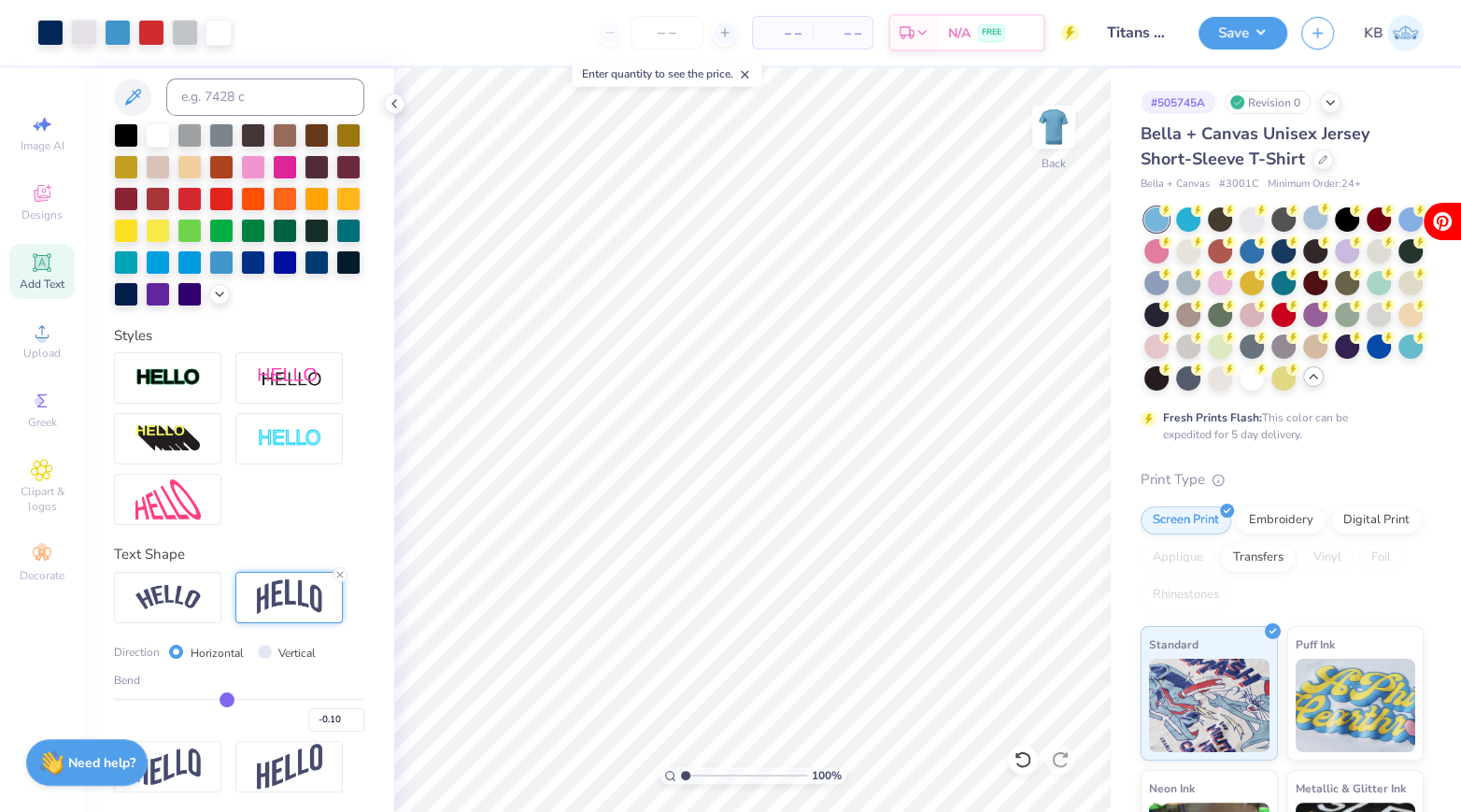
drag, startPoint x: 694, startPoint y: 772, endPoint x: 680, endPoint y: 775, distance: 14.3
type input "1"
click at [681, 775] on input "range" at bounding box center [743, 776] width 126 height 17
type input "3.00"
click at [1233, 34] on button "Save" at bounding box center [1242, 31] width 88 height 33
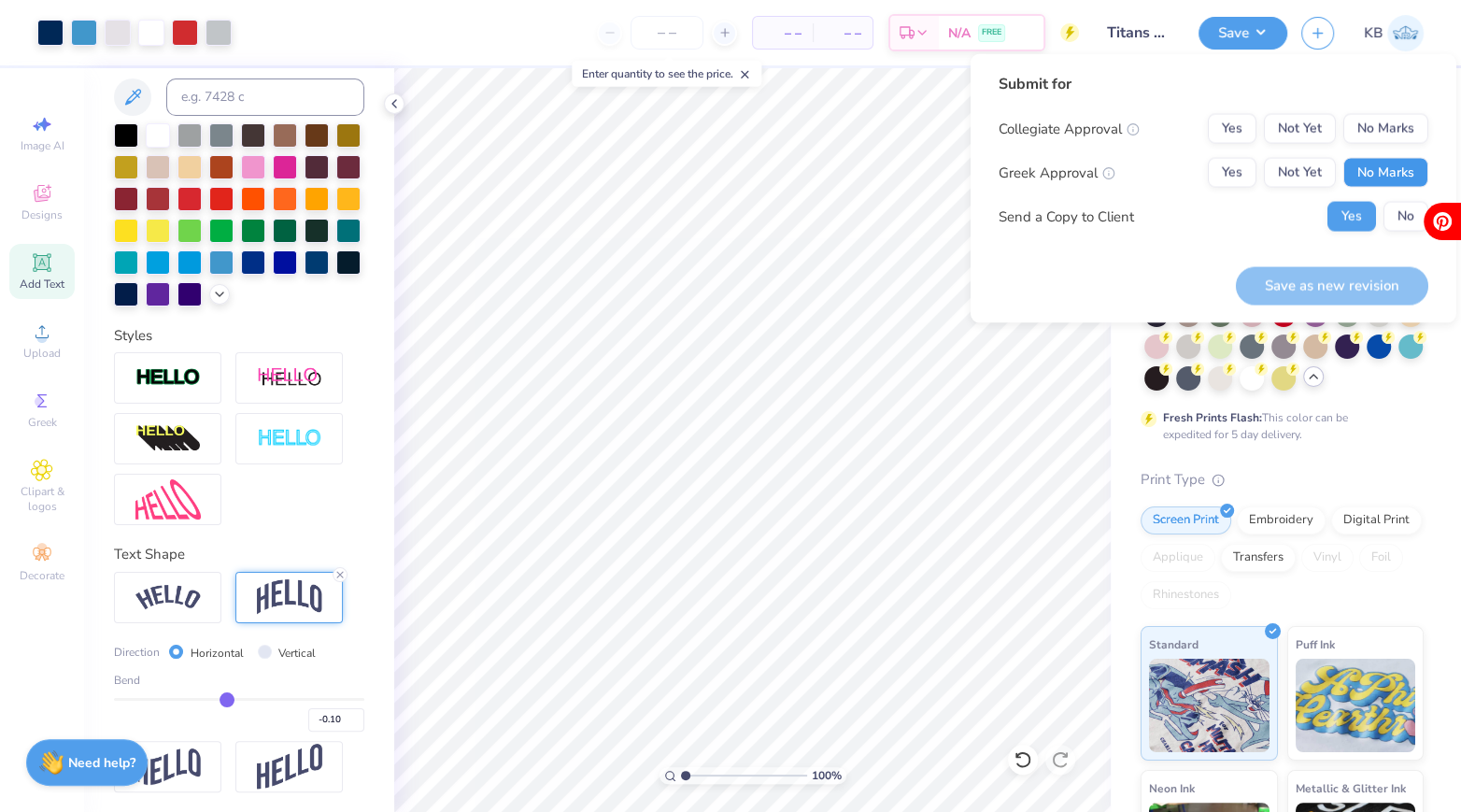
click at [1385, 158] on button "No Marks" at bounding box center [1385, 172] width 85 height 30
click at [1379, 133] on button "No Marks" at bounding box center [1385, 129] width 85 height 30
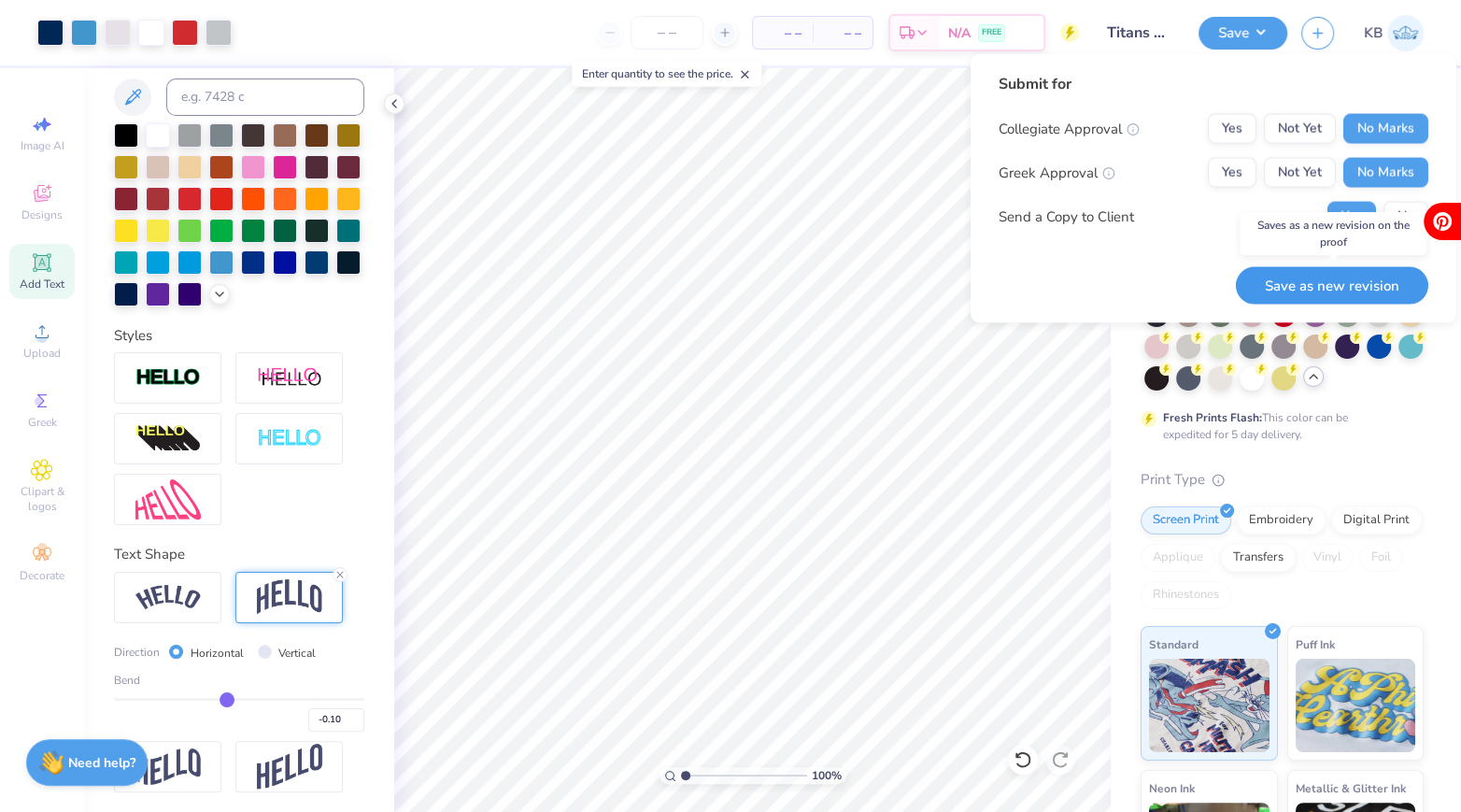
click at [1310, 290] on button "Save as new revision" at bounding box center [1331, 285] width 192 height 38
